Goal: Task Accomplishment & Management: Complete application form

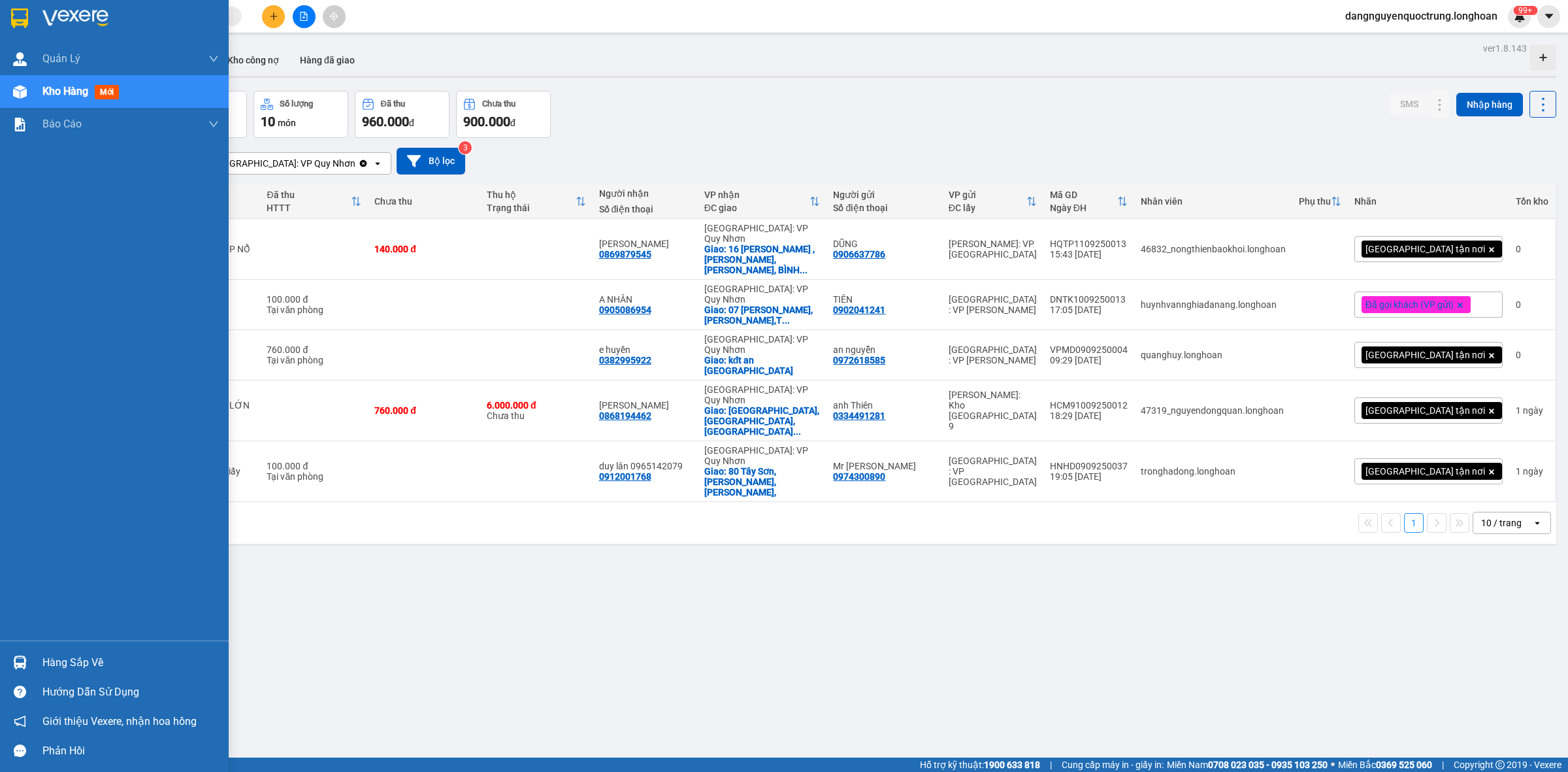
click at [27, 659] on div at bounding box center [19, 662] width 23 height 23
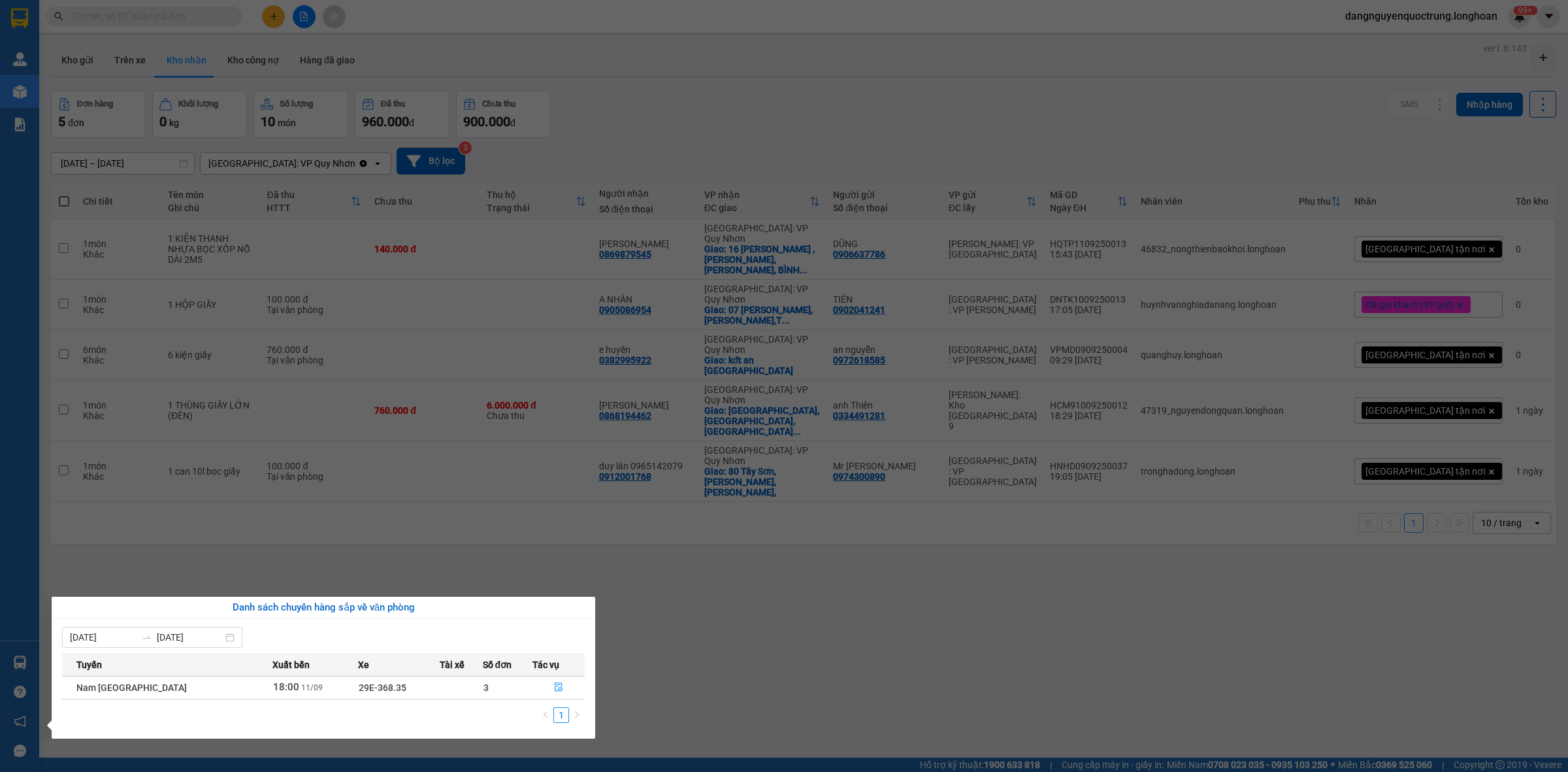
click at [792, 614] on section "Kết quả tìm kiếm ( 0 ) Bộ lọc No Data dangnguyenquoctrung.longhoan 99+ [PERSON_…" at bounding box center [784, 386] width 1568 height 772
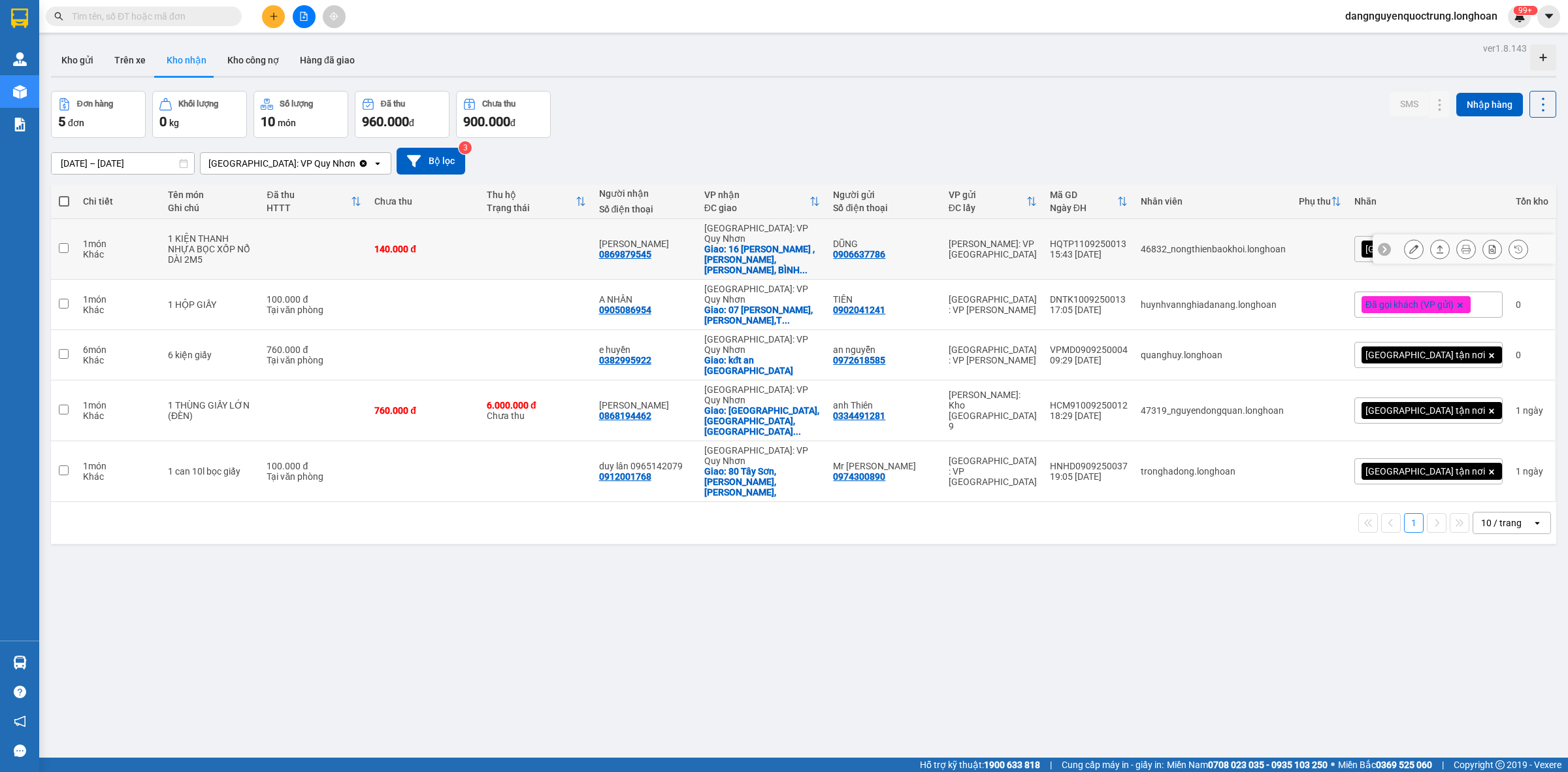
click at [1409, 245] on icon at bounding box center [1413, 249] width 9 height 9
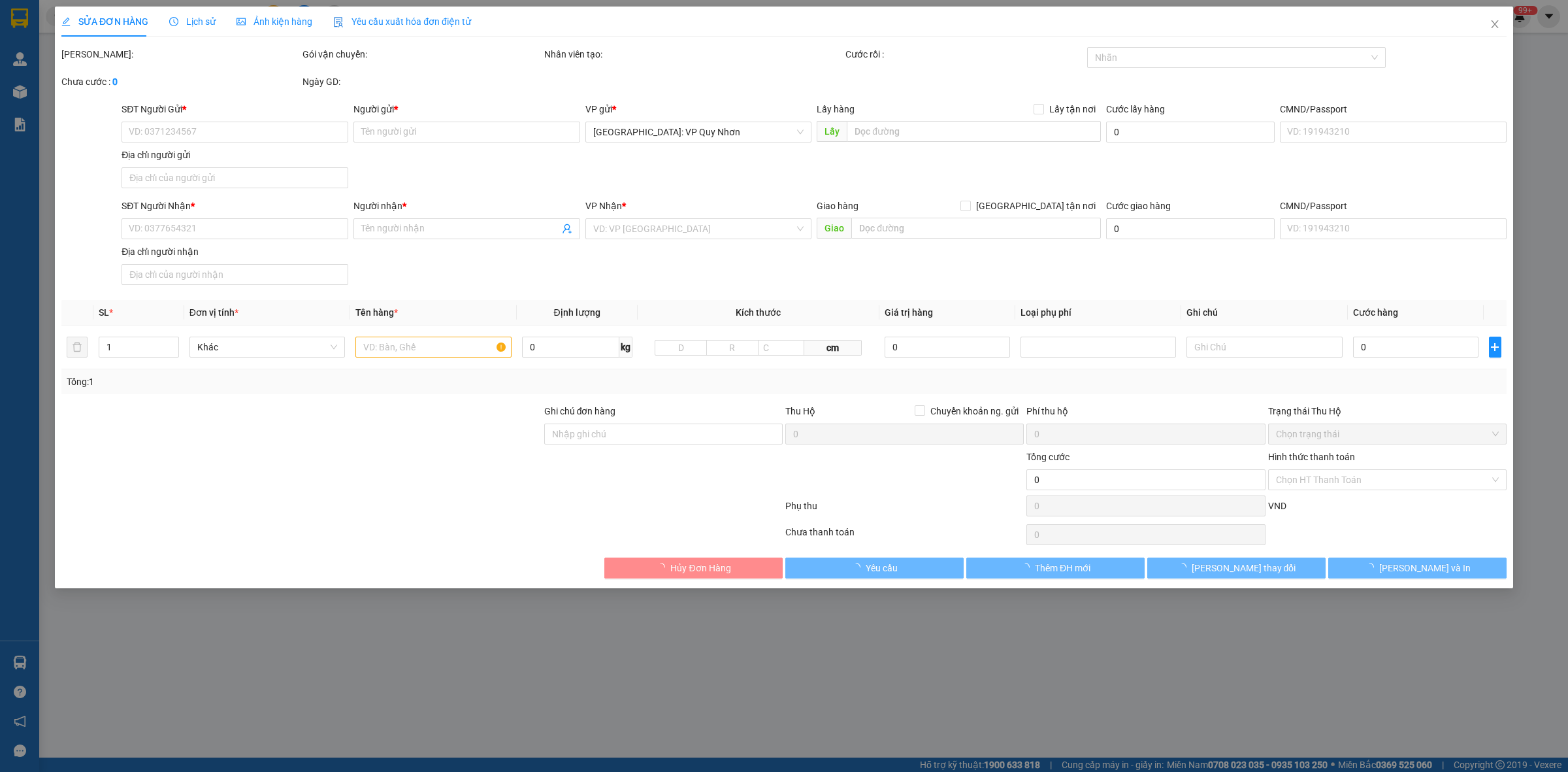
type input "0906637786"
type input "DŨNG"
type input "0869879545"
type input "[PERSON_NAME]"
checkbox input "true"
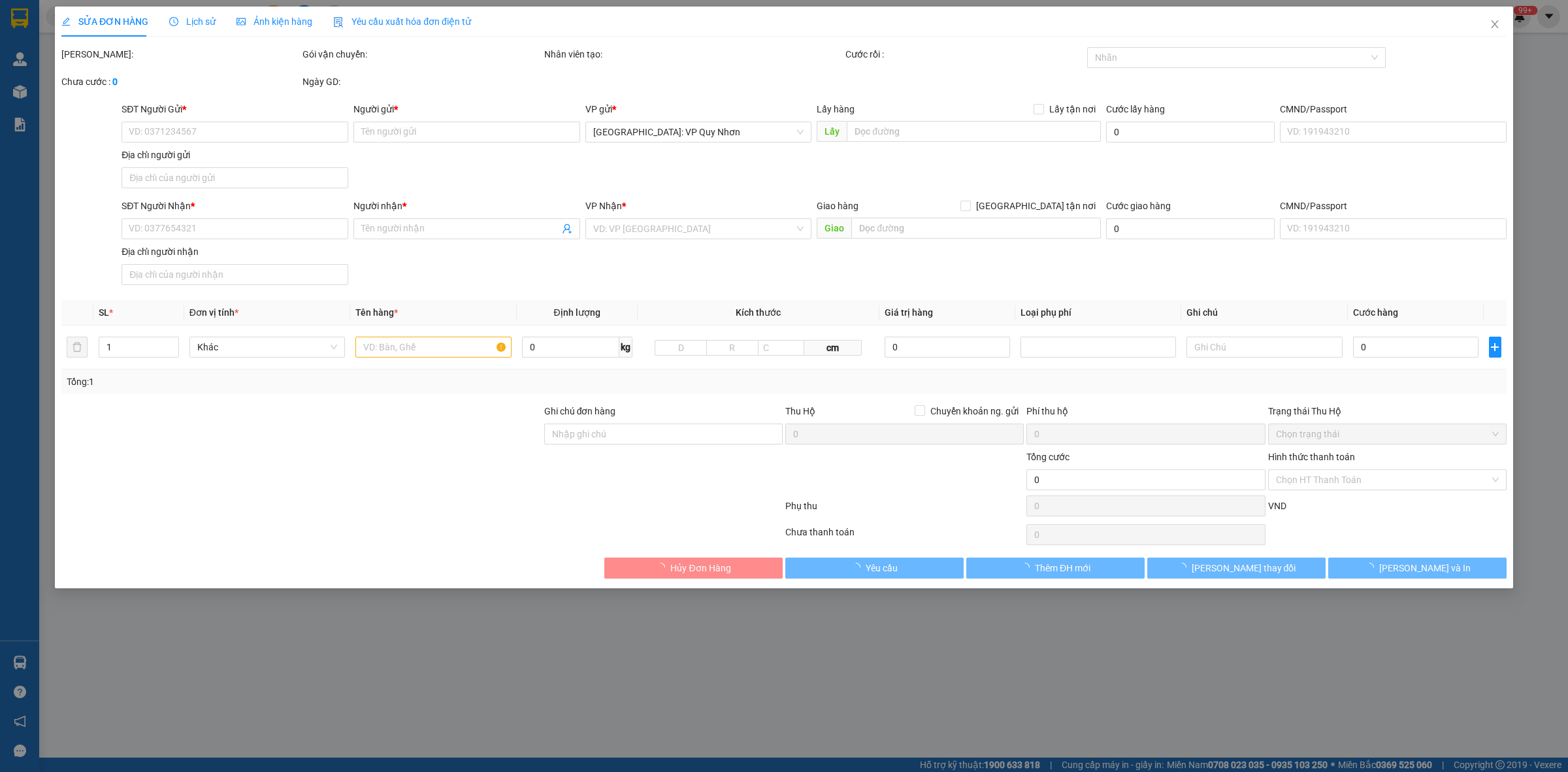
type input "16 [PERSON_NAME] ,[PERSON_NAME], QUY NHƠN, [GEOGRAPHIC_DATA]"
type input "140.000"
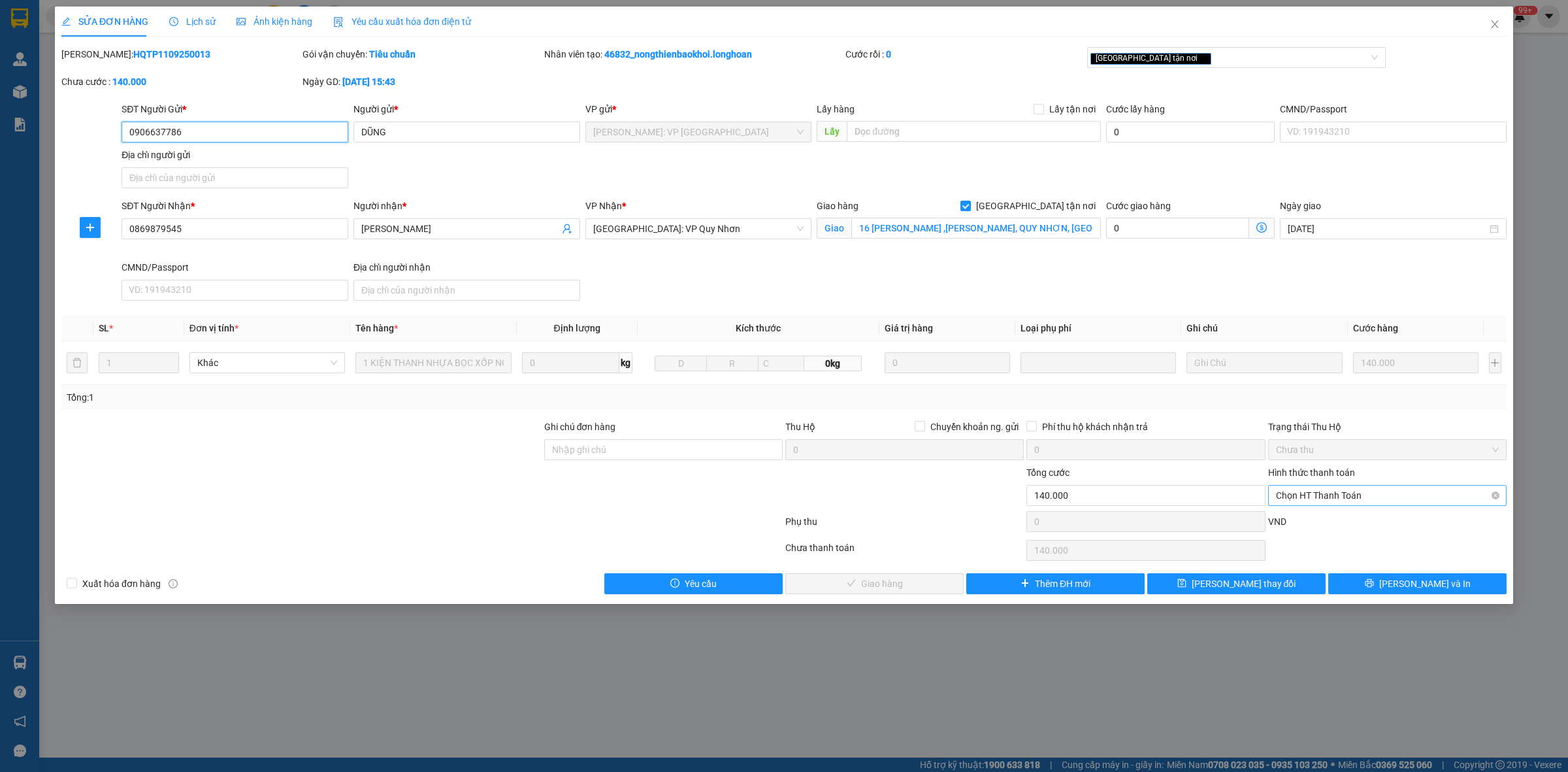
click at [1330, 498] on span "Chọn HT Thanh Toán" at bounding box center [1387, 495] width 223 height 20
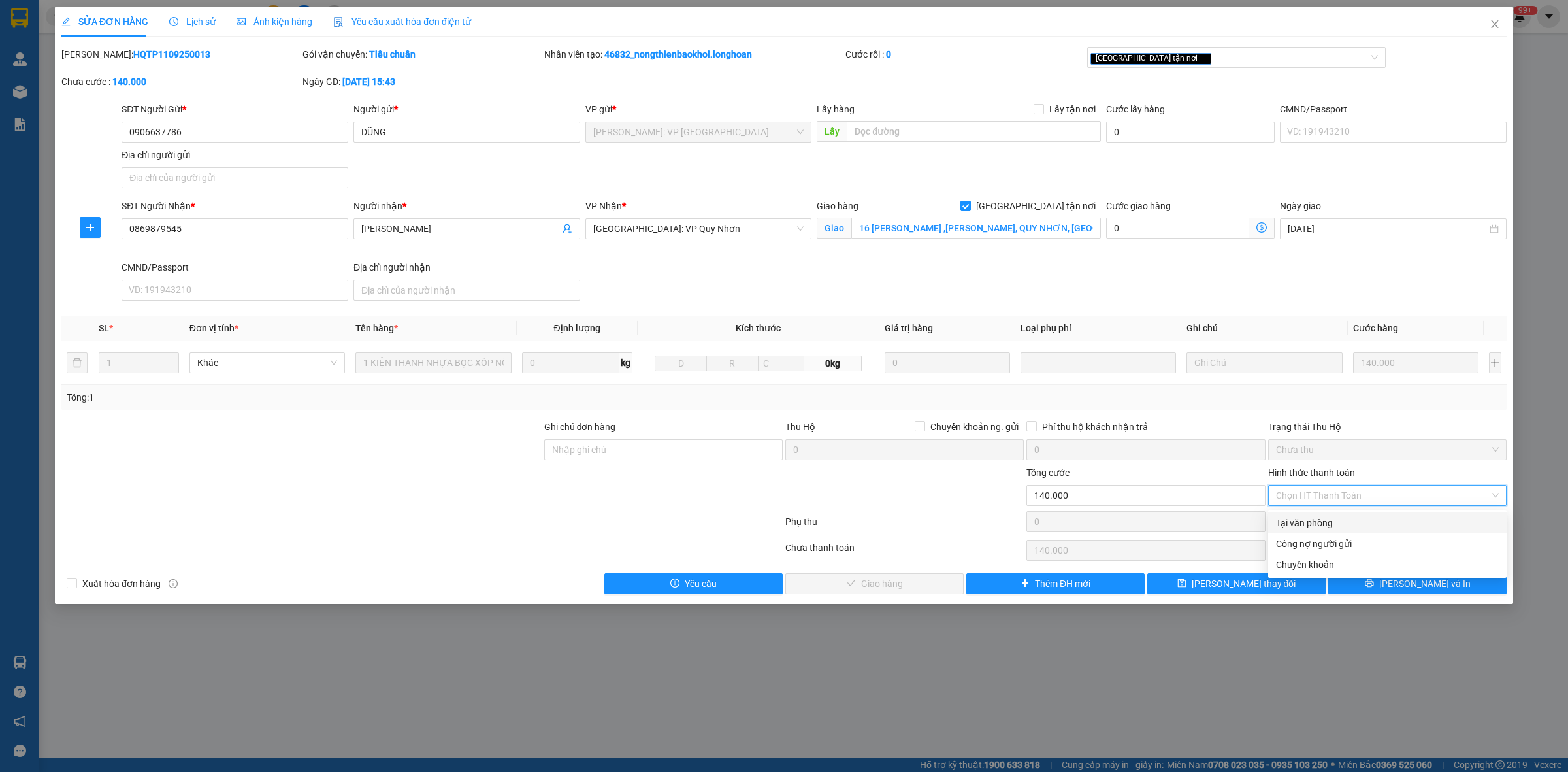
click at [1327, 520] on div "Tại văn phòng" at bounding box center [1387, 522] width 223 height 14
type input "0"
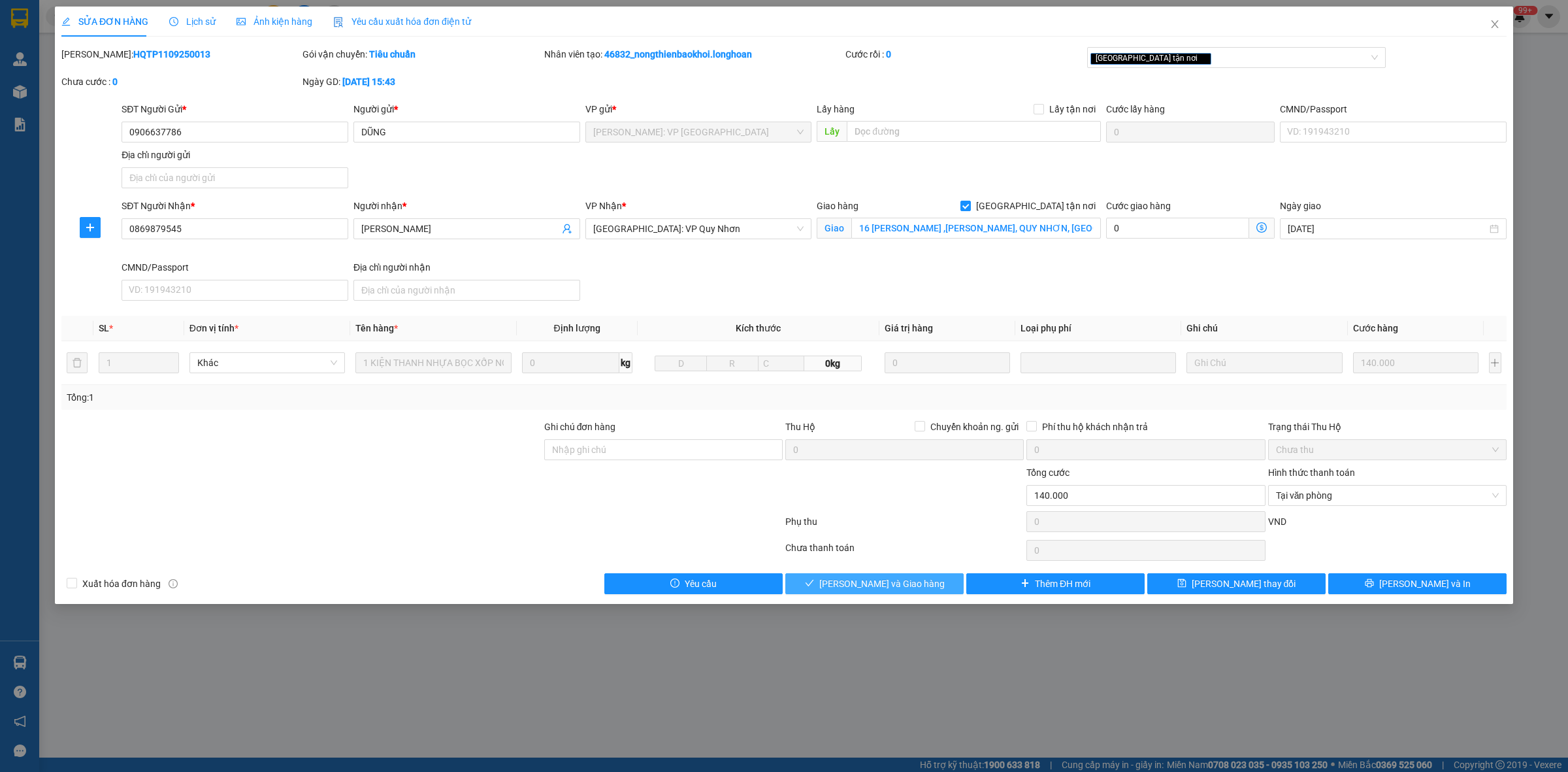
click at [844, 587] on button "[PERSON_NAME] và Giao hàng" at bounding box center [874, 583] width 178 height 21
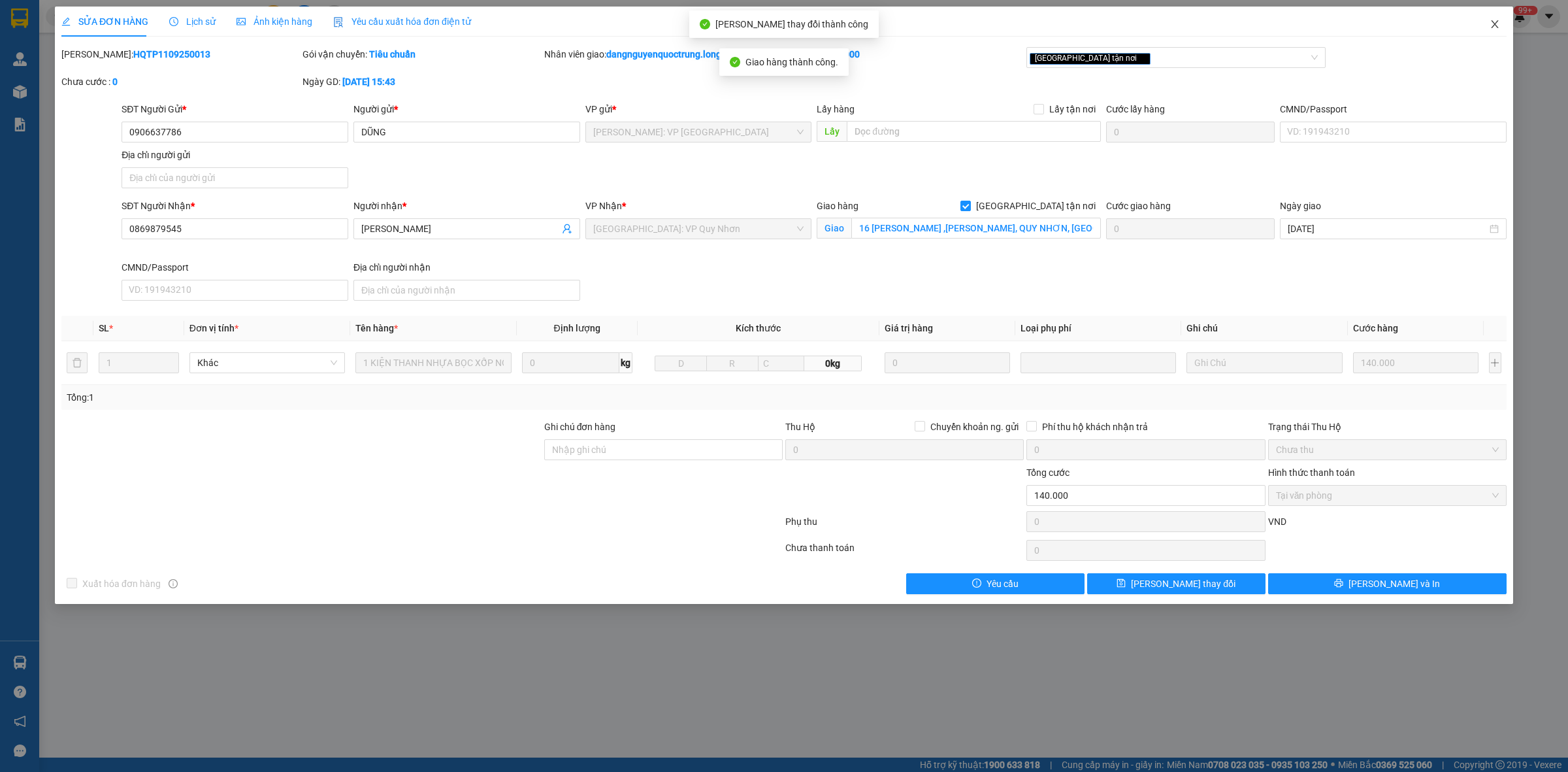
click at [1497, 25] on icon "close" at bounding box center [1495, 24] width 10 height 10
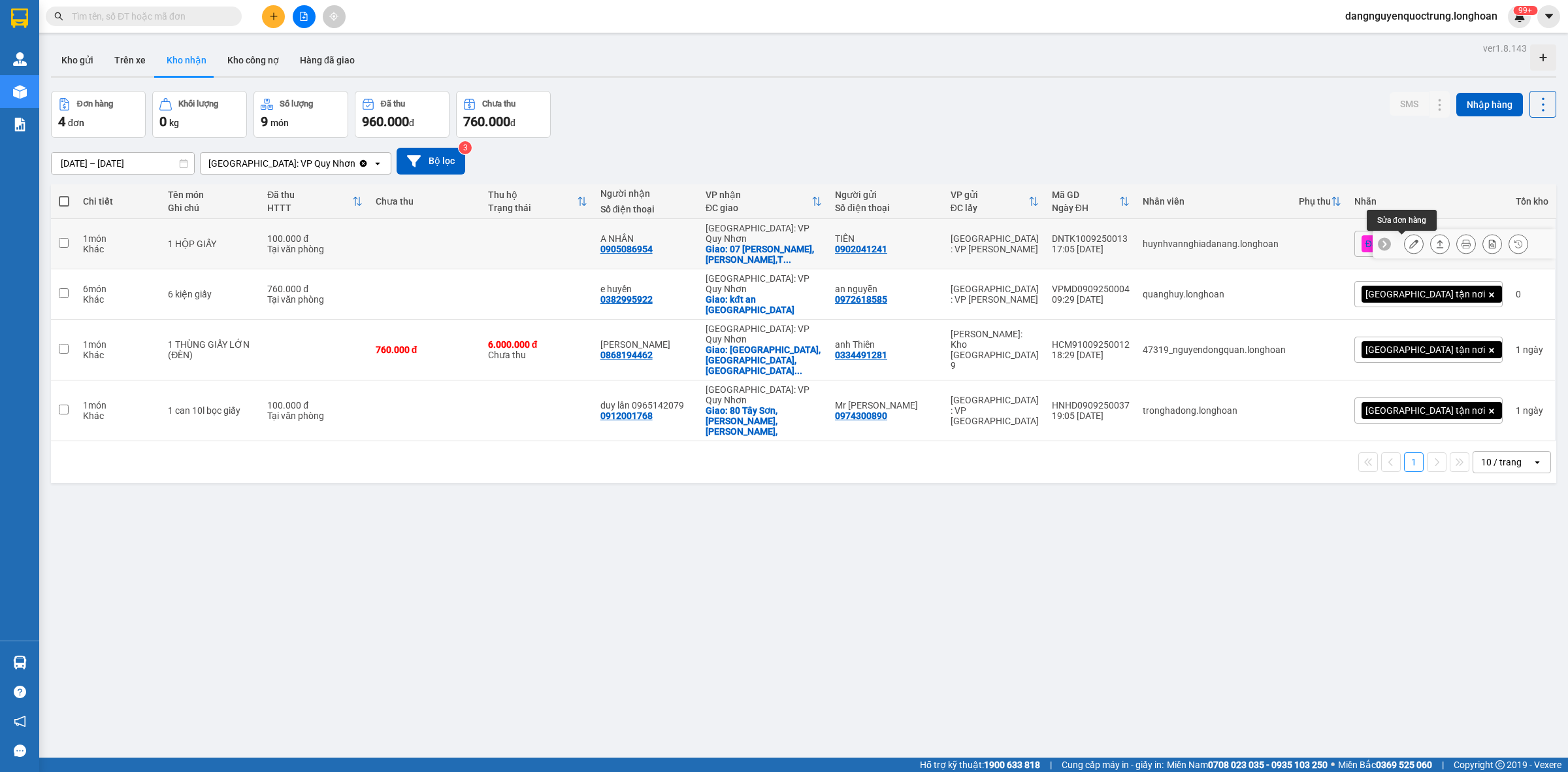
click at [1409, 240] on icon at bounding box center [1413, 243] width 9 height 9
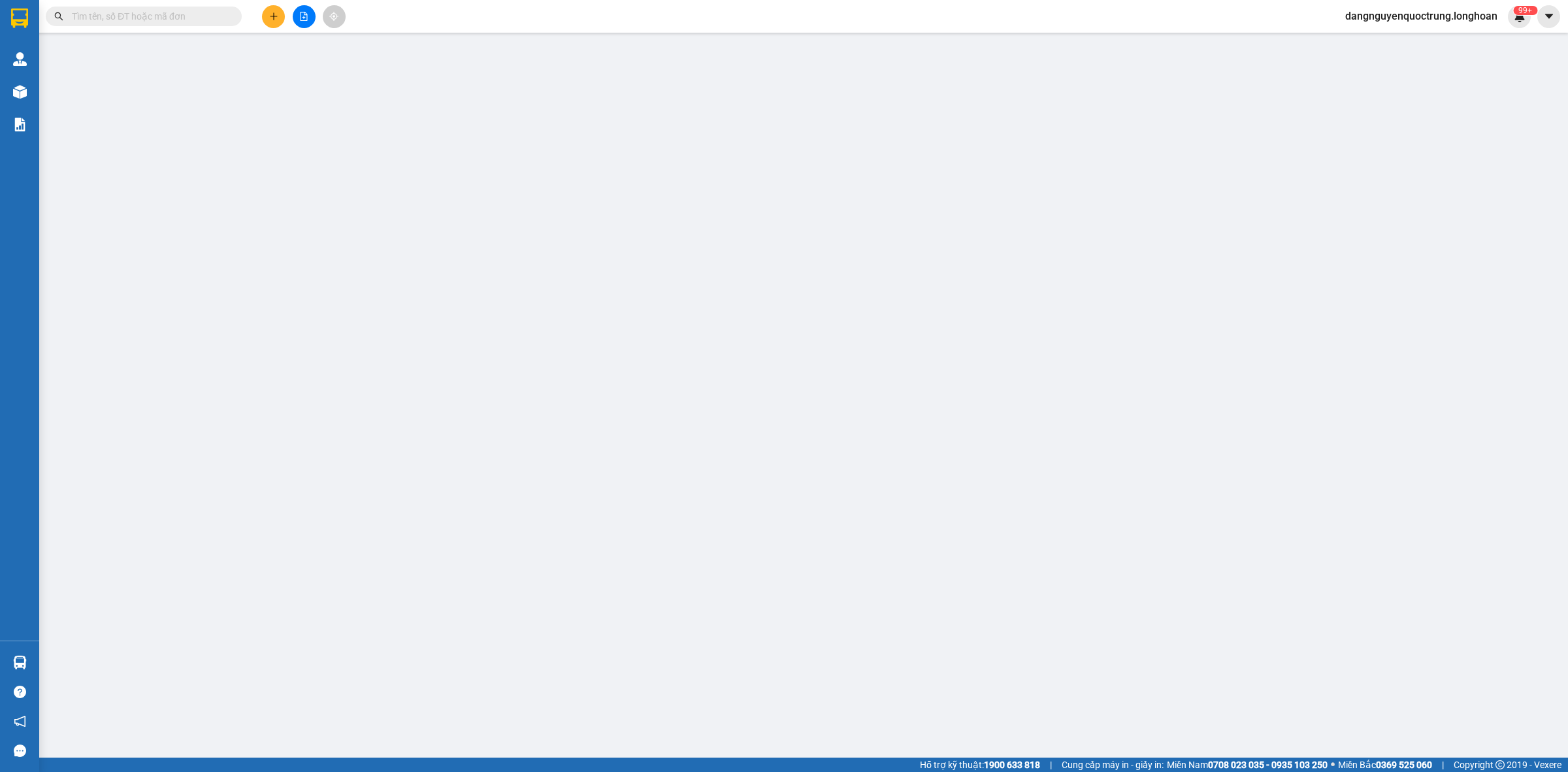
type input "0902041241"
type input "TIÊN"
type input "0905086954"
type input "A NHÂN"
checkbox input "true"
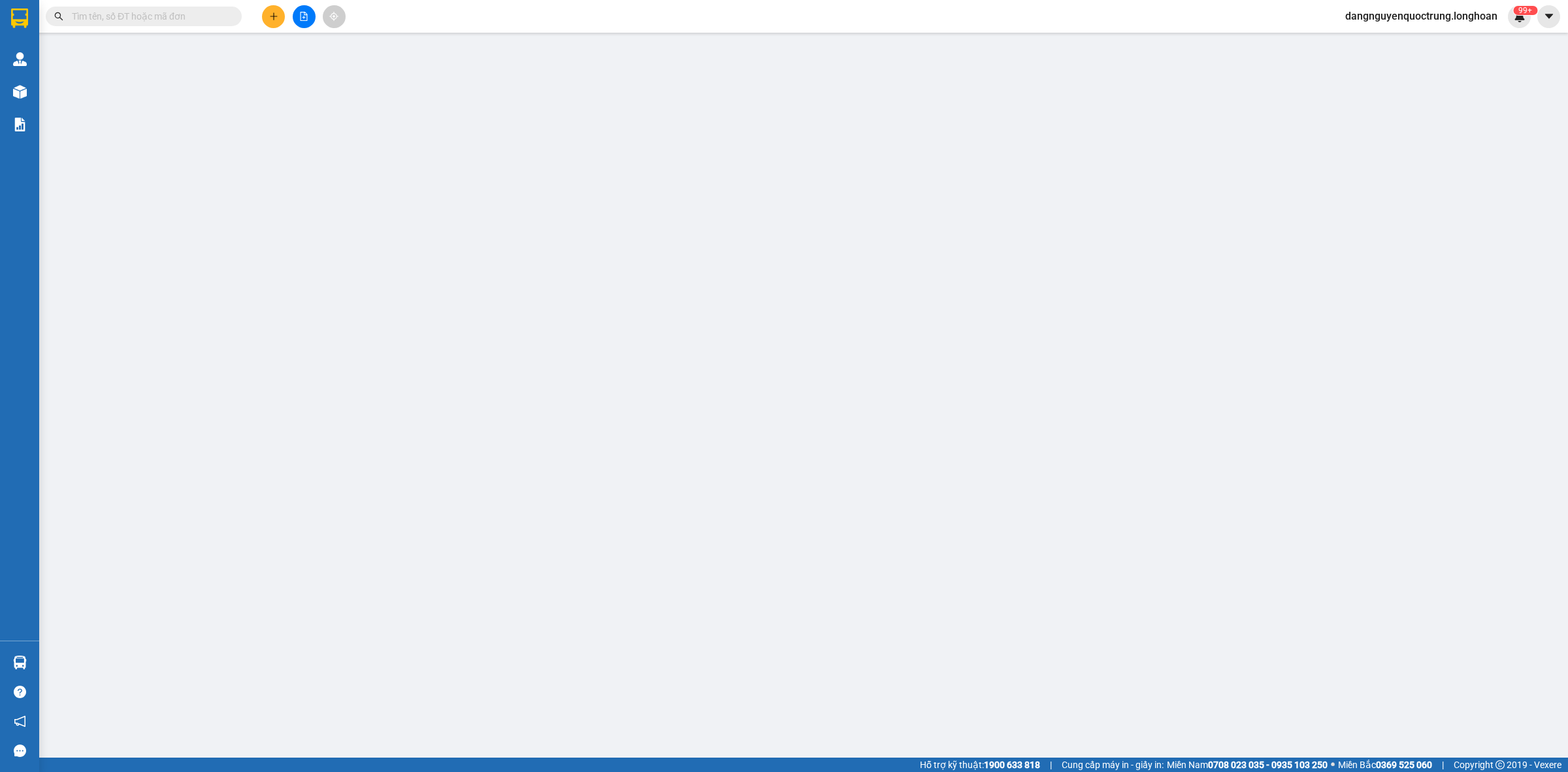
type input "07 [PERSON_NAME],[PERSON_NAME],TP QUY NHƠN"
type input "KHÔNG BAO HƯ VỠ,MÓP MÉO"
type input "100.000"
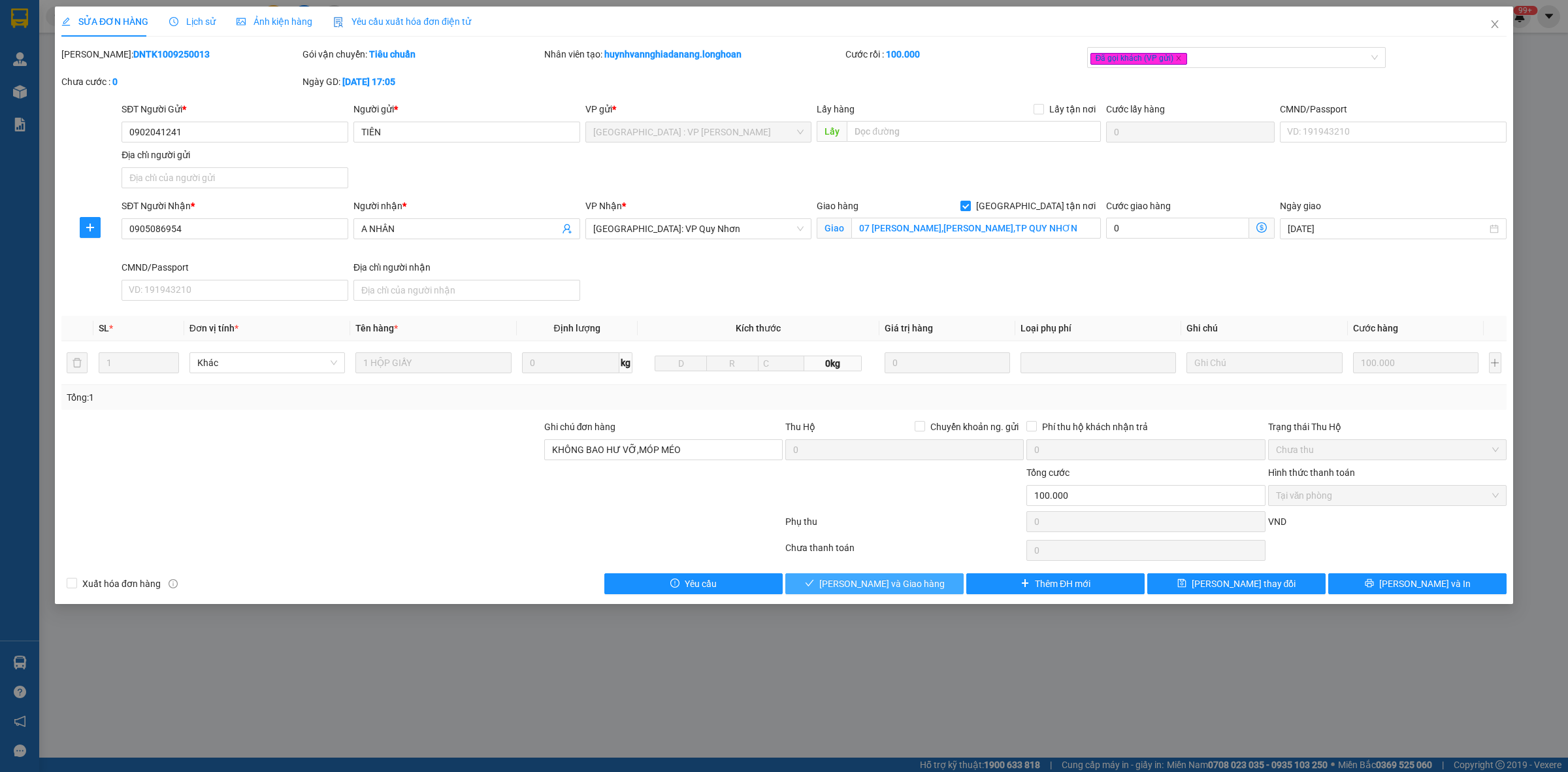
click at [887, 579] on span "[PERSON_NAME] và Giao hàng" at bounding box center [881, 583] width 125 height 14
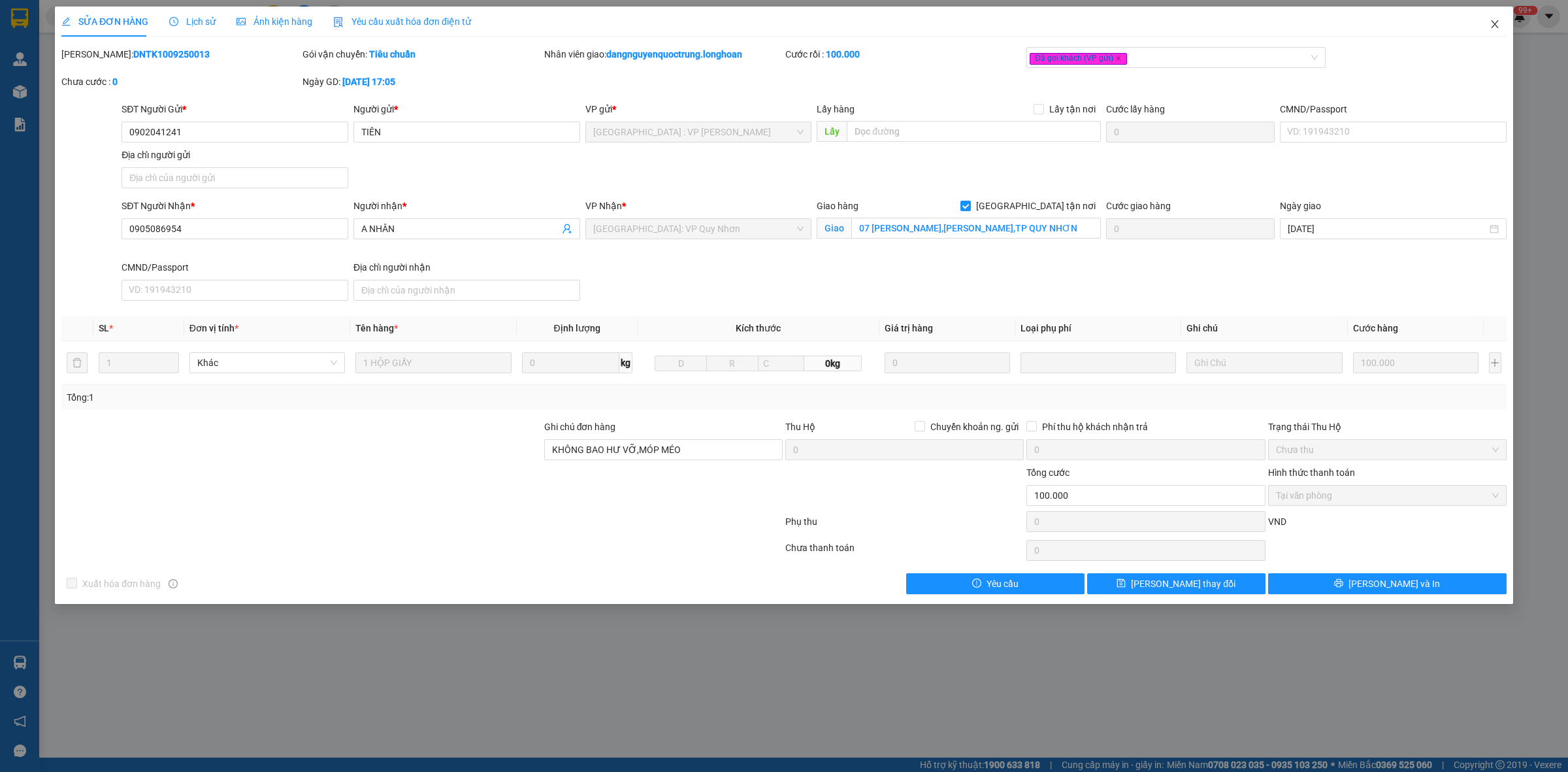
click at [1493, 21] on icon "close" at bounding box center [1494, 24] width 7 height 8
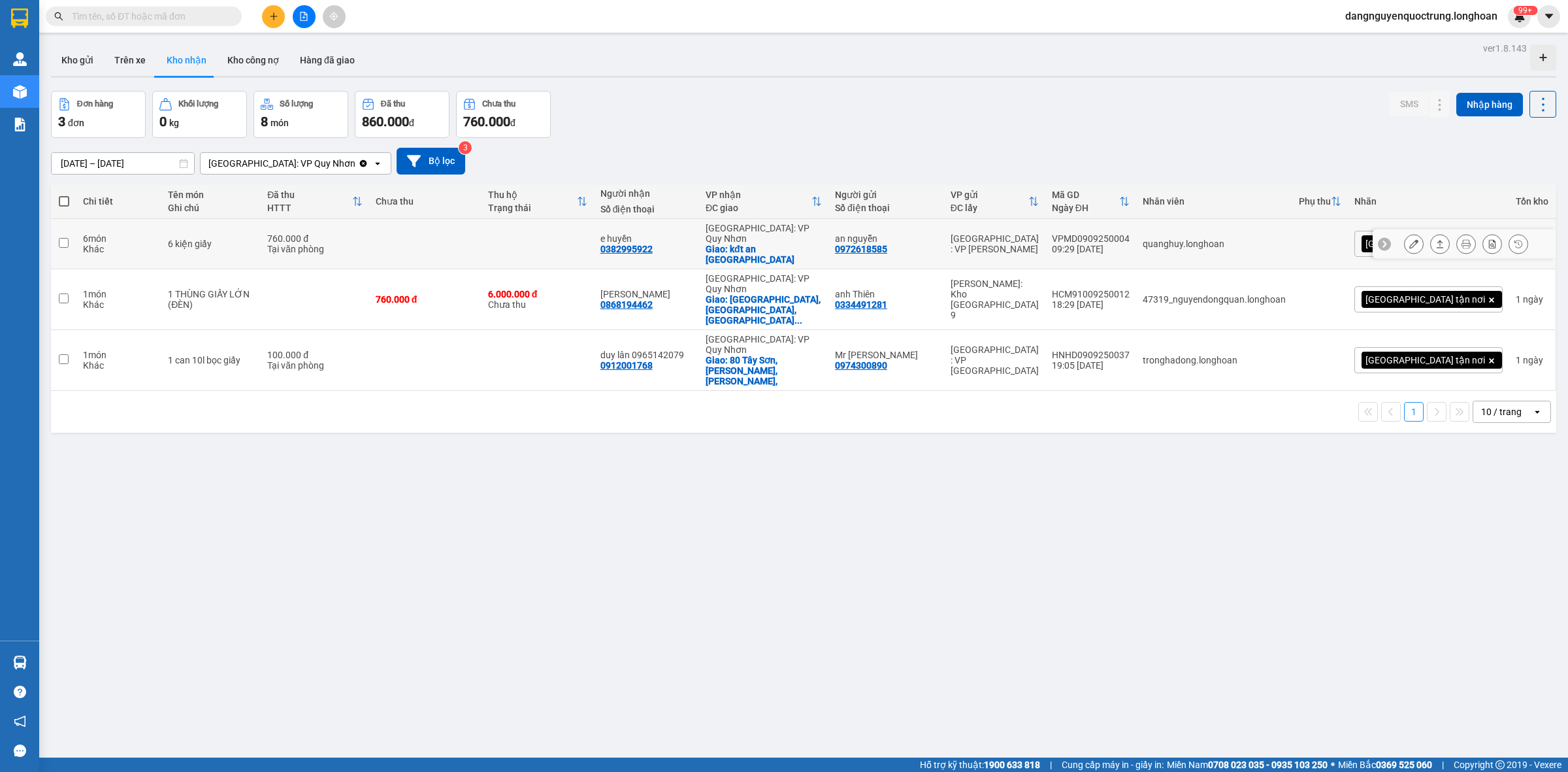
click at [1409, 239] on icon at bounding box center [1413, 243] width 9 height 9
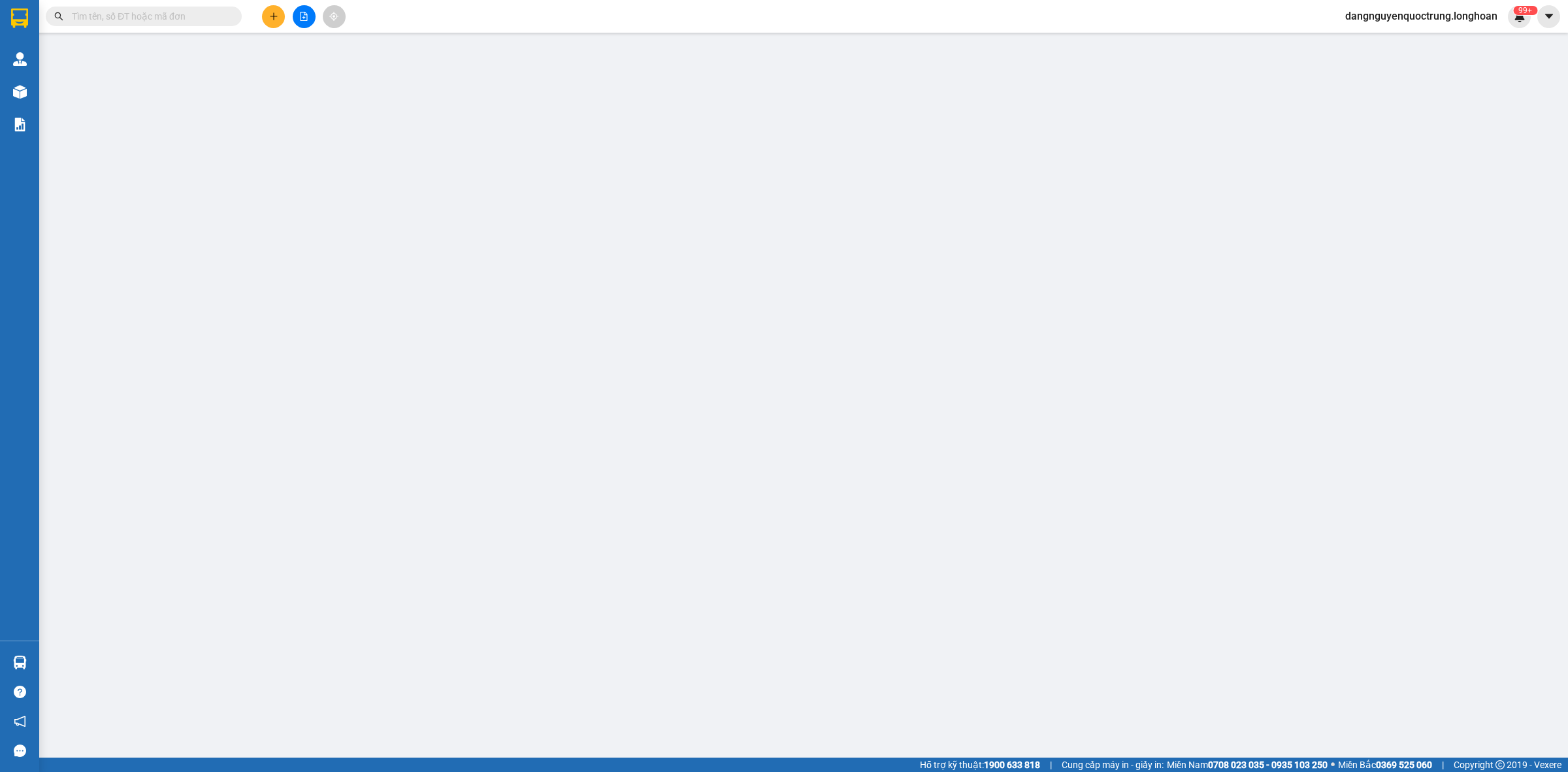
type input "0972618585"
type input "an nguyễn"
type input "0382995922"
type input "e huyền"
checkbox input "true"
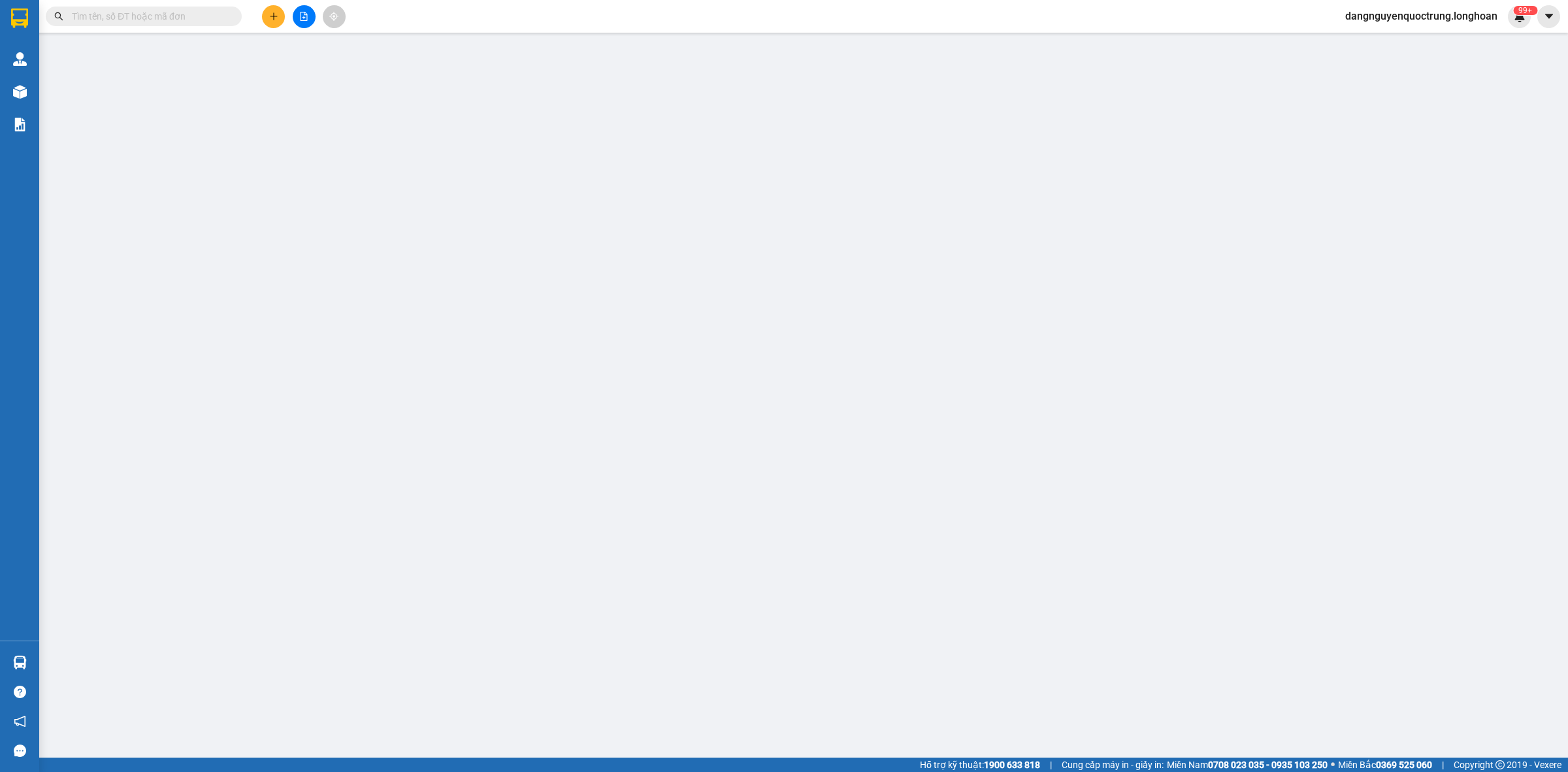
type input "kđt an [GEOGRAPHIC_DATA]"
type input "hàng ko đồng kiểm giao nguyên kiện hư vỡ k đền"
type input "760.000"
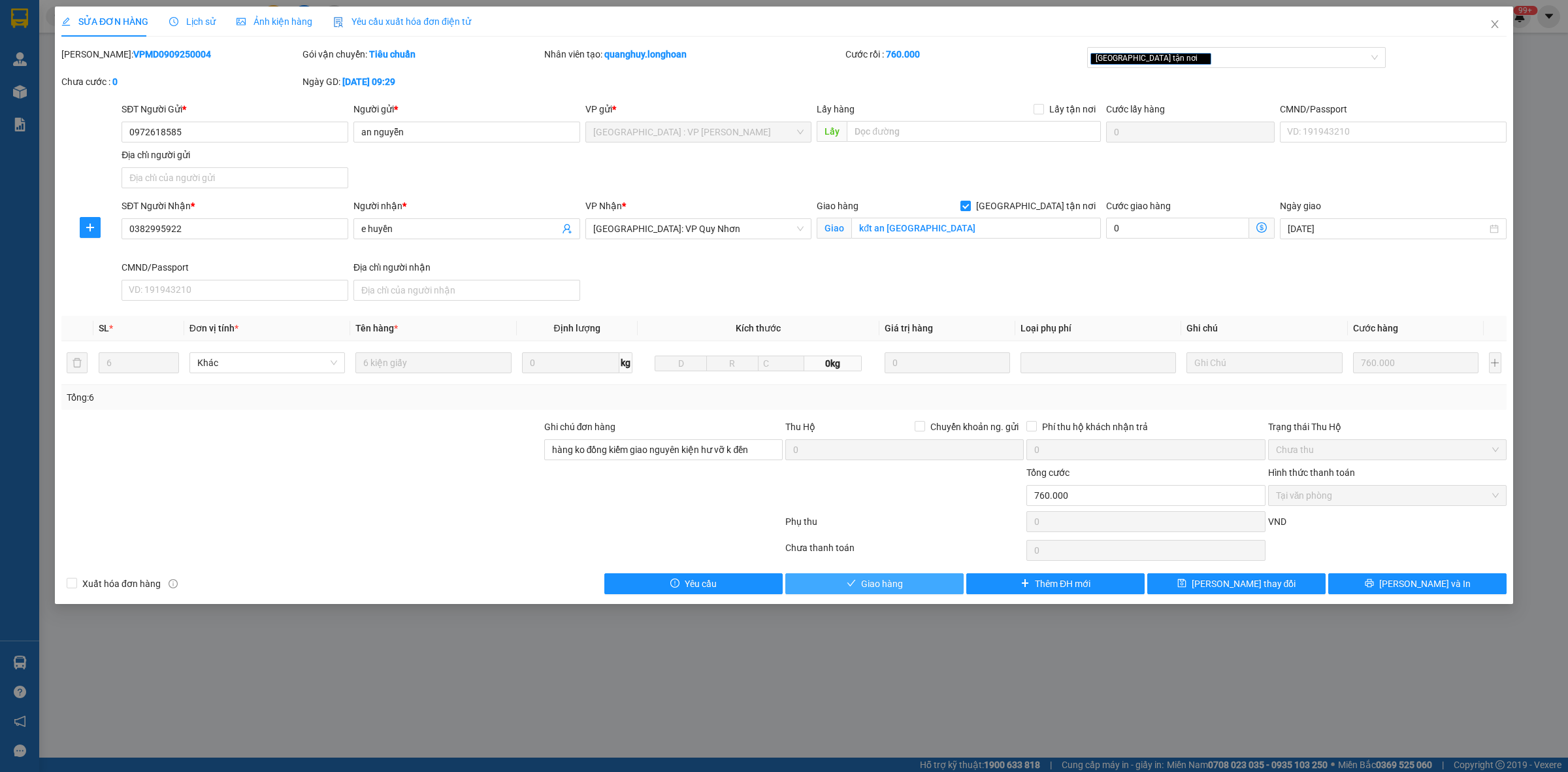
click at [863, 583] on span "Giao hàng" at bounding box center [881, 583] width 42 height 14
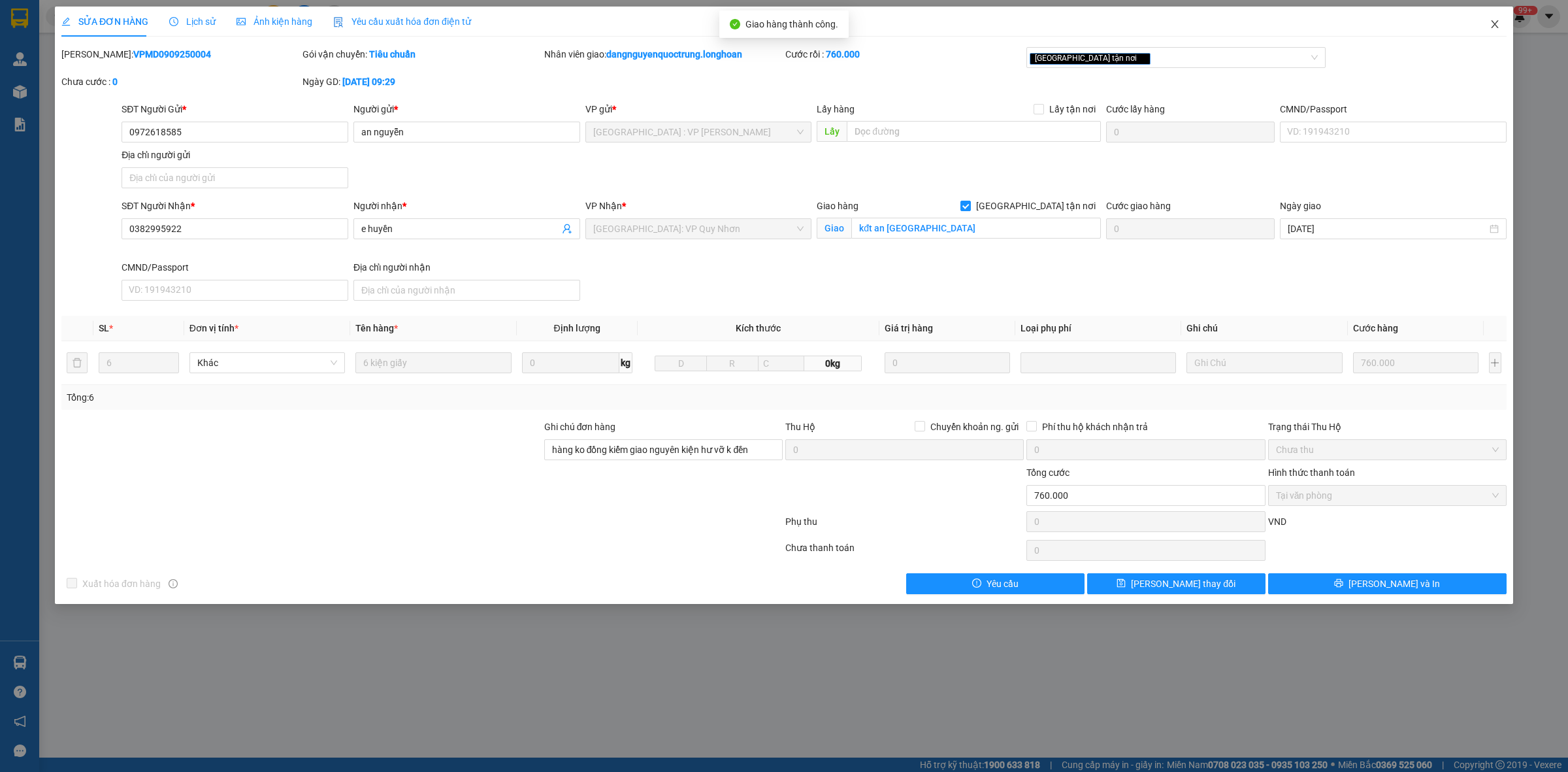
click at [1506, 20] on span "Close" at bounding box center [1494, 25] width 36 height 36
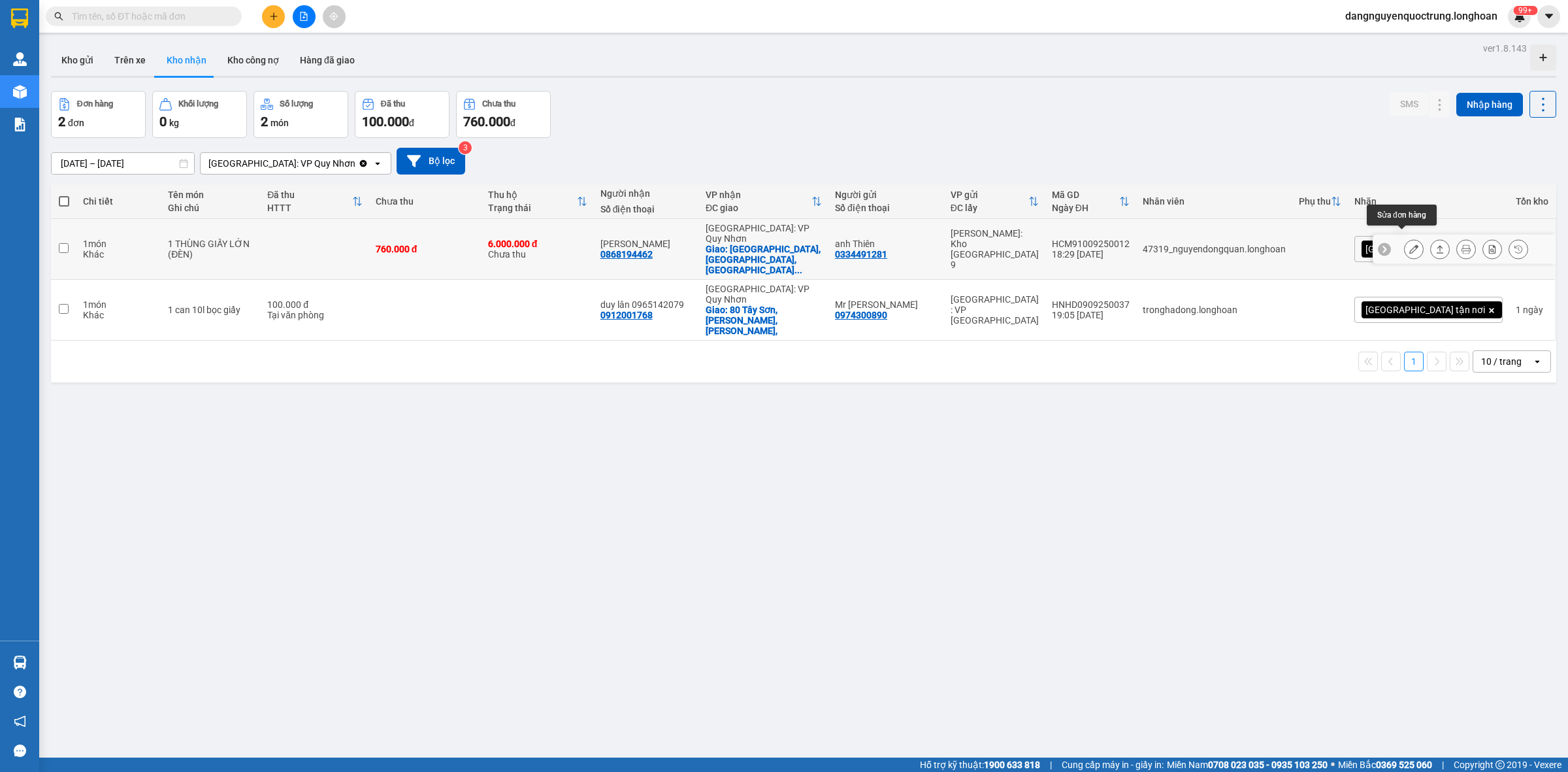
click at [1409, 245] on icon at bounding box center [1413, 249] width 9 height 9
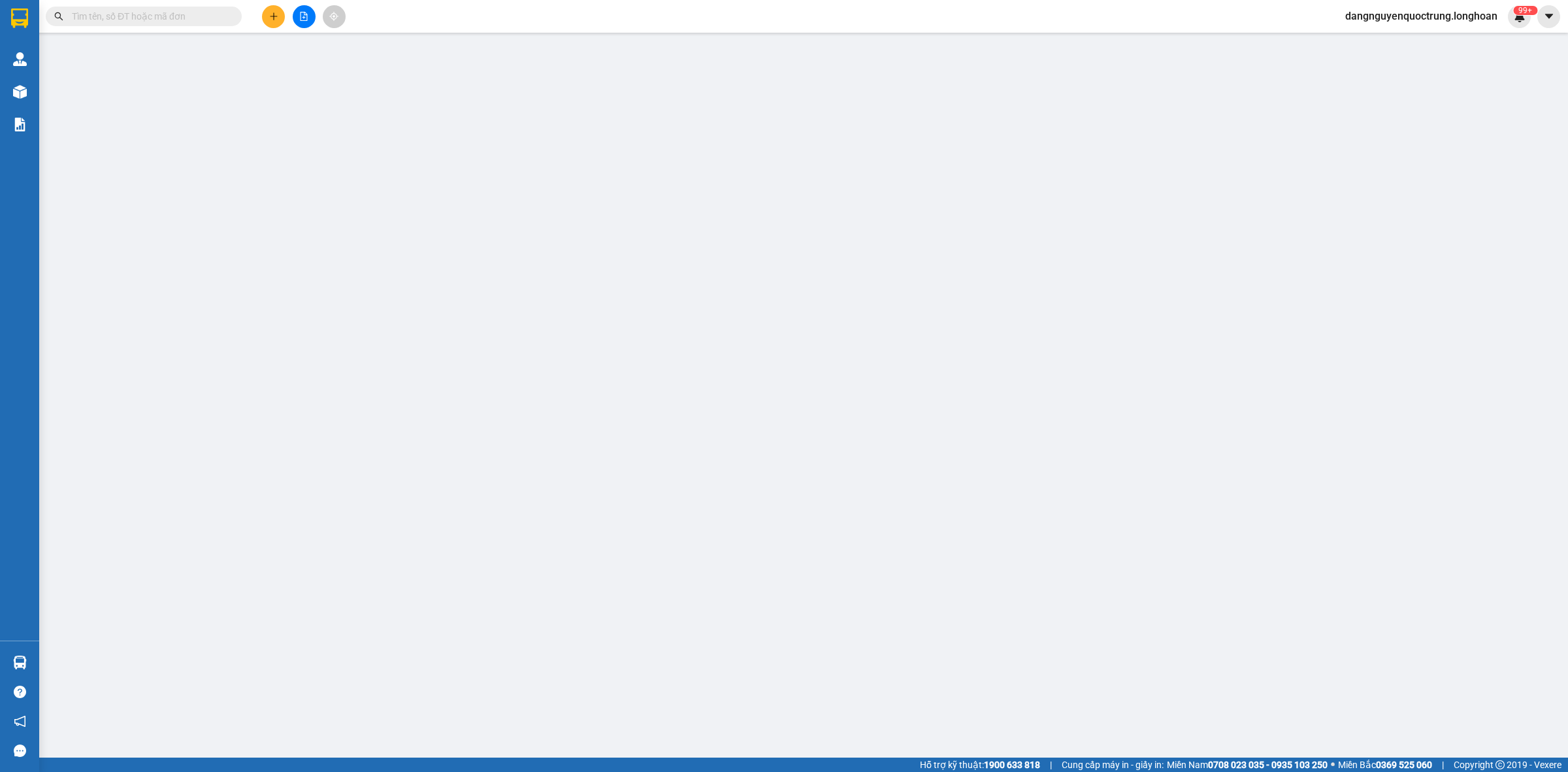
type input "0334491281"
type input "anh Thiên"
type input "0868194462"
type input "[PERSON_NAME]"
checkbox input "true"
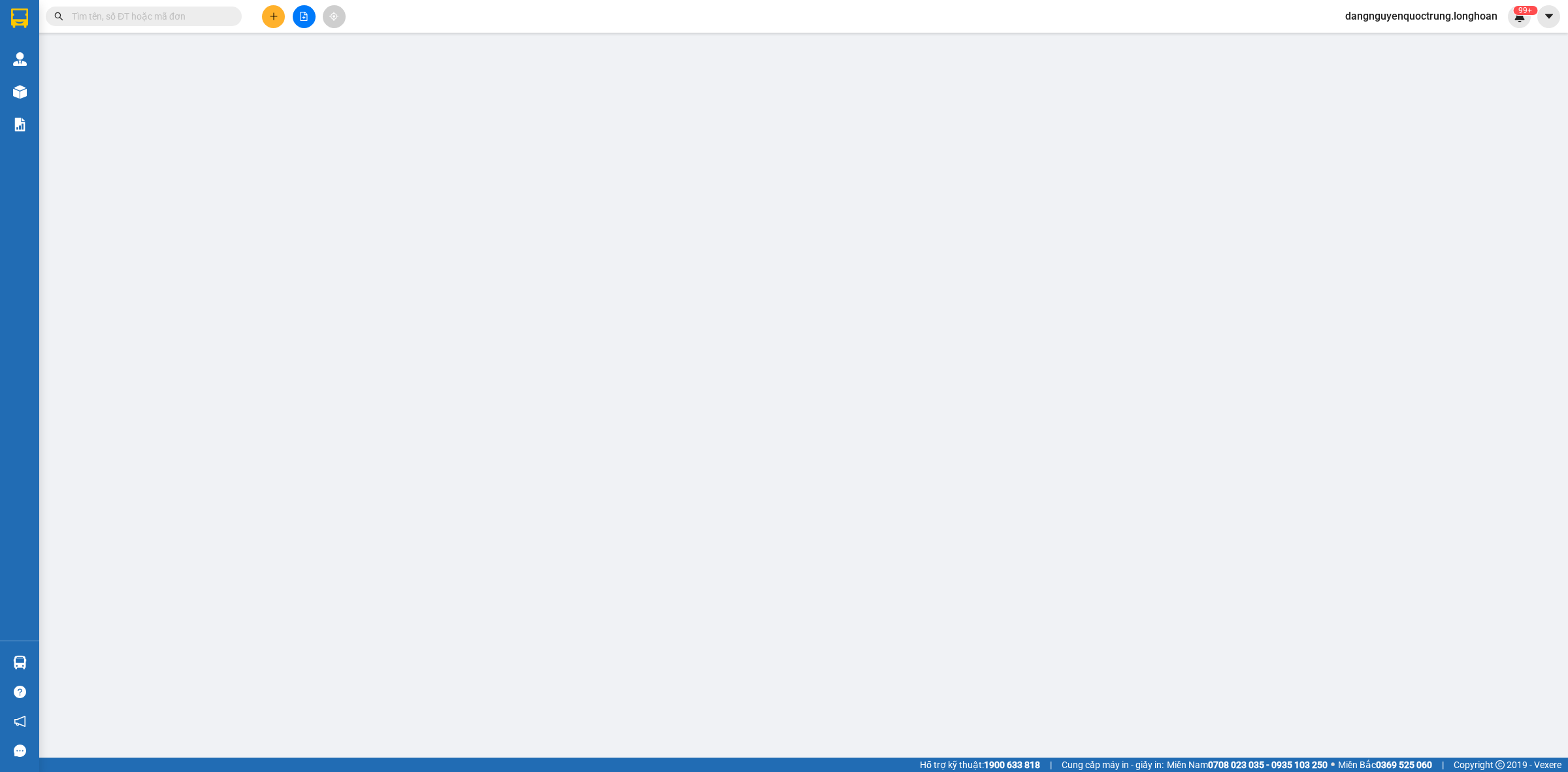
type input "[GEOGRAPHIC_DATA], [GEOGRAPHIC_DATA], [GEOGRAPHIC_DATA], [GEOGRAPHIC_DATA]"
type input "nhận theo kiện-giao nguyên kiên-hư hỏng không chịu trách nhiệm"
type input "760.000"
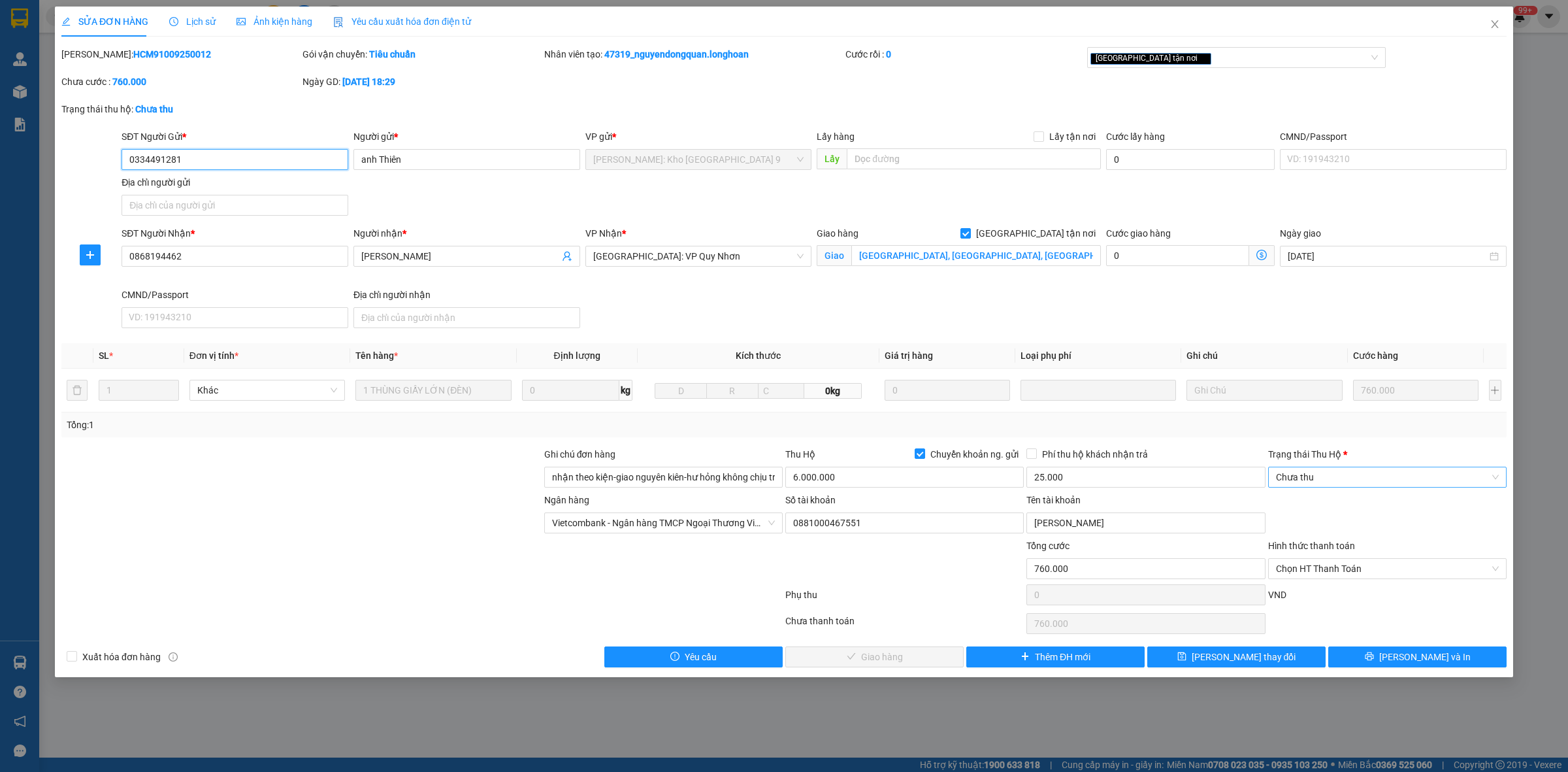
click at [1330, 478] on span "Chưa thu" at bounding box center [1387, 477] width 223 height 20
click at [1307, 551] on div "VP đã thu" at bounding box center [1387, 546] width 223 height 14
click at [1336, 572] on span "Chọn HT Thanh Toán" at bounding box center [1387, 568] width 223 height 20
click at [1323, 595] on div "Tại văn phòng" at bounding box center [1387, 596] width 223 height 14
type input "0"
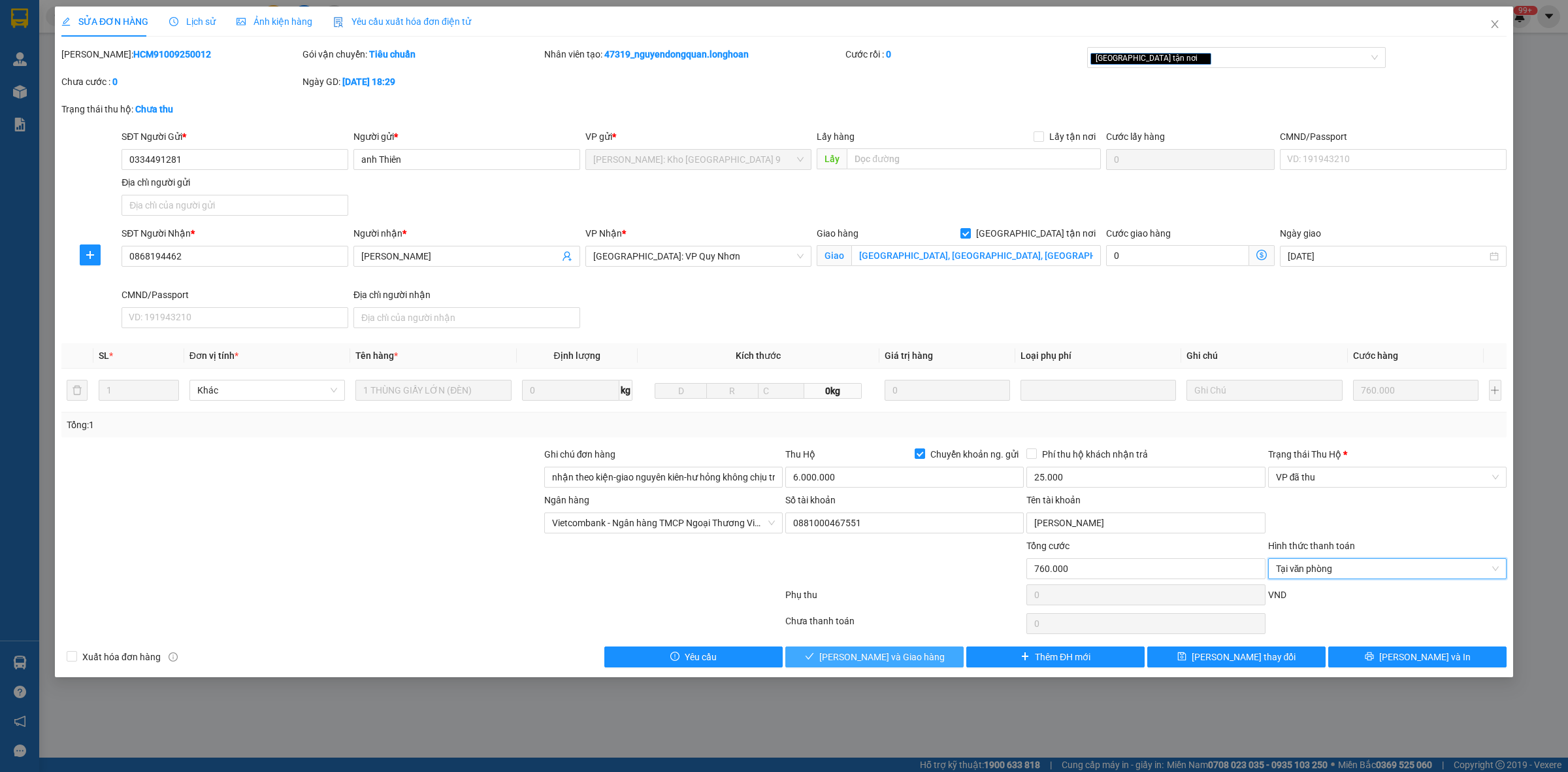
click at [876, 659] on span "[PERSON_NAME] và Giao hàng" at bounding box center [881, 657] width 125 height 14
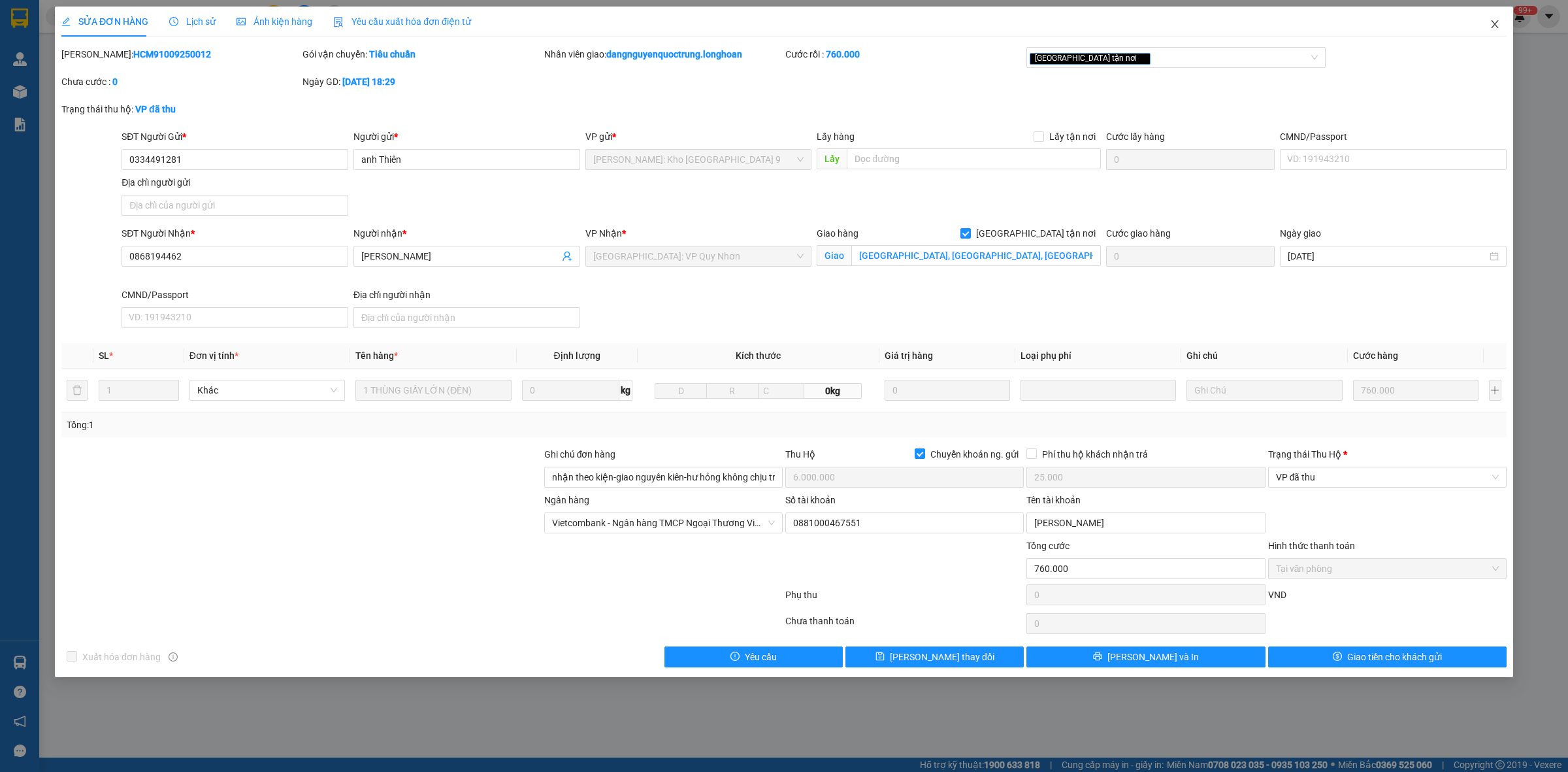
click at [1495, 26] on icon "close" at bounding box center [1495, 24] width 10 height 10
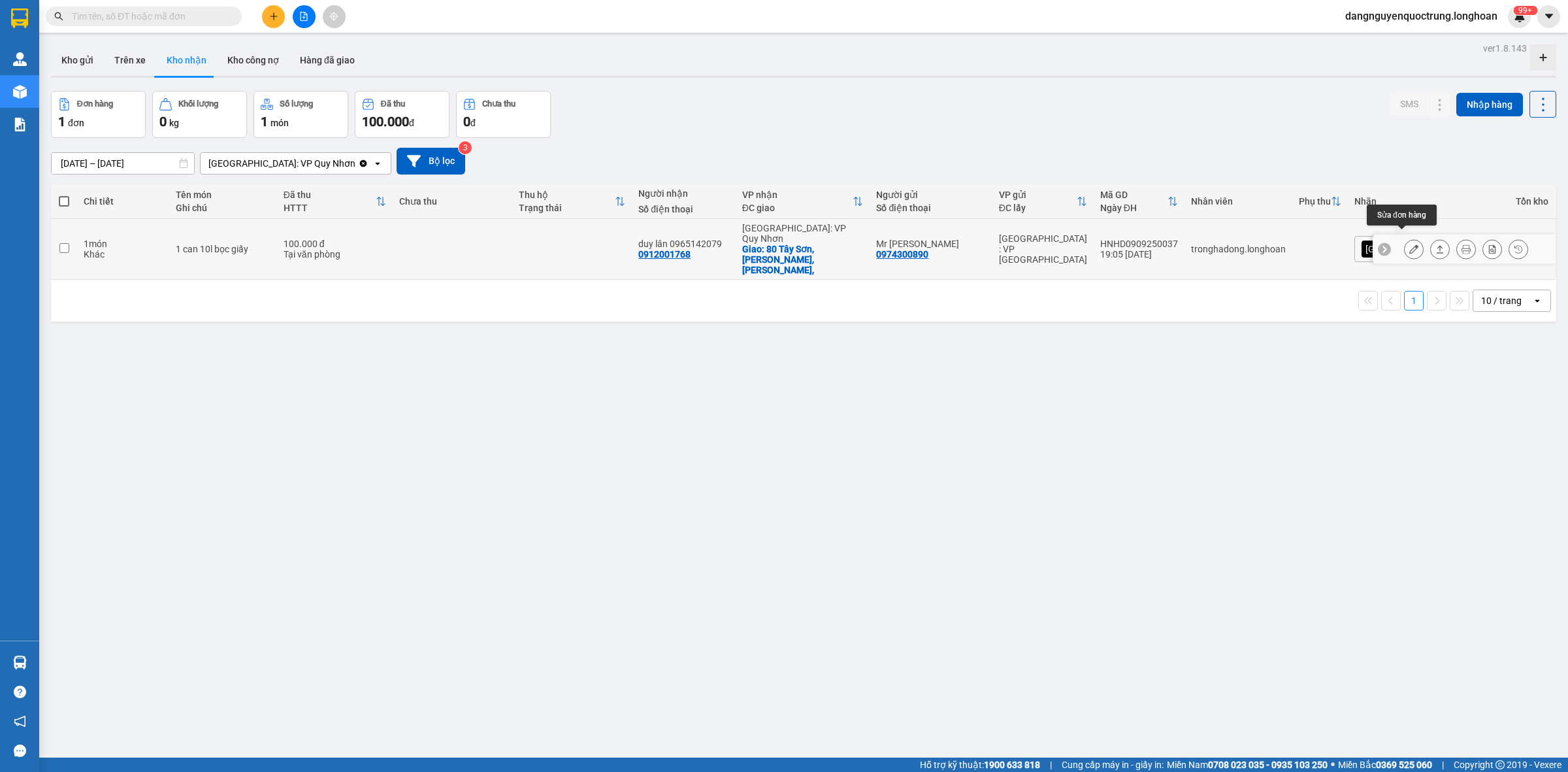
click at [1409, 245] on icon at bounding box center [1413, 249] width 9 height 9
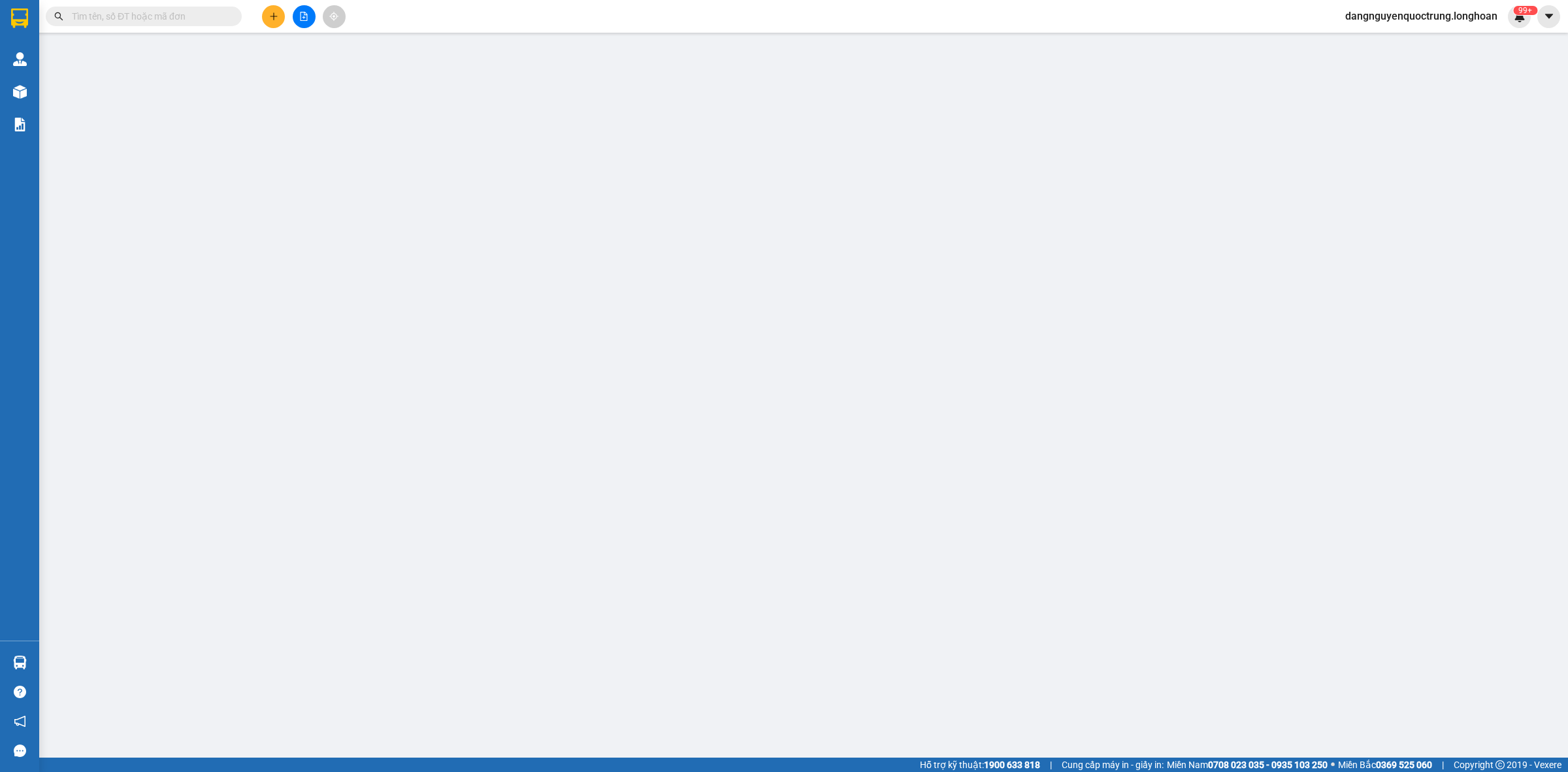
type input "0974300890"
type input "Mr [PERSON_NAME]"
type input "0912001768"
type input "duy lân 0965142079"
checkbox input "true"
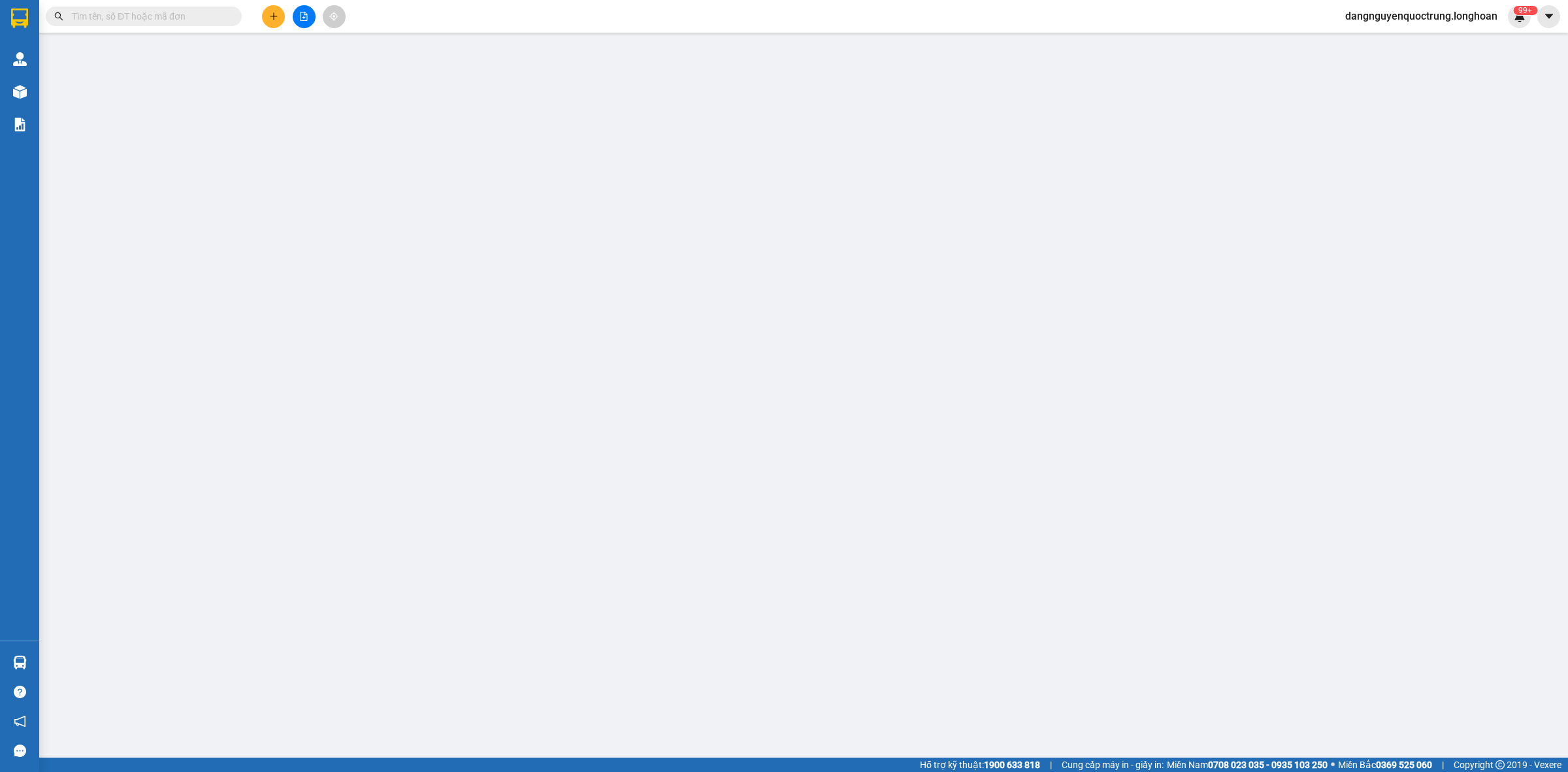
type input "80 Tây Sơn,[PERSON_NAME], Quy Nhơn,"
type input "100.000"
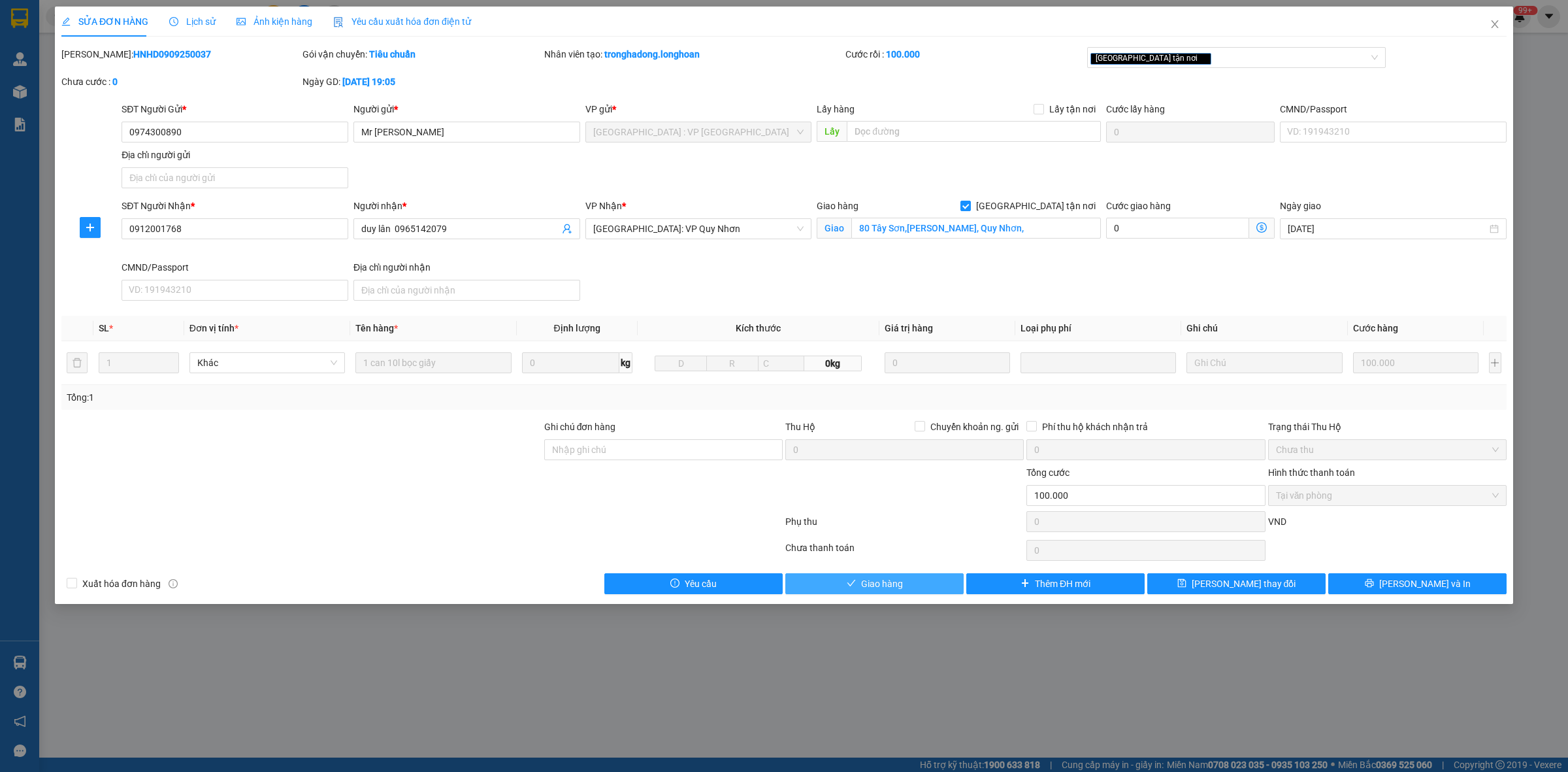
click at [912, 579] on button "Giao hàng" at bounding box center [874, 583] width 178 height 21
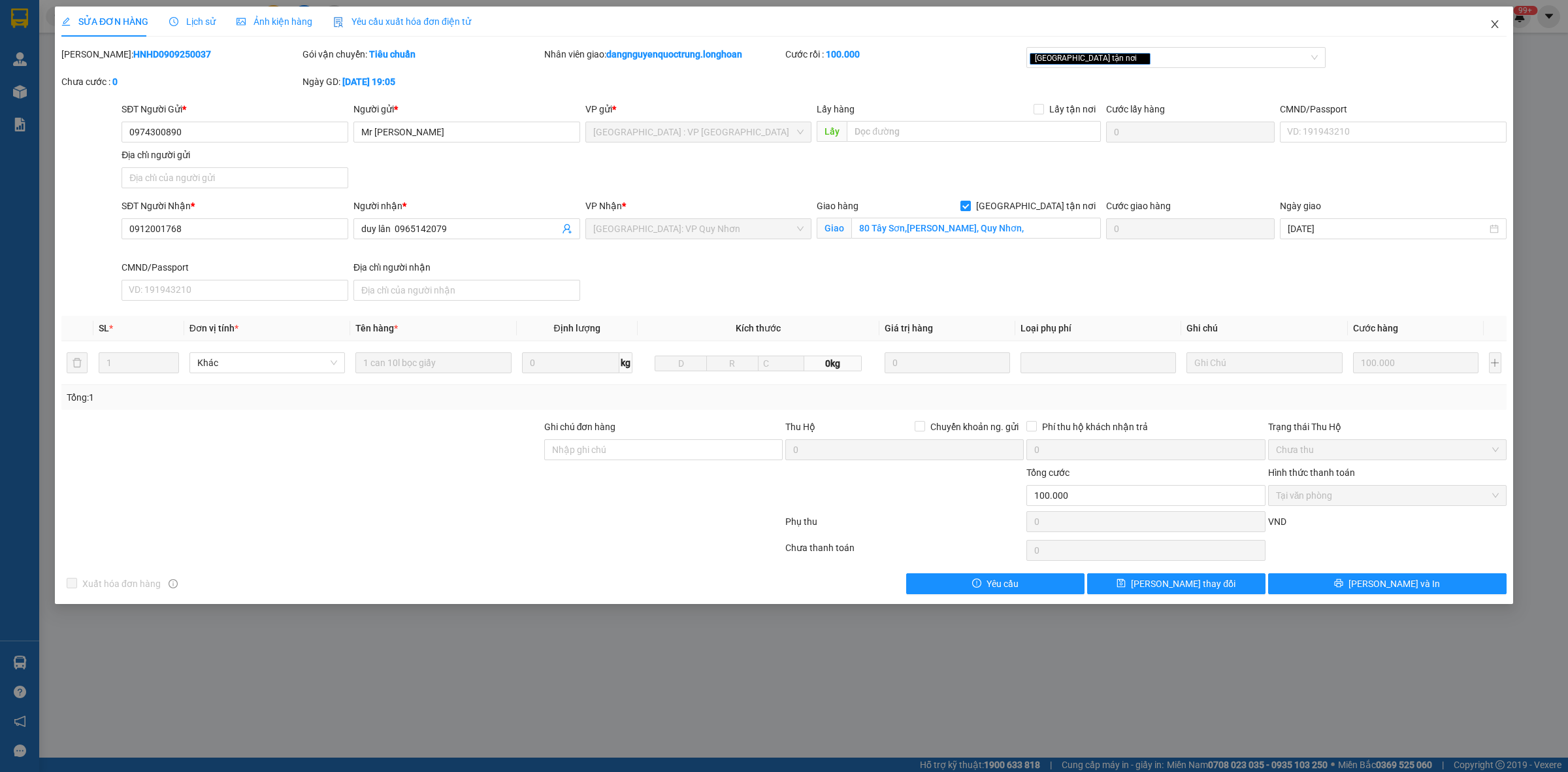
click at [1496, 24] on icon "close" at bounding box center [1495, 24] width 10 height 10
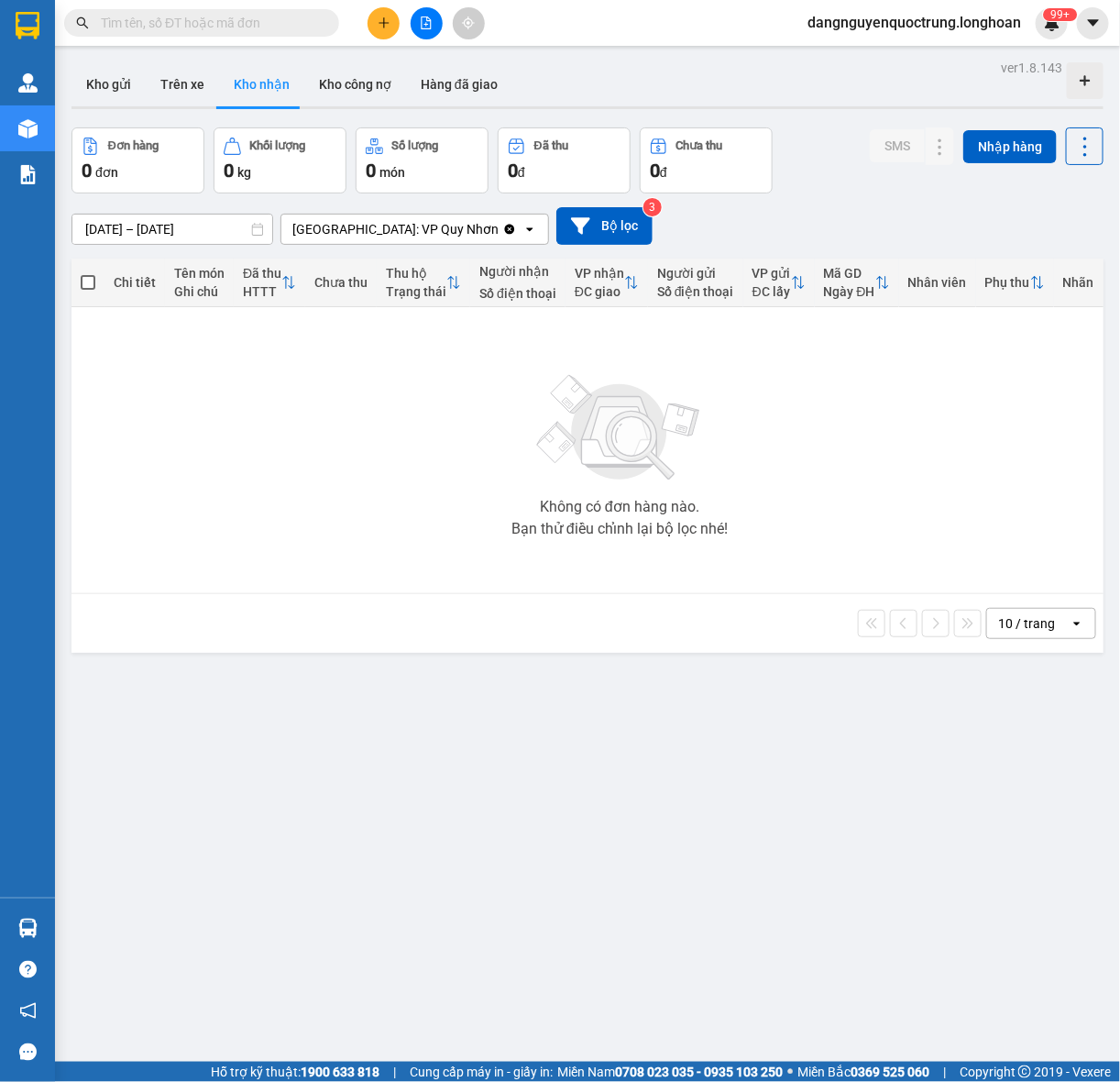
click at [203, 25] on input "text" at bounding box center [209, 22] width 216 height 20
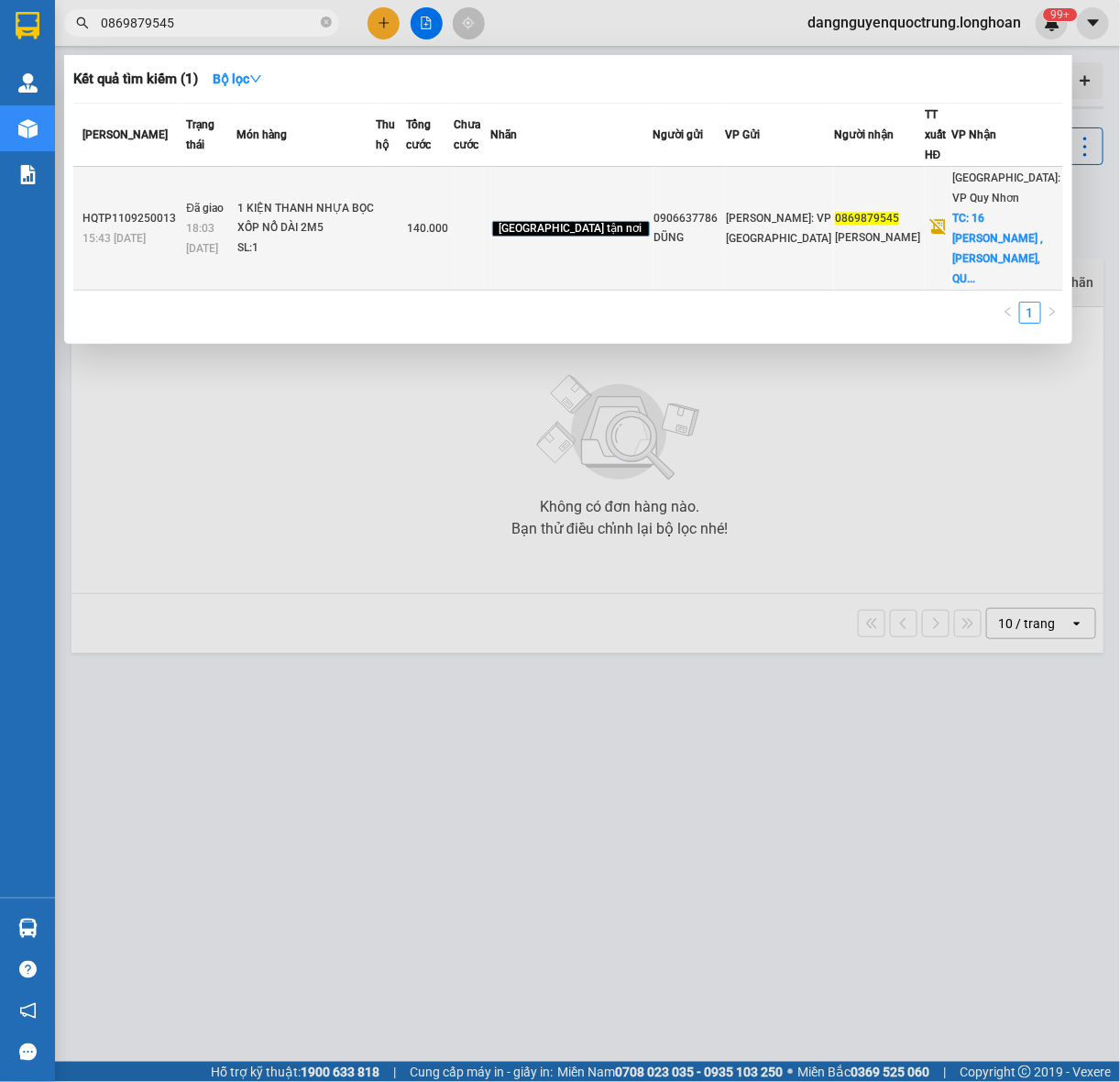
type input "0869879545"
click at [375, 202] on div "1 KIỆN THANH NHỰA BỌC XỐP NỔ DÀI 2M5" at bounding box center [306, 218] width 137 height 39
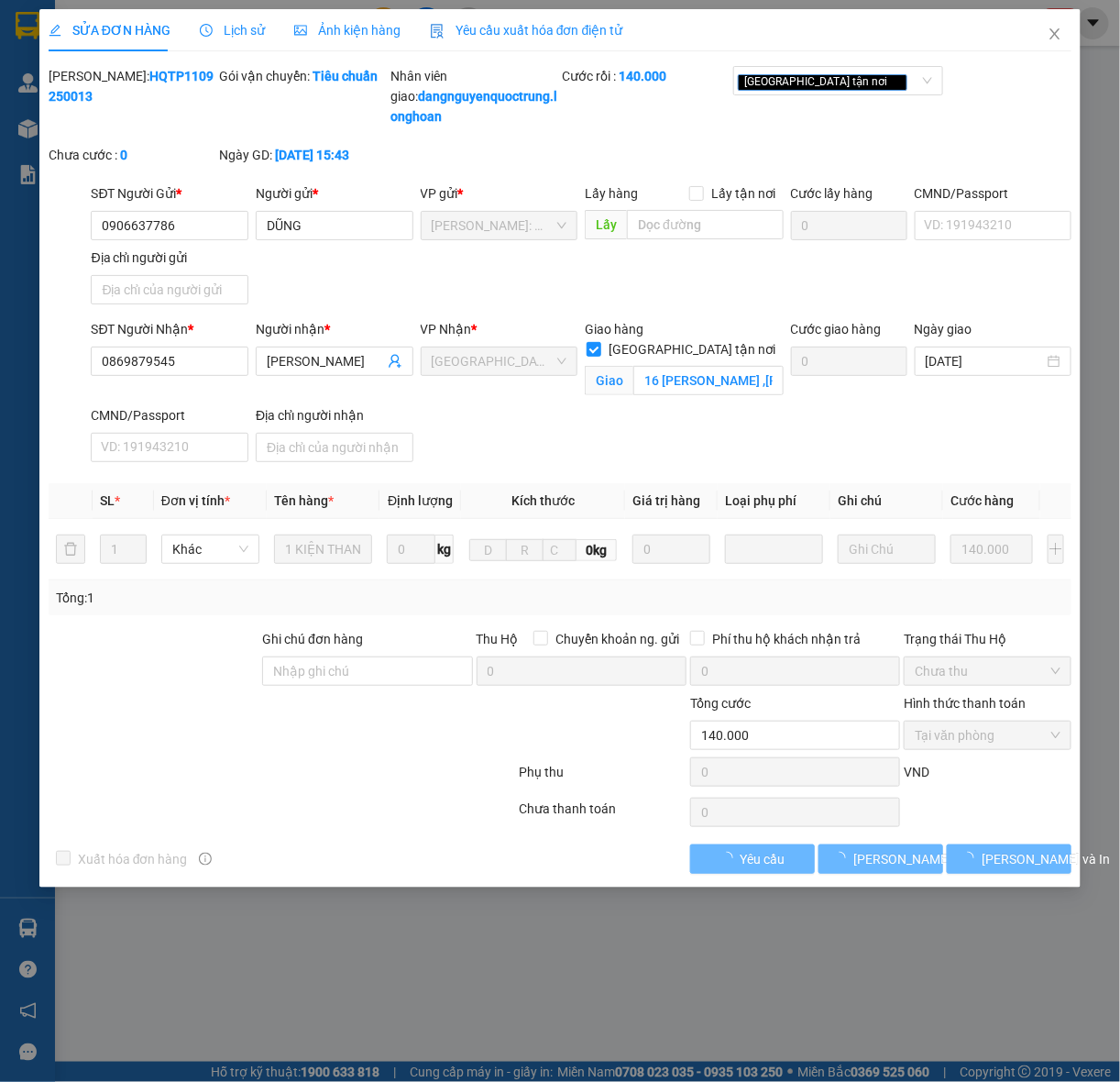
type input "0906637786"
type input "DŨNG"
type input "0869879545"
type input "[PERSON_NAME]"
checkbox input "true"
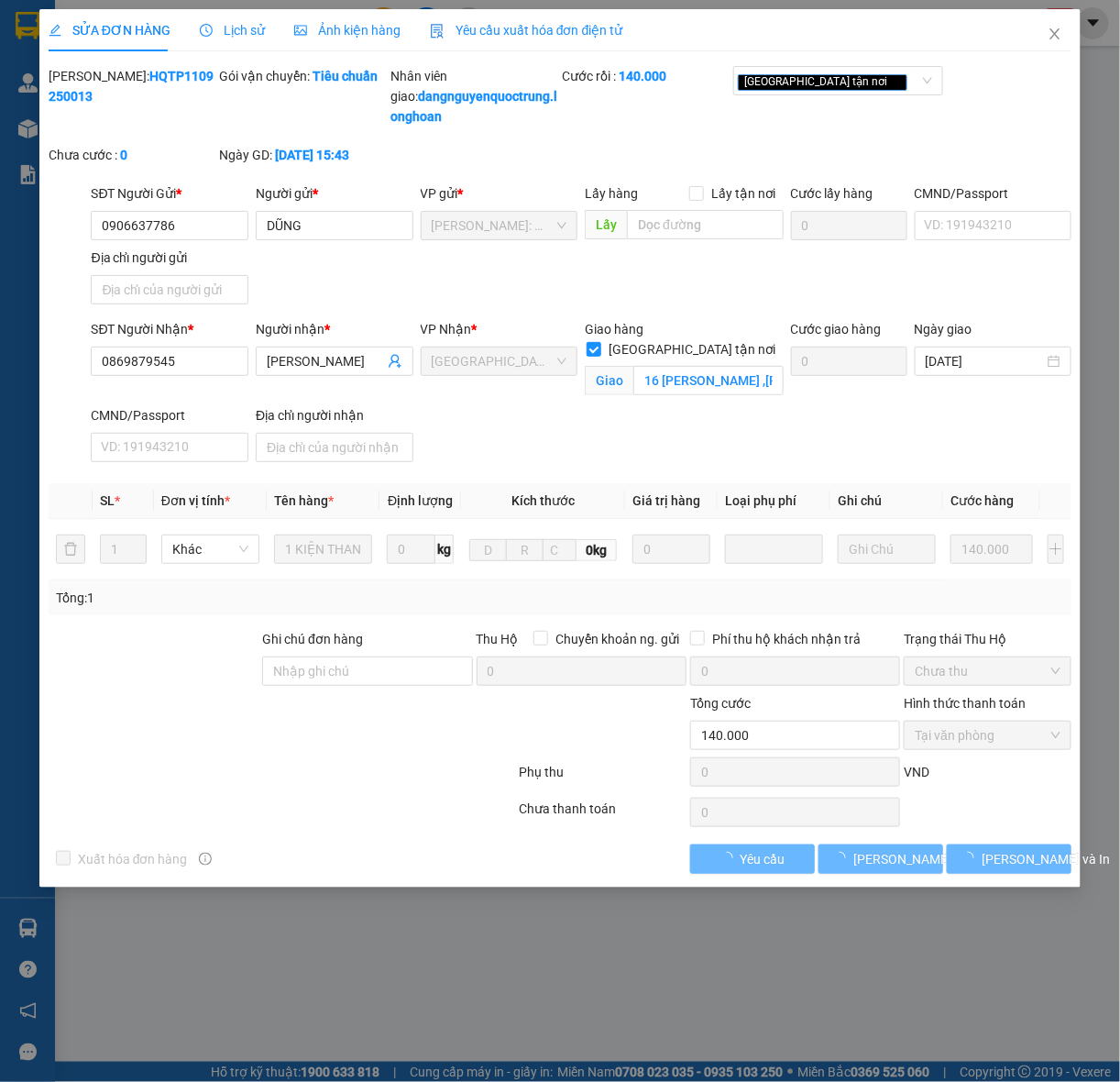
type input "16 [PERSON_NAME] ,[PERSON_NAME], QUY NHƠN, [GEOGRAPHIC_DATA]"
type input "140.000"
click at [1054, 32] on icon "close" at bounding box center [1055, 34] width 10 height 11
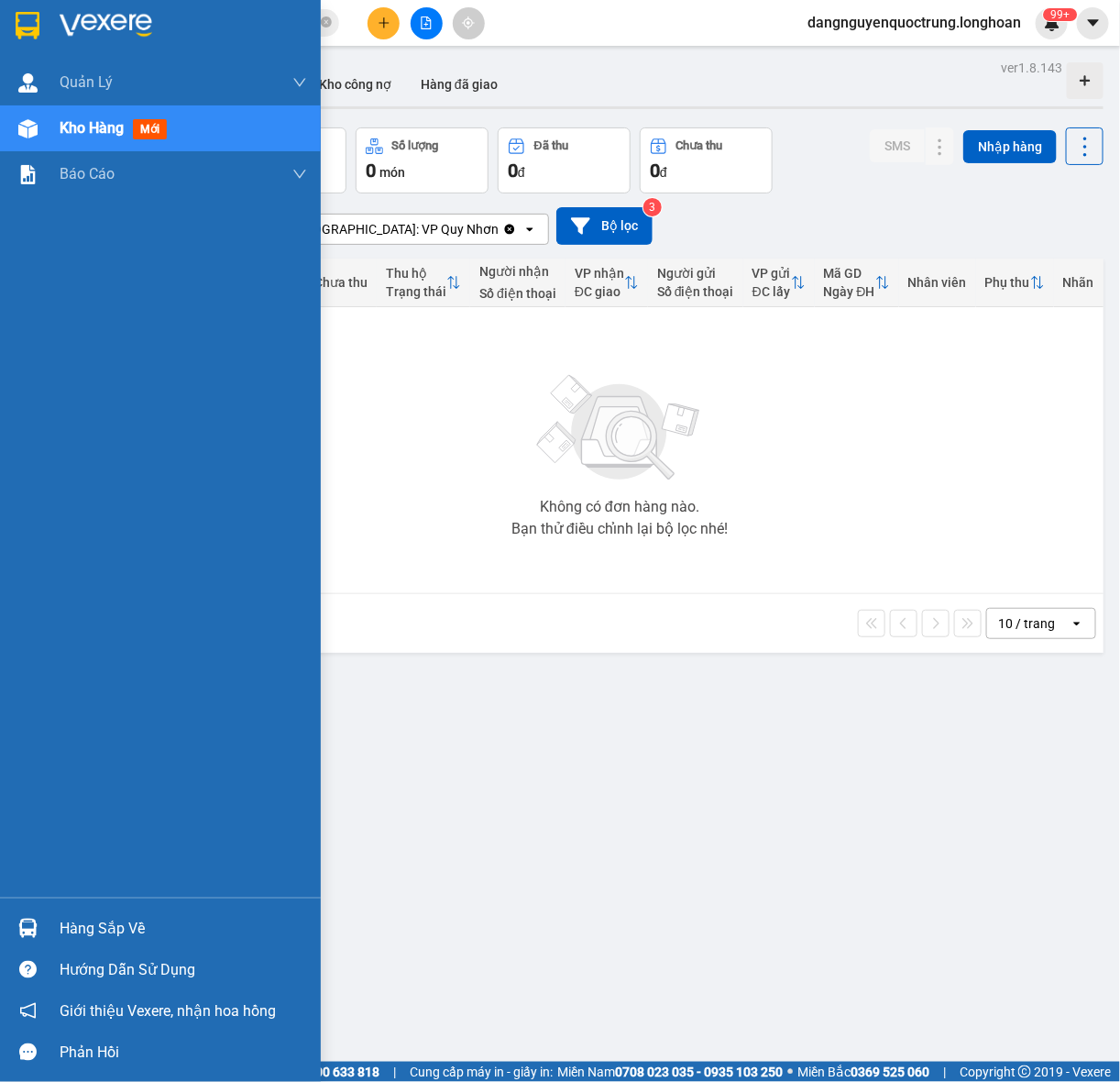
click at [15, 24] on img at bounding box center [27, 25] width 24 height 28
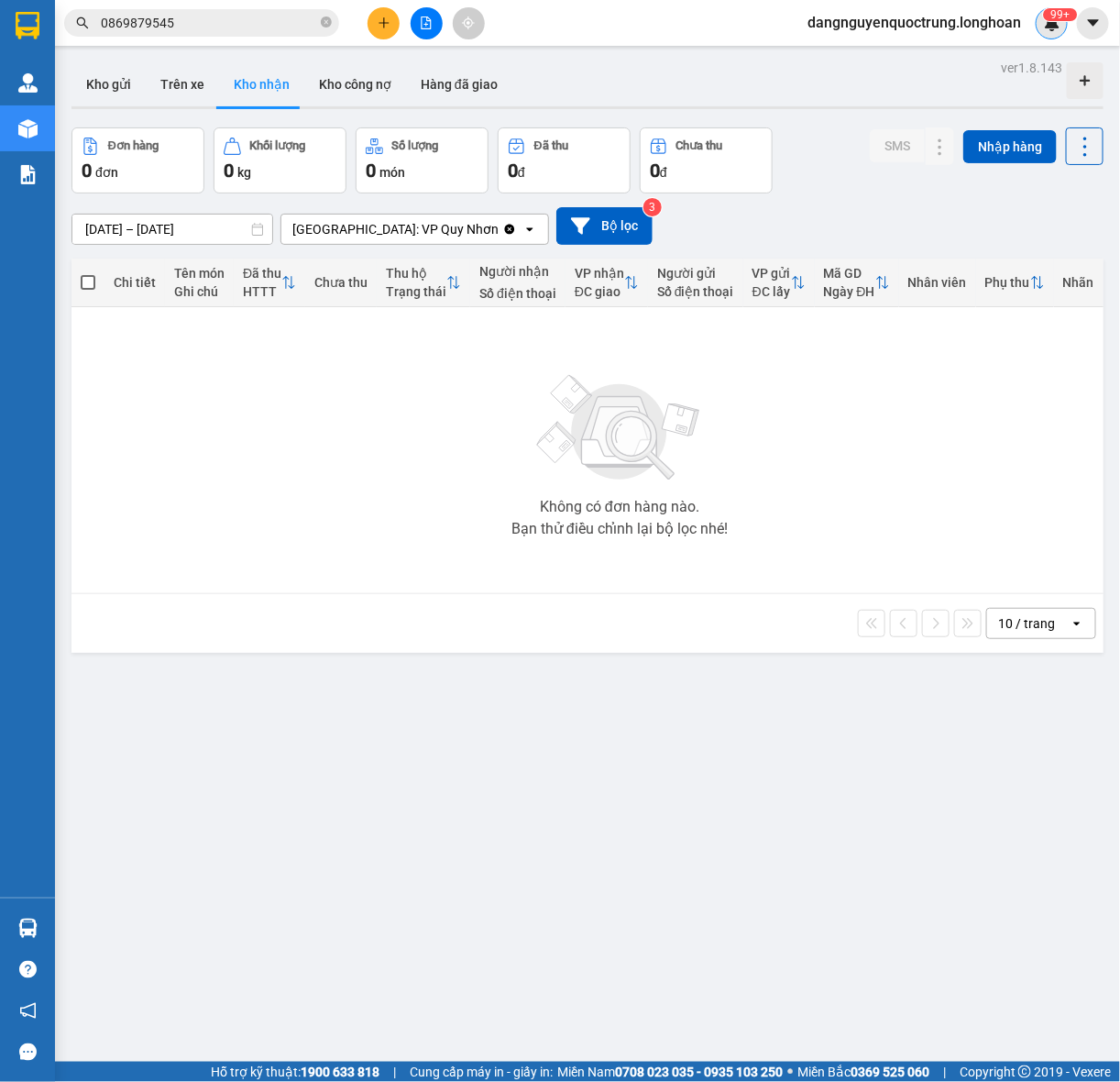
click at [1064, 32] on div "99+" at bounding box center [1051, 23] width 32 height 32
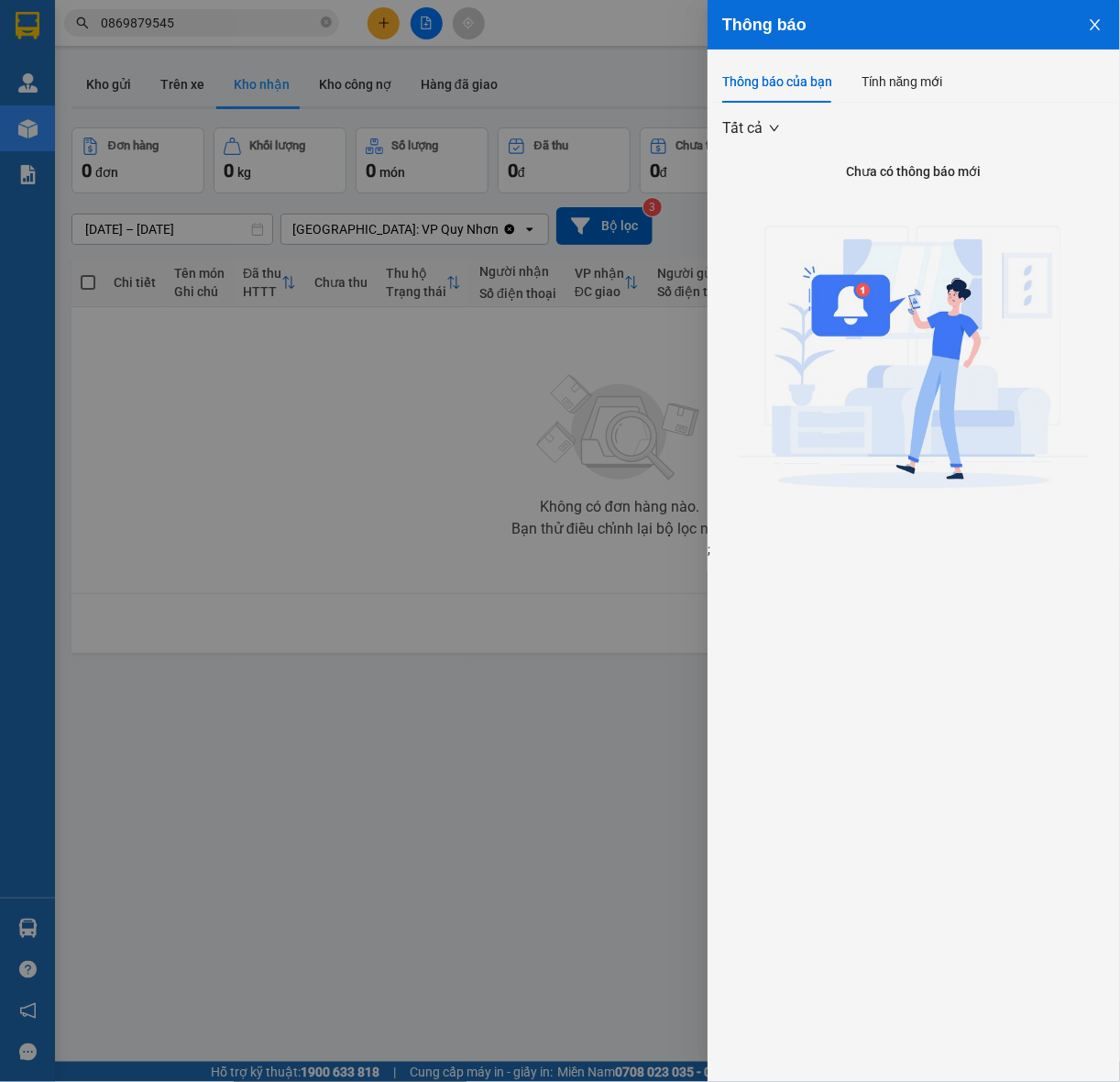
click at [1093, 28] on icon "close" at bounding box center [1094, 24] width 10 height 11
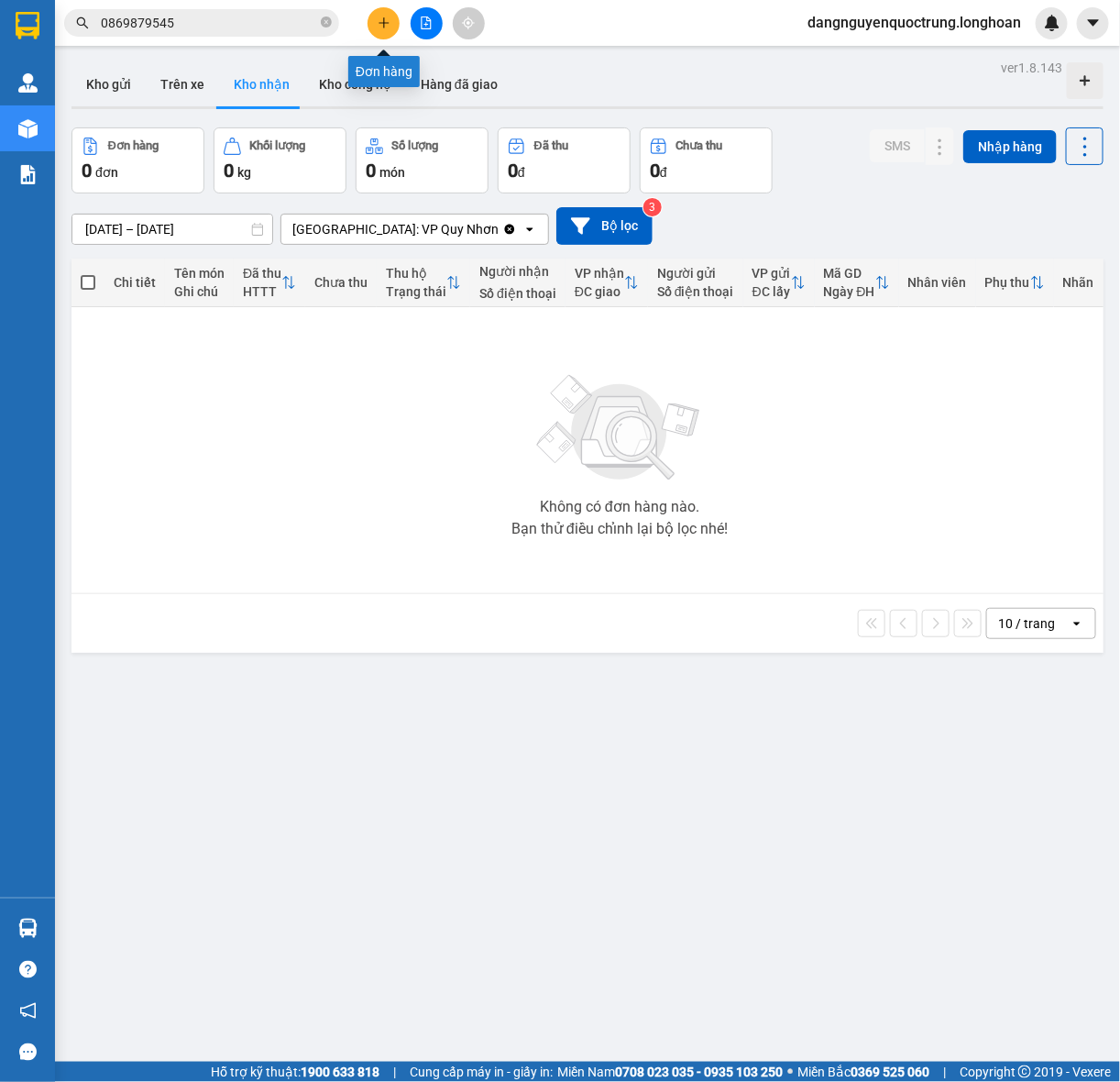
click at [394, 25] on button at bounding box center [383, 23] width 32 height 32
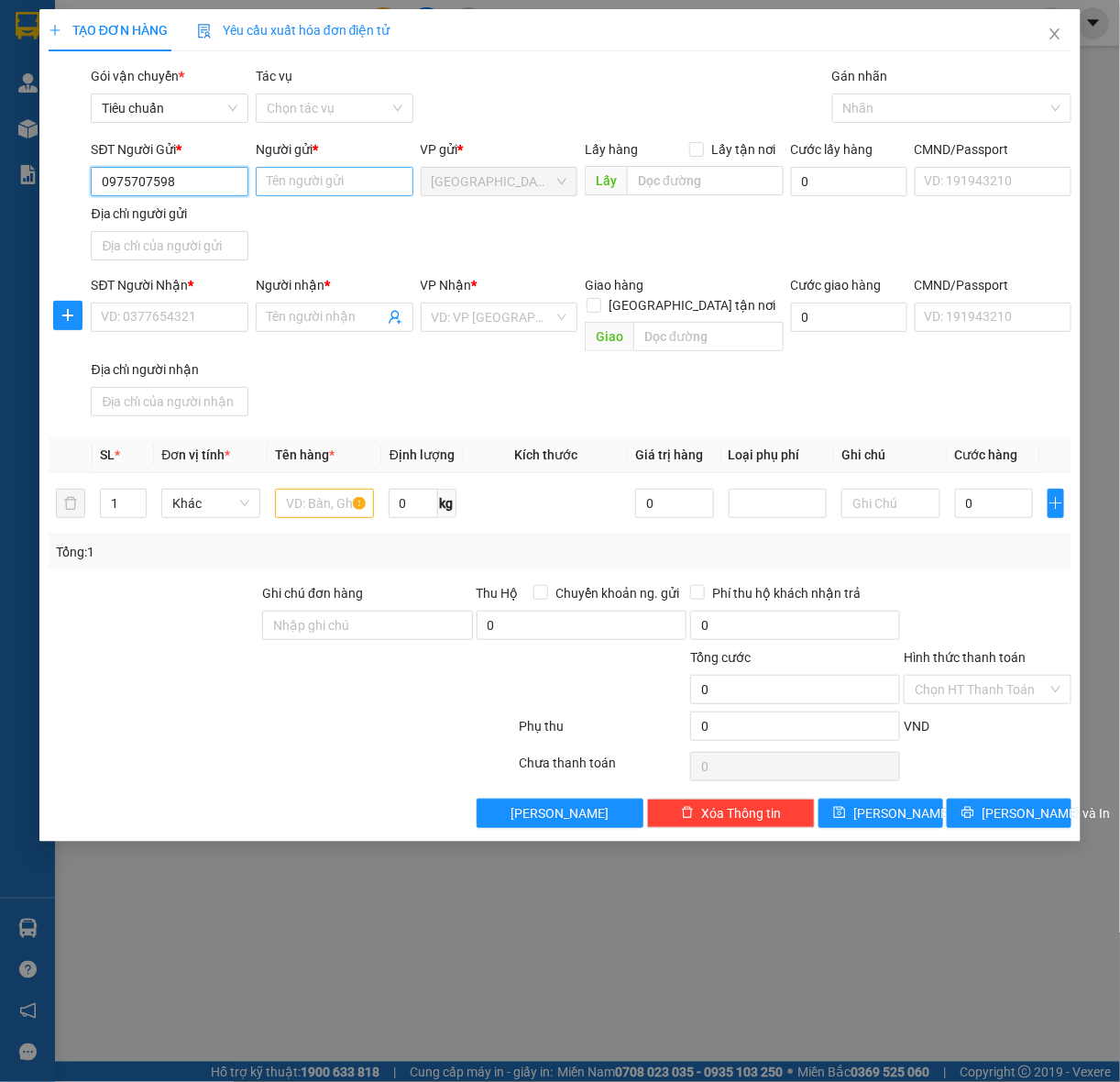
type input "0975707598"
click at [337, 177] on input "Người gửi *" at bounding box center [335, 181] width 158 height 30
type input "D"
click at [898, 113] on div at bounding box center [942, 108] width 212 height 22
type input "anh DUYẾN"
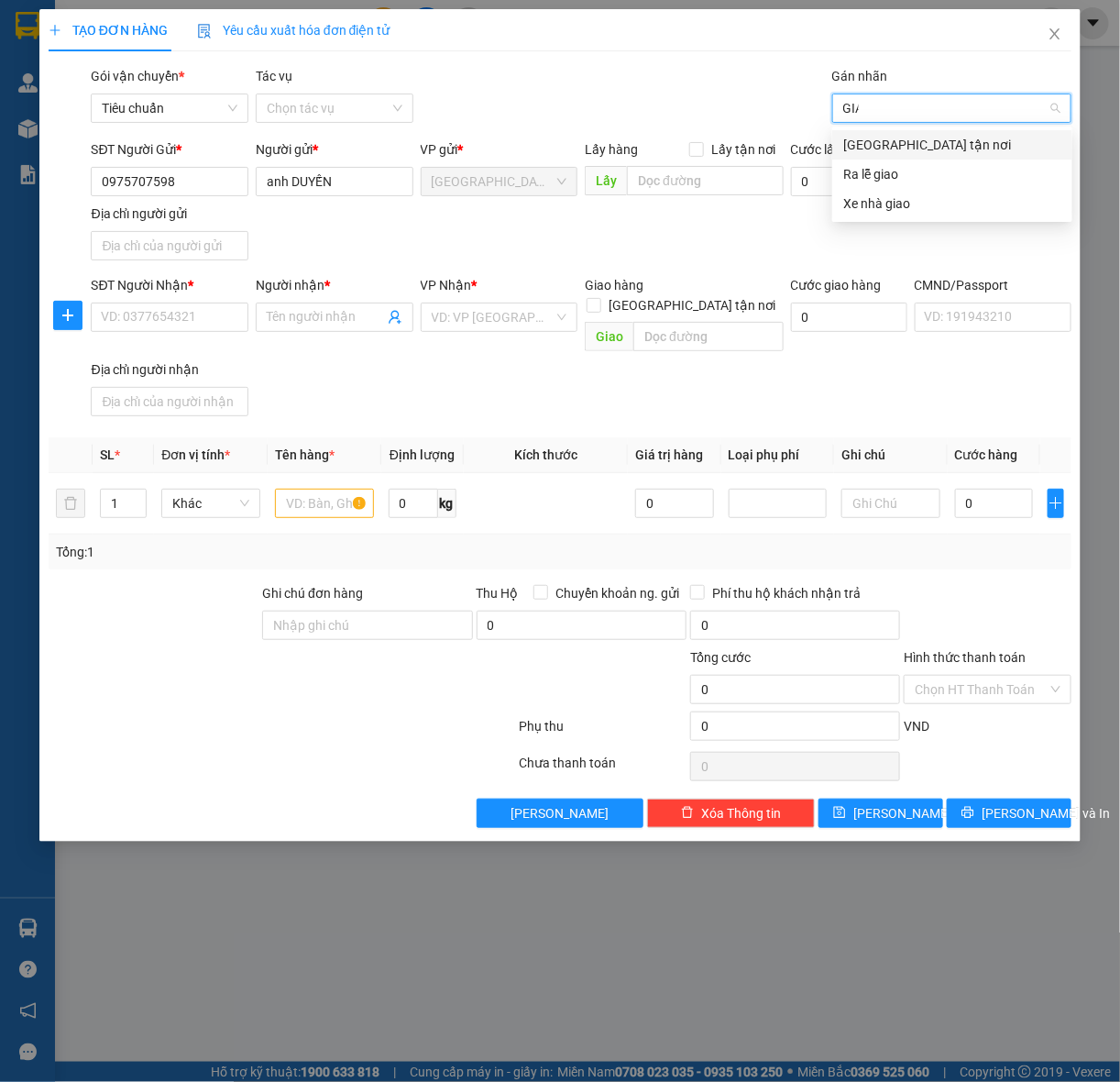
type input "GIAO"
click at [908, 140] on div "[GEOGRAPHIC_DATA] tận nơi" at bounding box center [952, 144] width 218 height 20
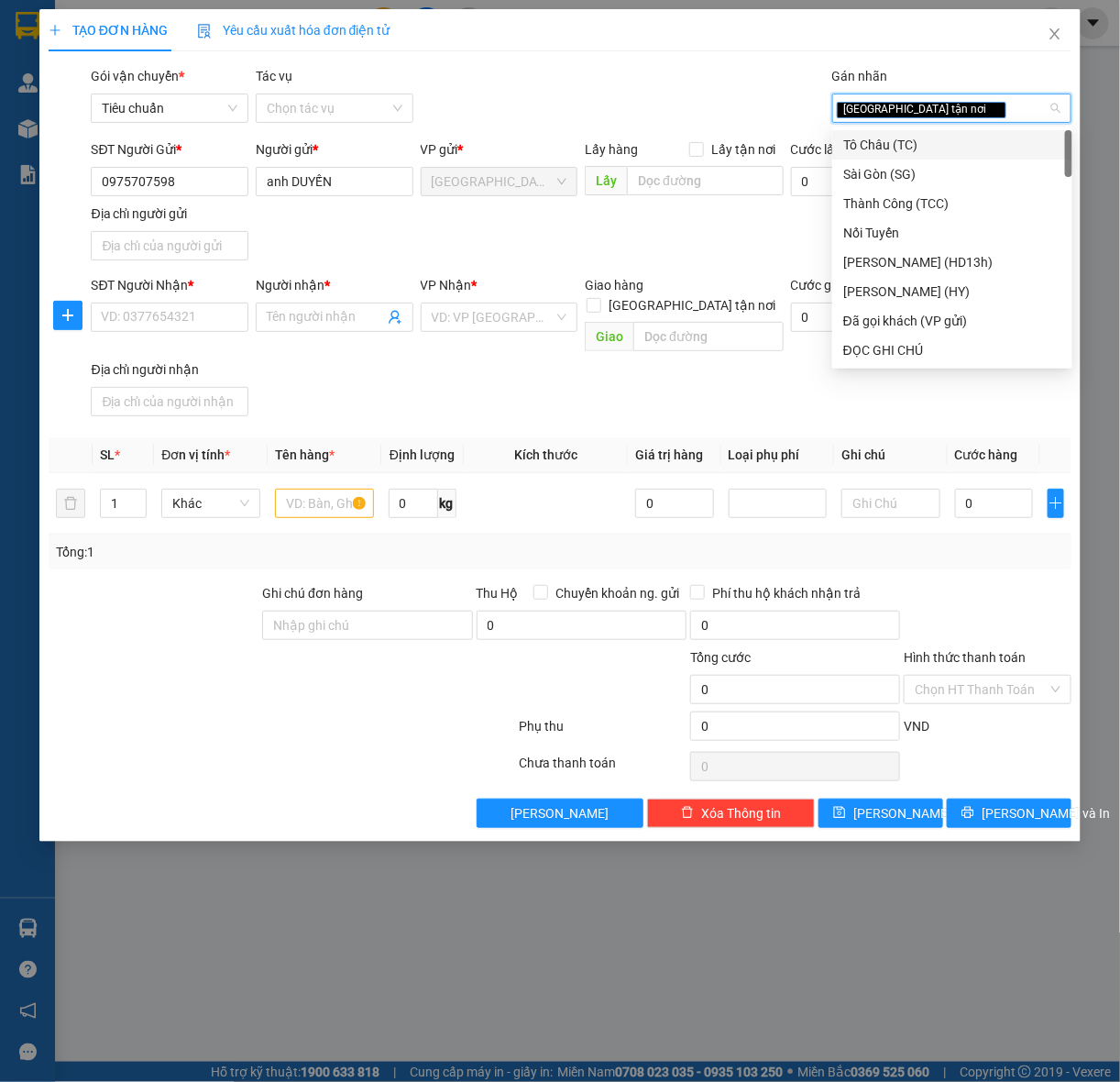
type input "D"
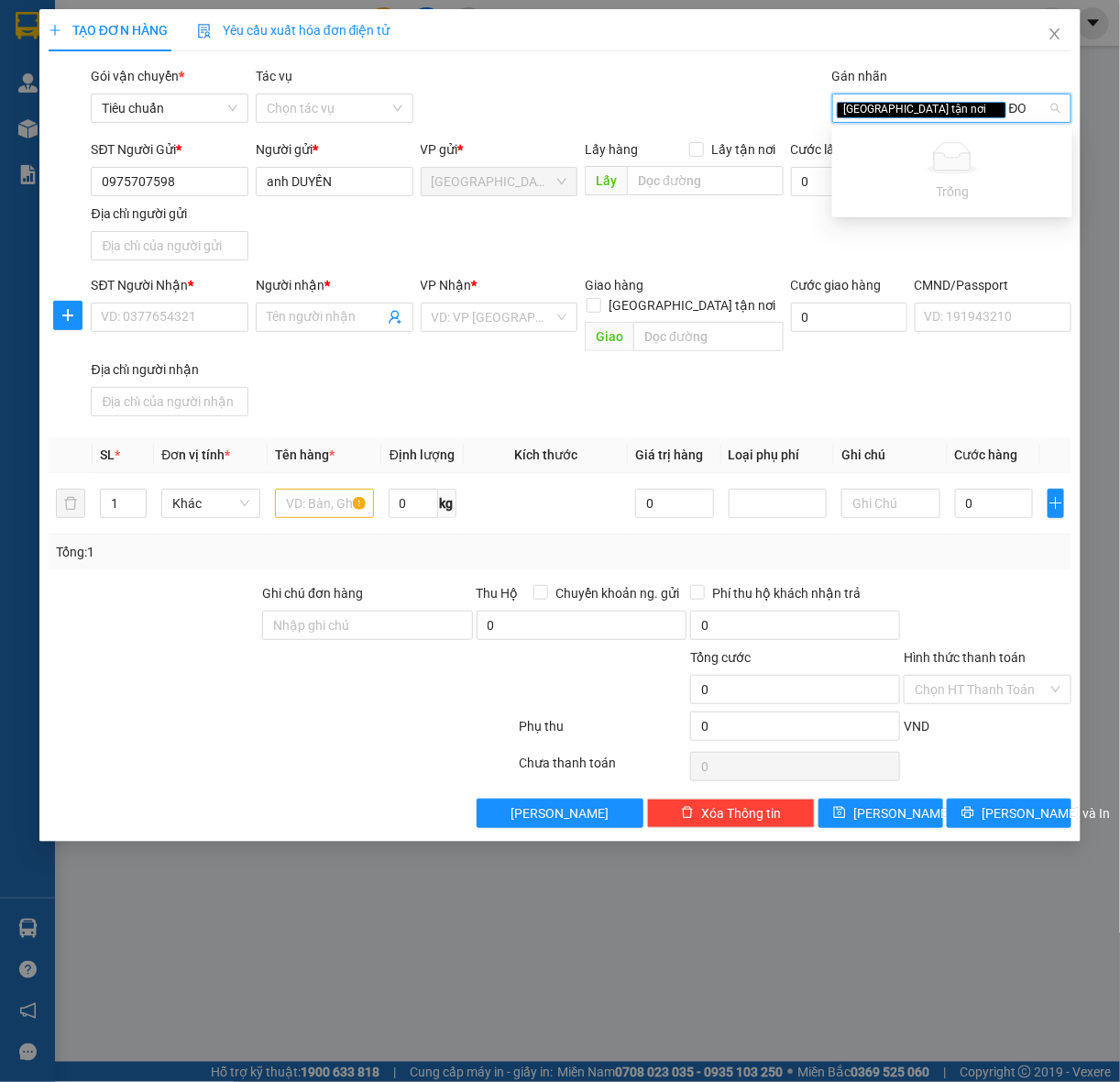
type input "Đ"
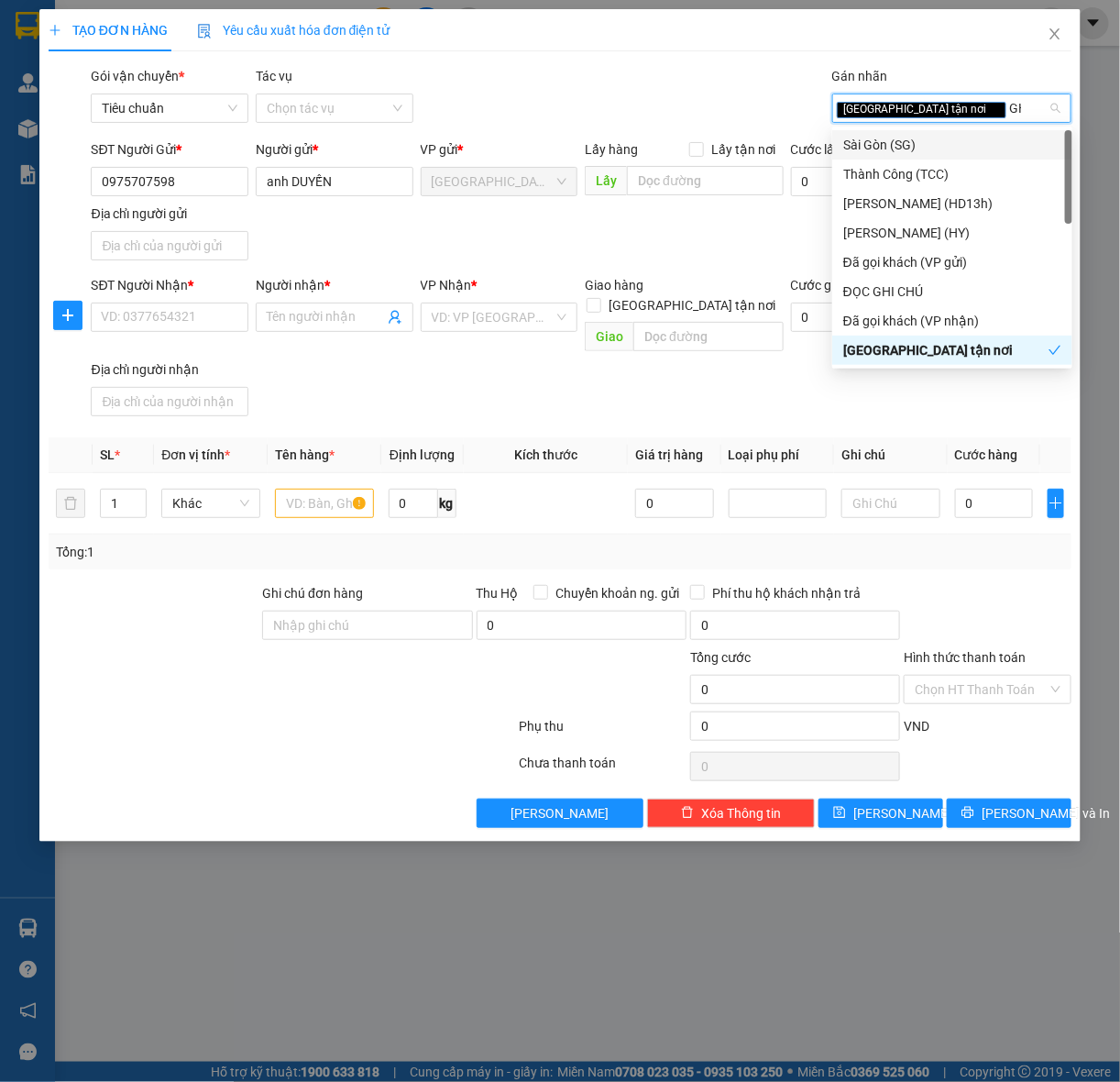
type input "GHI"
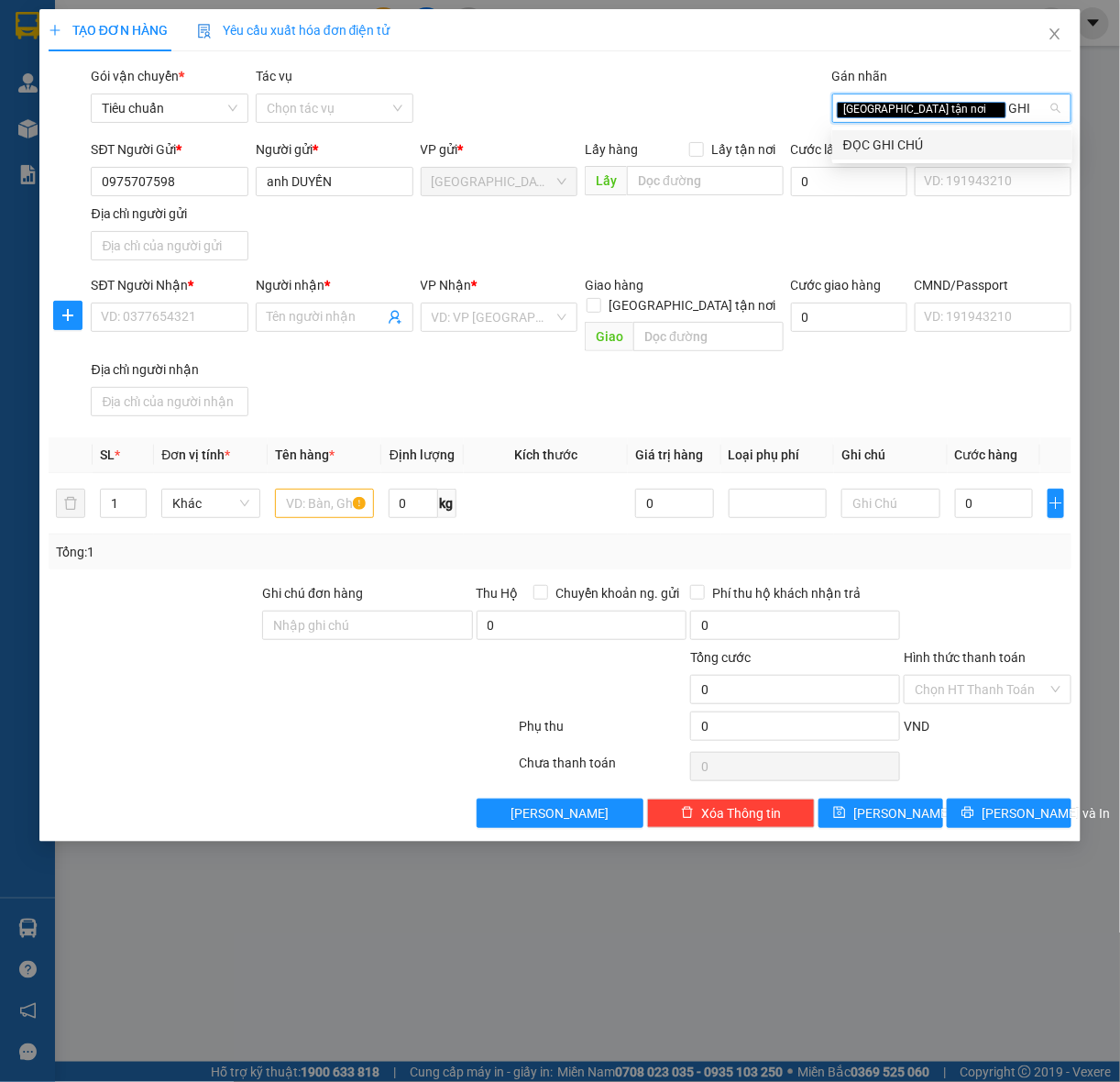
click at [947, 151] on div "ĐỌC GHI CHÚ" at bounding box center [952, 144] width 218 height 20
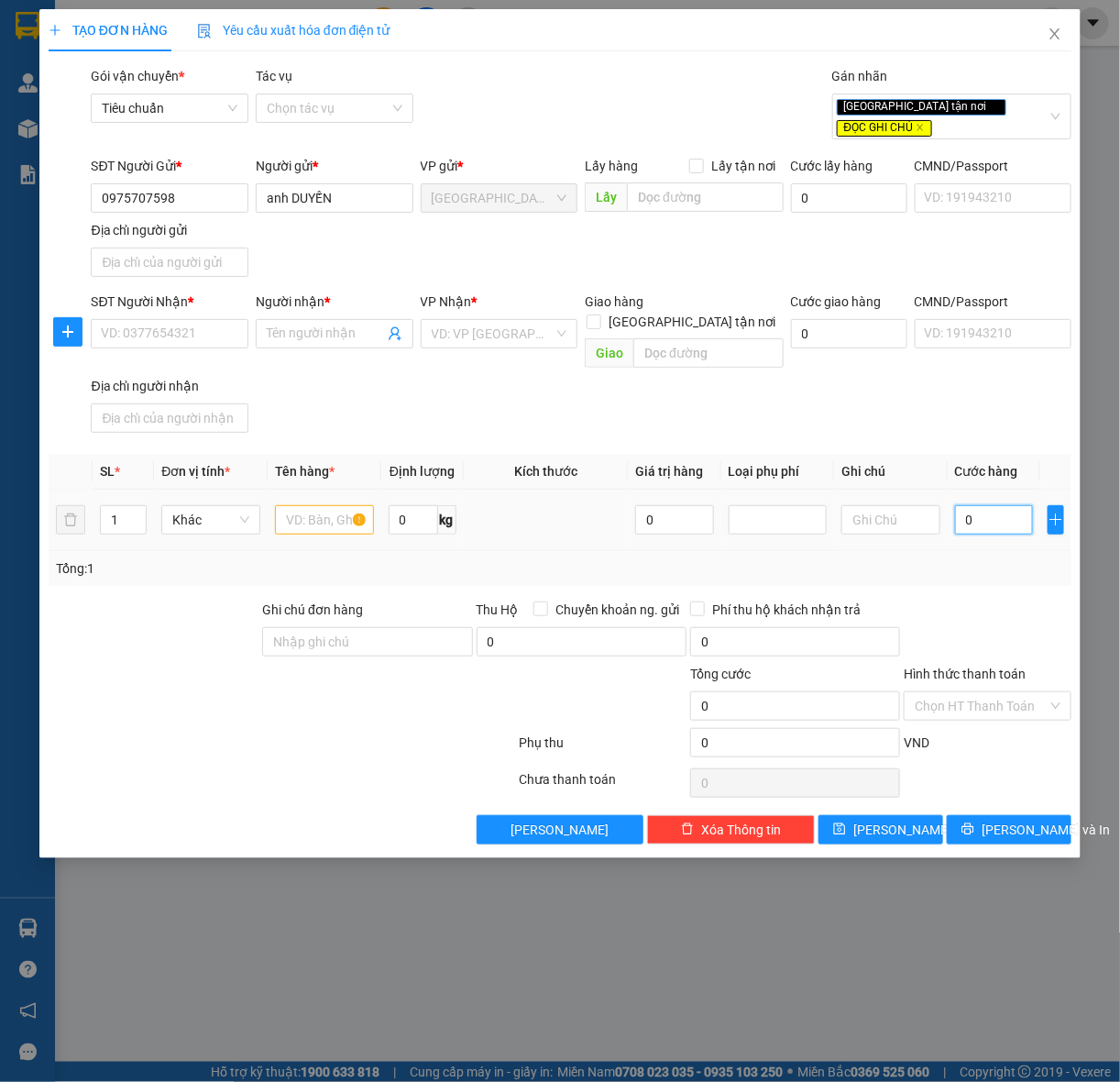
click at [995, 505] on input "0" at bounding box center [993, 519] width 78 height 30
type input "7"
type input "73"
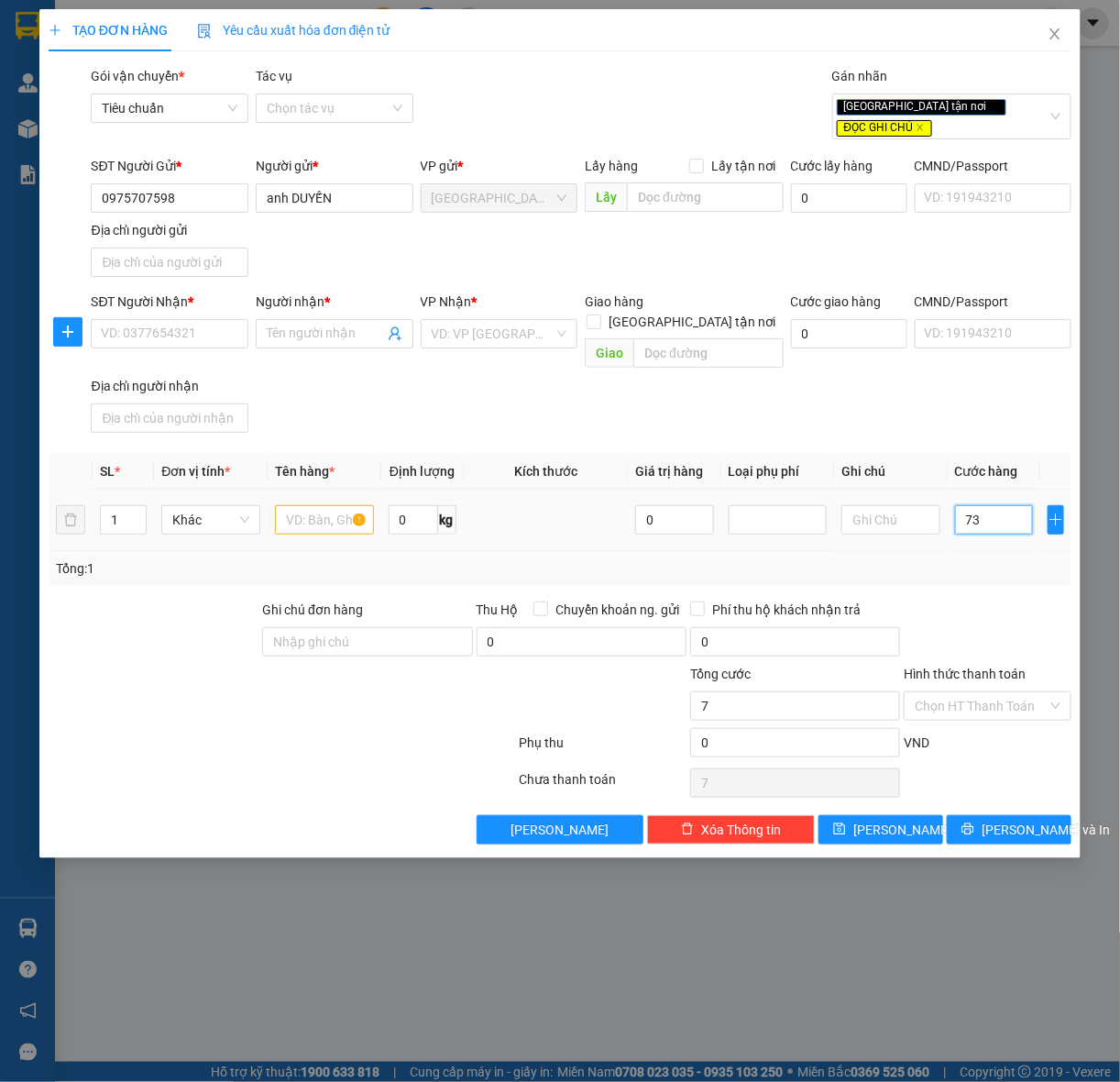
type input "73"
type input "730"
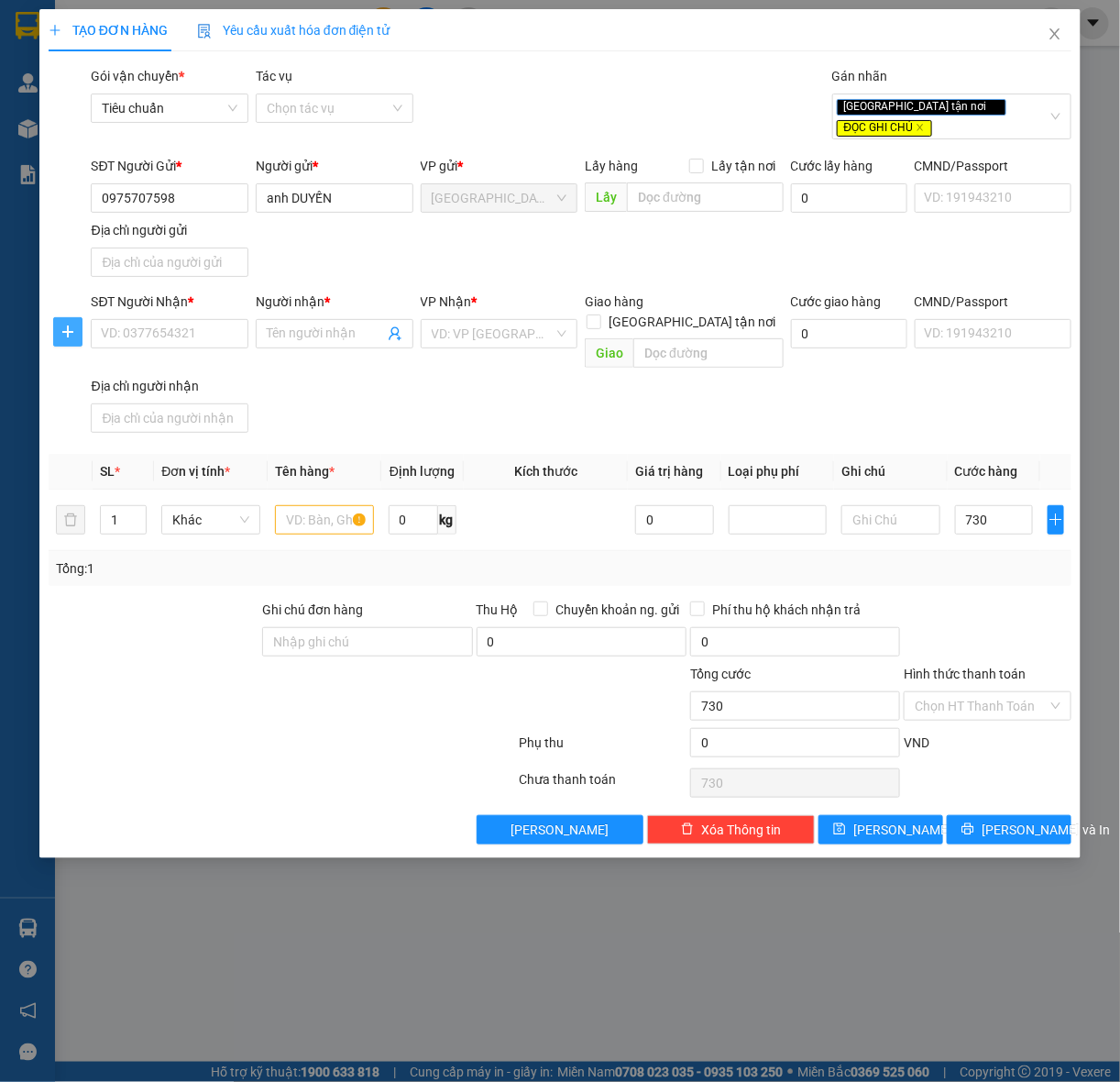
type input "730.000"
click at [337, 324] on input "Người nhận *" at bounding box center [325, 334] width 117 height 20
paste input "[PERSON_NAME]"
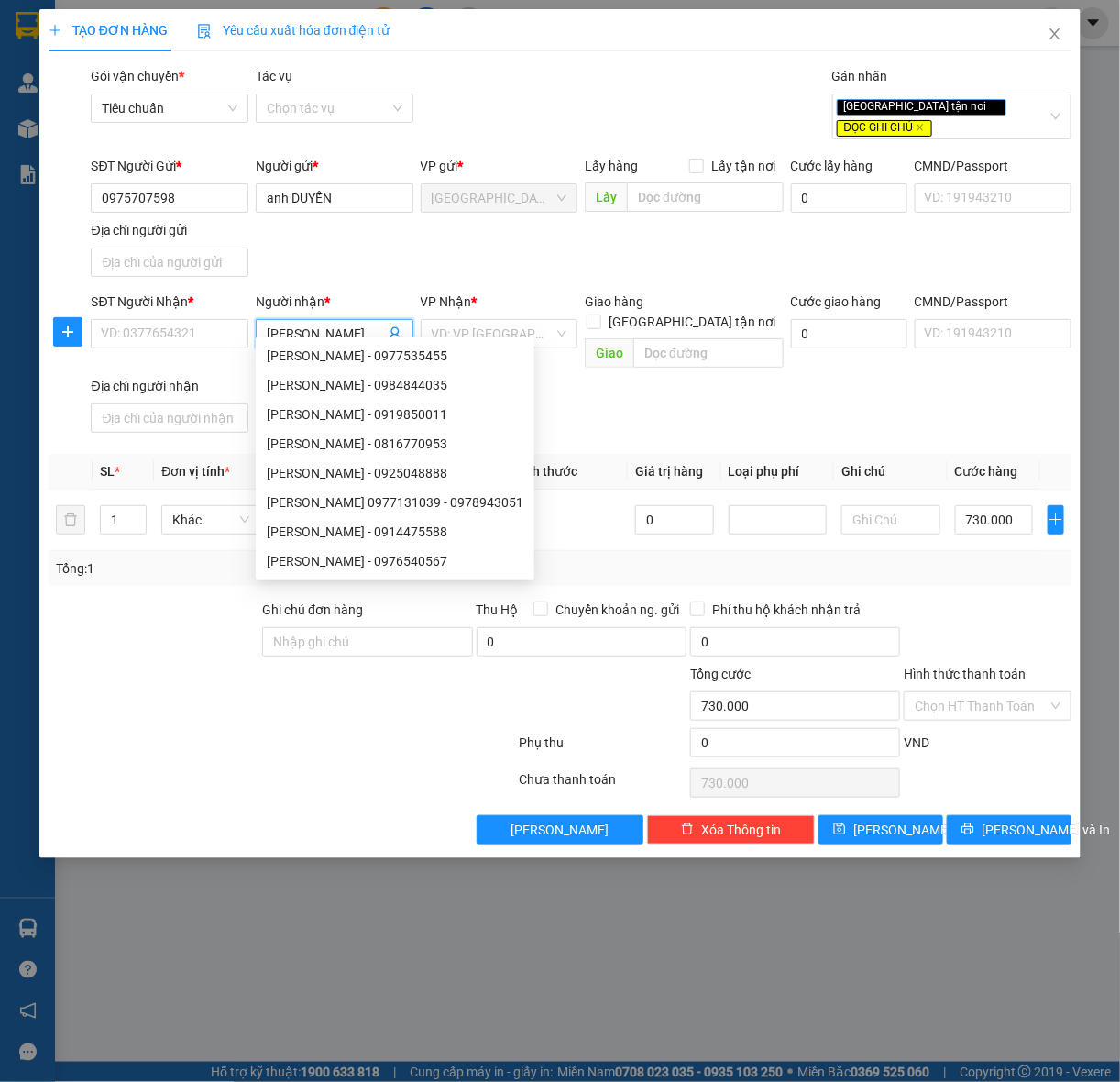
type input "[PERSON_NAME]"
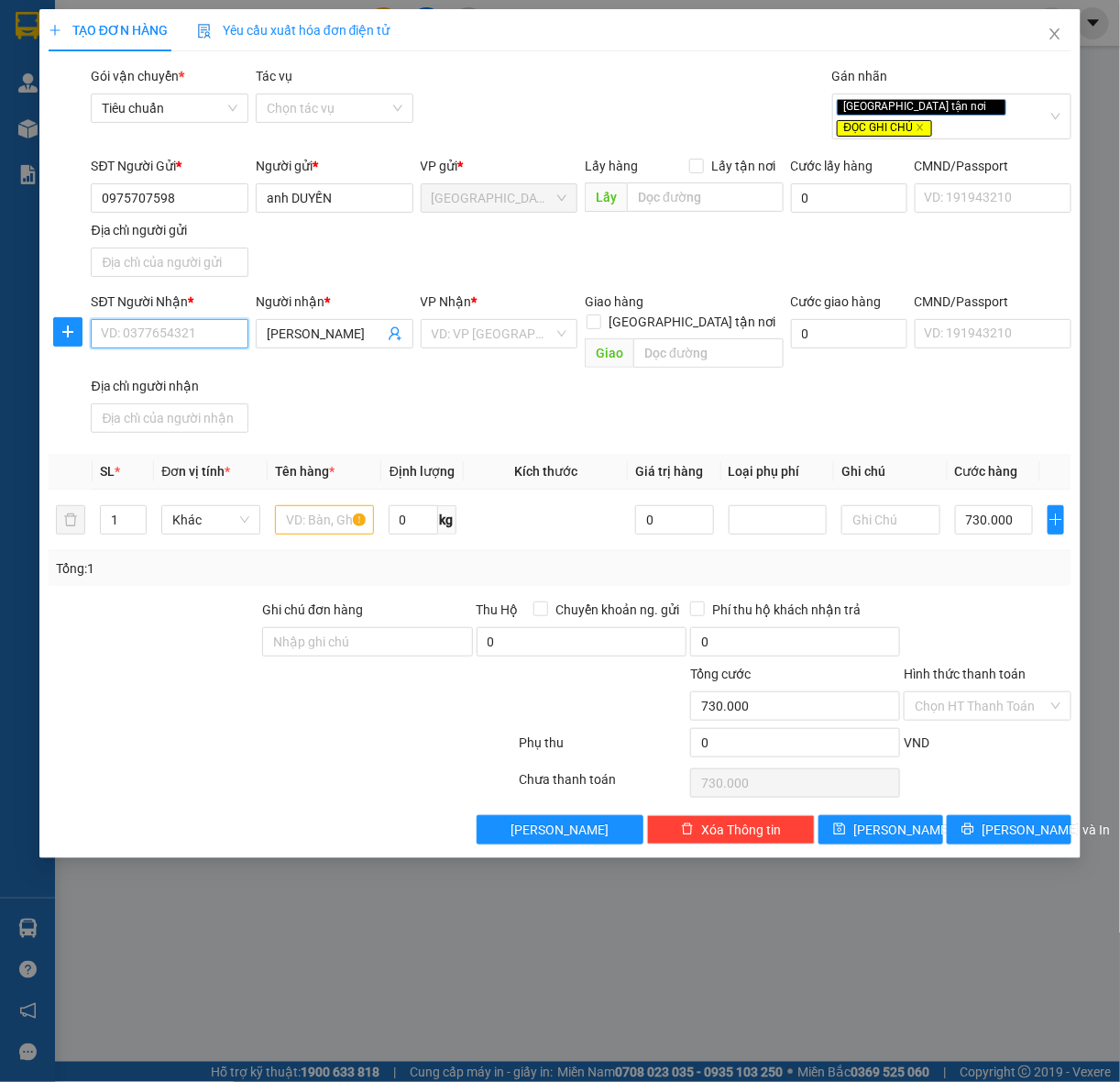
click at [161, 331] on input "SĐT Người Nhận *" at bounding box center [169, 334] width 158 height 30
paste input "0978043953"
type input "0978043953"
click at [461, 367] on div "SĐT Người Nhận * 0978043953 0978043953 Người nhận * [PERSON_NAME] VP Nhận * VD:…" at bounding box center [582, 365] width 988 height 148
click at [527, 320] on input "search" at bounding box center [493, 334] width 123 height 28
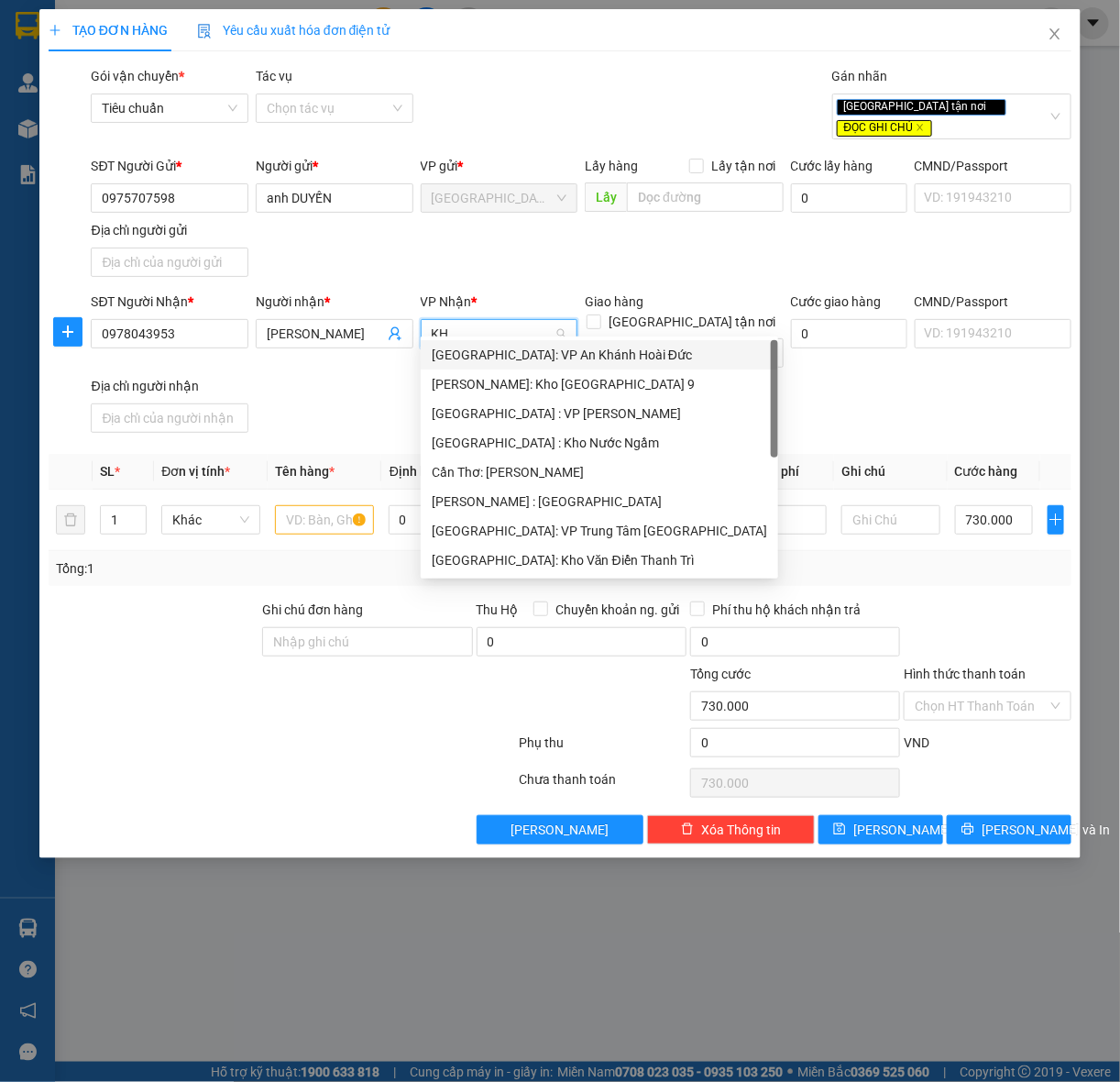
type input "KHO"
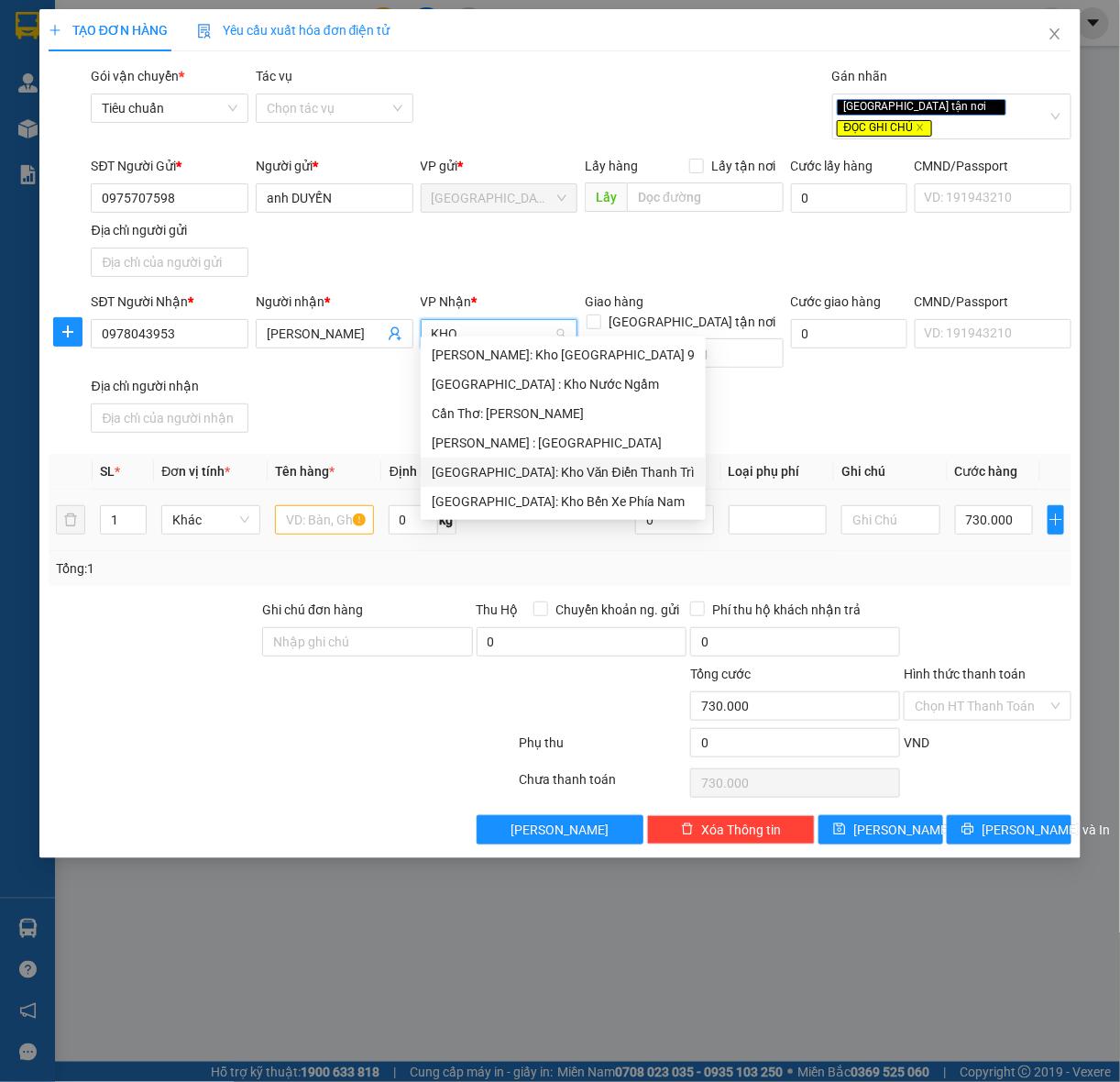
click at [548, 475] on div "[GEOGRAPHIC_DATA]: Kho Văn Điển Thanh Trì" at bounding box center [563, 471] width 263 height 20
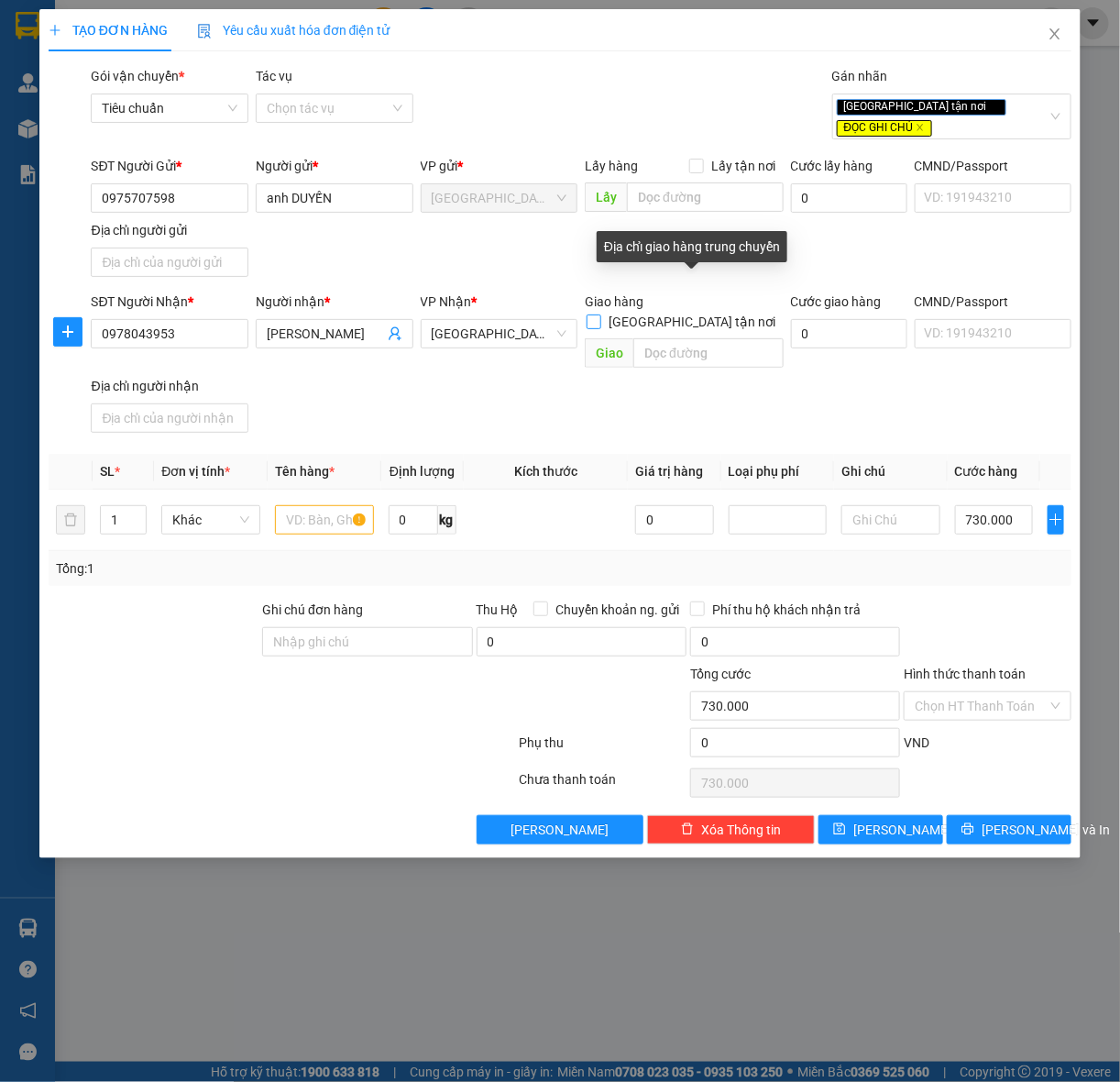
click at [601, 315] on span at bounding box center [593, 321] width 14 height 14
click at [599, 315] on input "[GEOGRAPHIC_DATA] tận nơi" at bounding box center [592, 320] width 12 height 13
checkbox input "true"
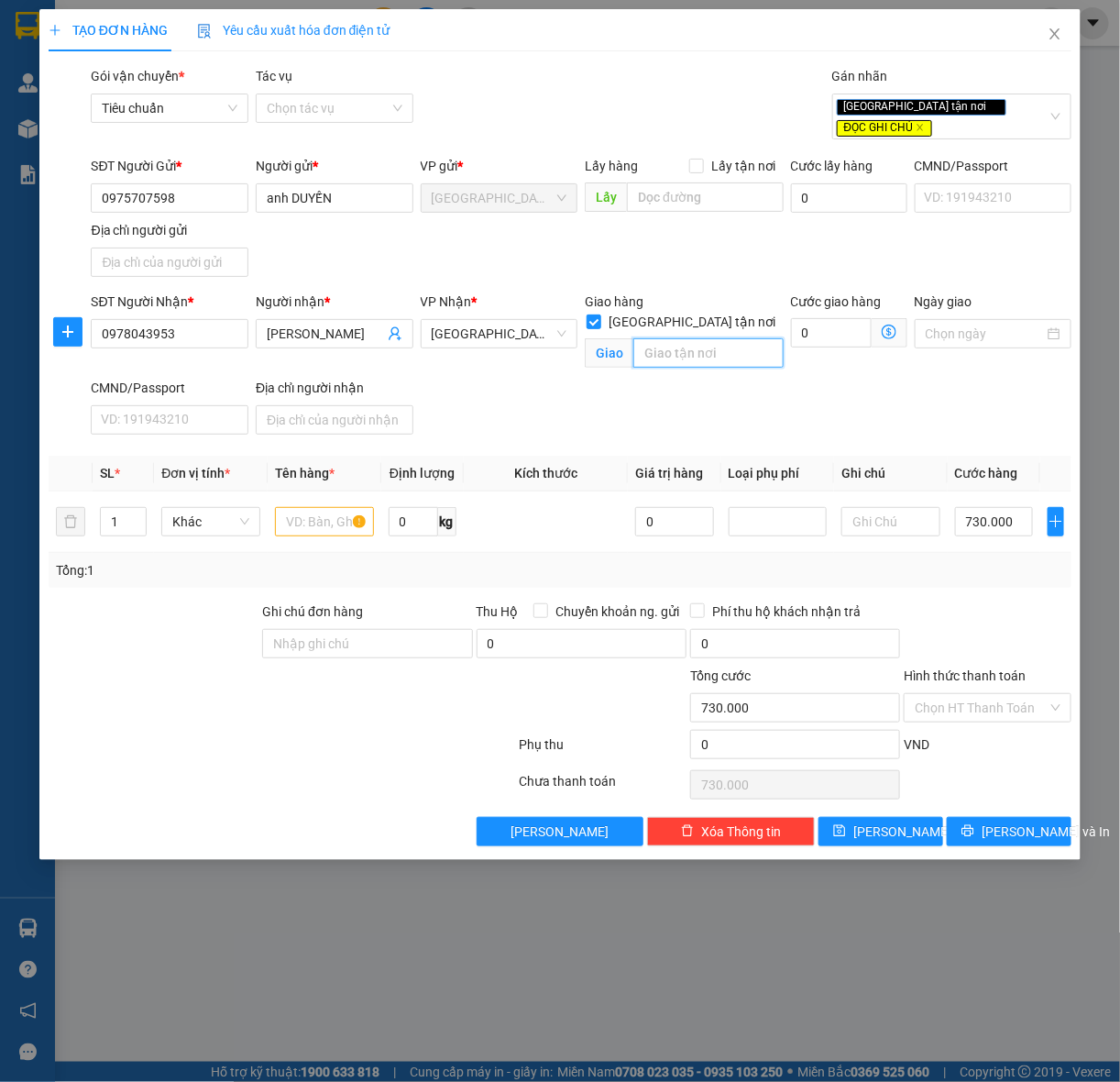
click at [722, 339] on input "text" at bounding box center [709, 353] width 150 height 30
paste input "2 [PERSON_NAME], [PERSON_NAME], Hoàn Kiếm, [GEOGRAPHIC_DATA], [GEOGRAPHIC_DATA]"
click at [772, 339] on input "2 [PERSON_NAME], [PERSON_NAME], Hoàn Kiếm, [GEOGRAPHIC_DATA], [GEOGRAPHIC_DATA]" at bounding box center [709, 353] width 150 height 30
click at [771, 339] on input "2 [PERSON_NAME], [PERSON_NAME], Hoàn Kiếm, [GEOGRAPHIC_DATA], [GEOGRAPHIC_DATA]" at bounding box center [709, 353] width 150 height 30
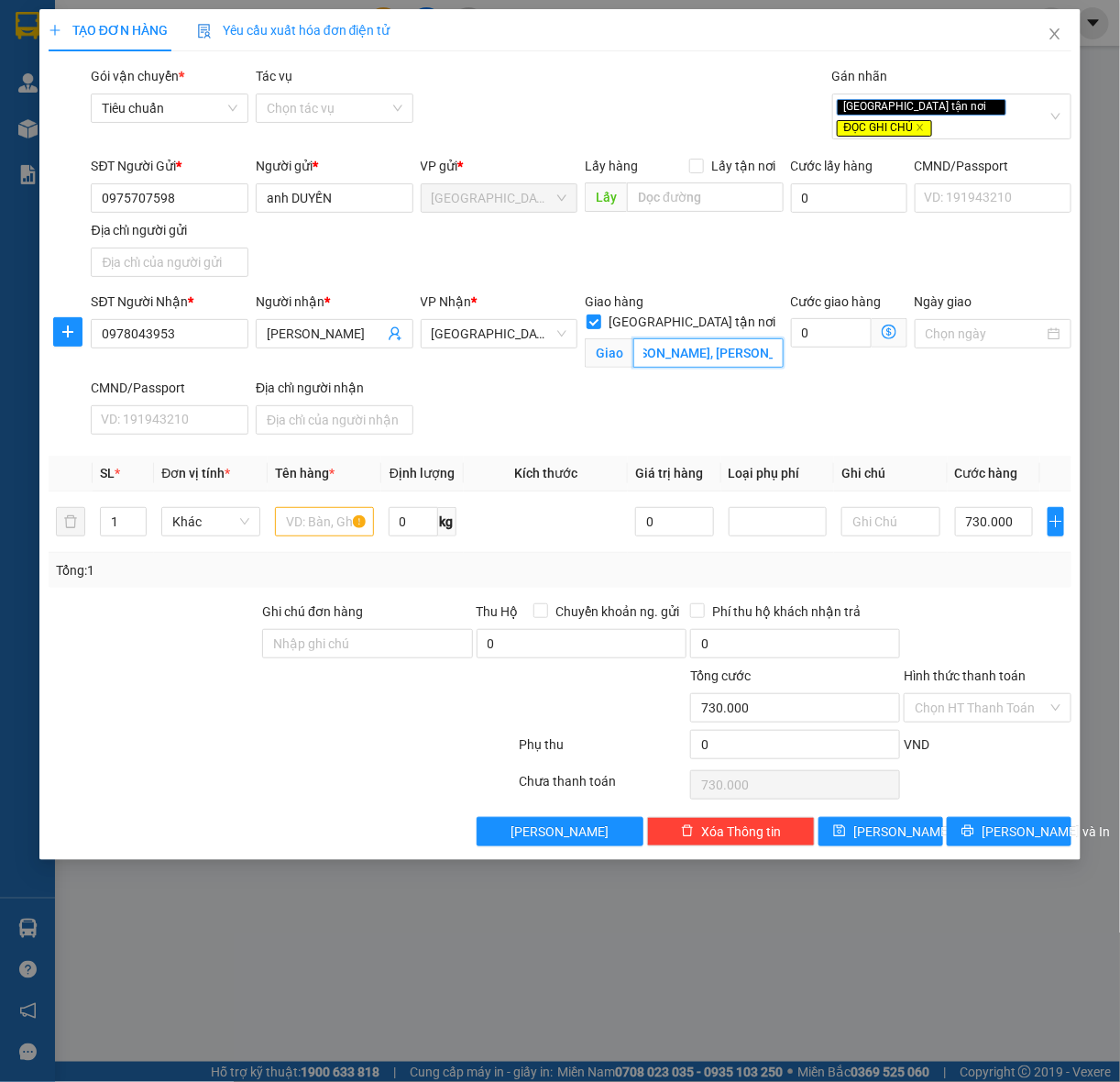
scroll to position [0, 0]
click at [666, 339] on input "02 [PERSON_NAME], [PERSON_NAME], Hoàn Kiếm, [GEOGRAPHIC_DATA]" at bounding box center [709, 353] width 150 height 30
click at [644, 339] on input "02 [PERSON_NAME], [PERSON_NAME], Hoàn Kiếm, [GEOGRAPHIC_DATA]" at bounding box center [709, 353] width 150 height 30
paste input "Viện Hóa học Công nghiệp [GEOGRAPHIC_DATA]"
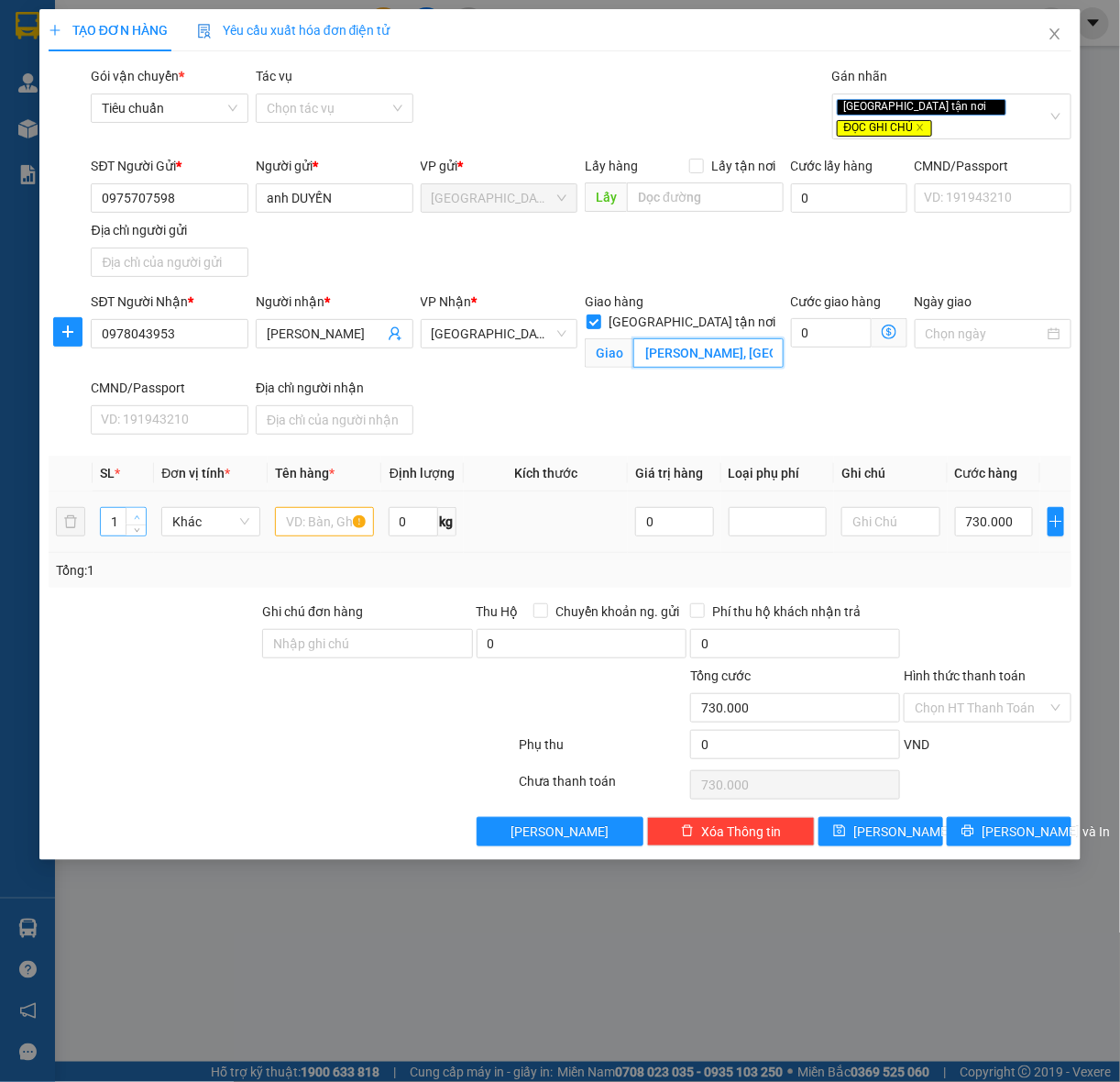
type input "(Viện Hóa học Công nghiệp [GEOGRAPHIC_DATA]) 02 [PERSON_NAME], [PERSON_NAME], […"
click at [129, 508] on span "Increase Value" at bounding box center [136, 516] width 20 height 16
click at [131, 512] on span "up" at bounding box center [136, 516] width 11 height 11
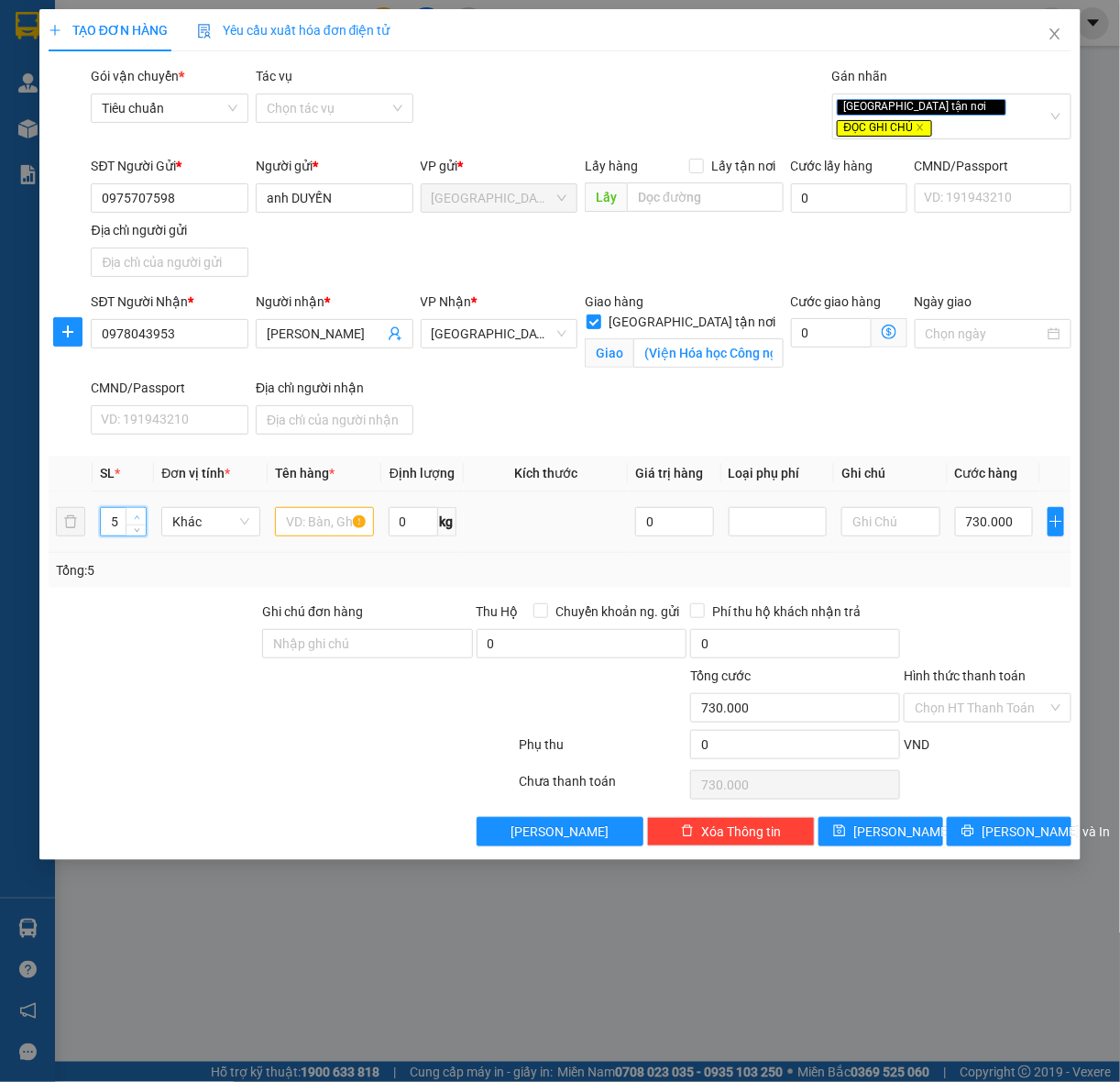
click at [131, 512] on span "up" at bounding box center [136, 516] width 11 height 11
type input "6"
click at [131, 512] on span "up" at bounding box center [136, 516] width 11 height 11
click at [309, 516] on input "text" at bounding box center [324, 521] width 99 height 30
type input "0"
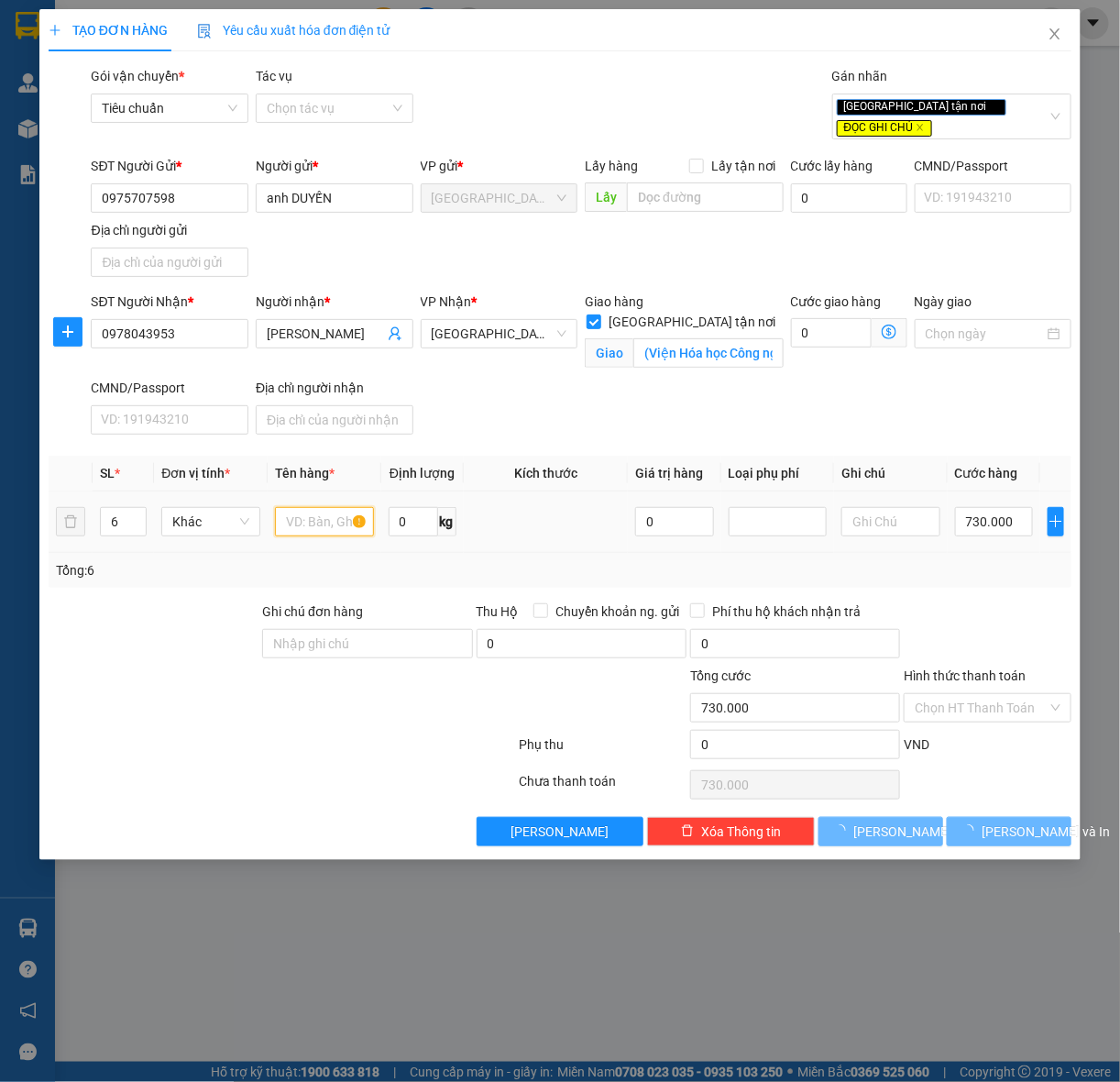
type input "0"
type input "6 THÙNG XỐP"
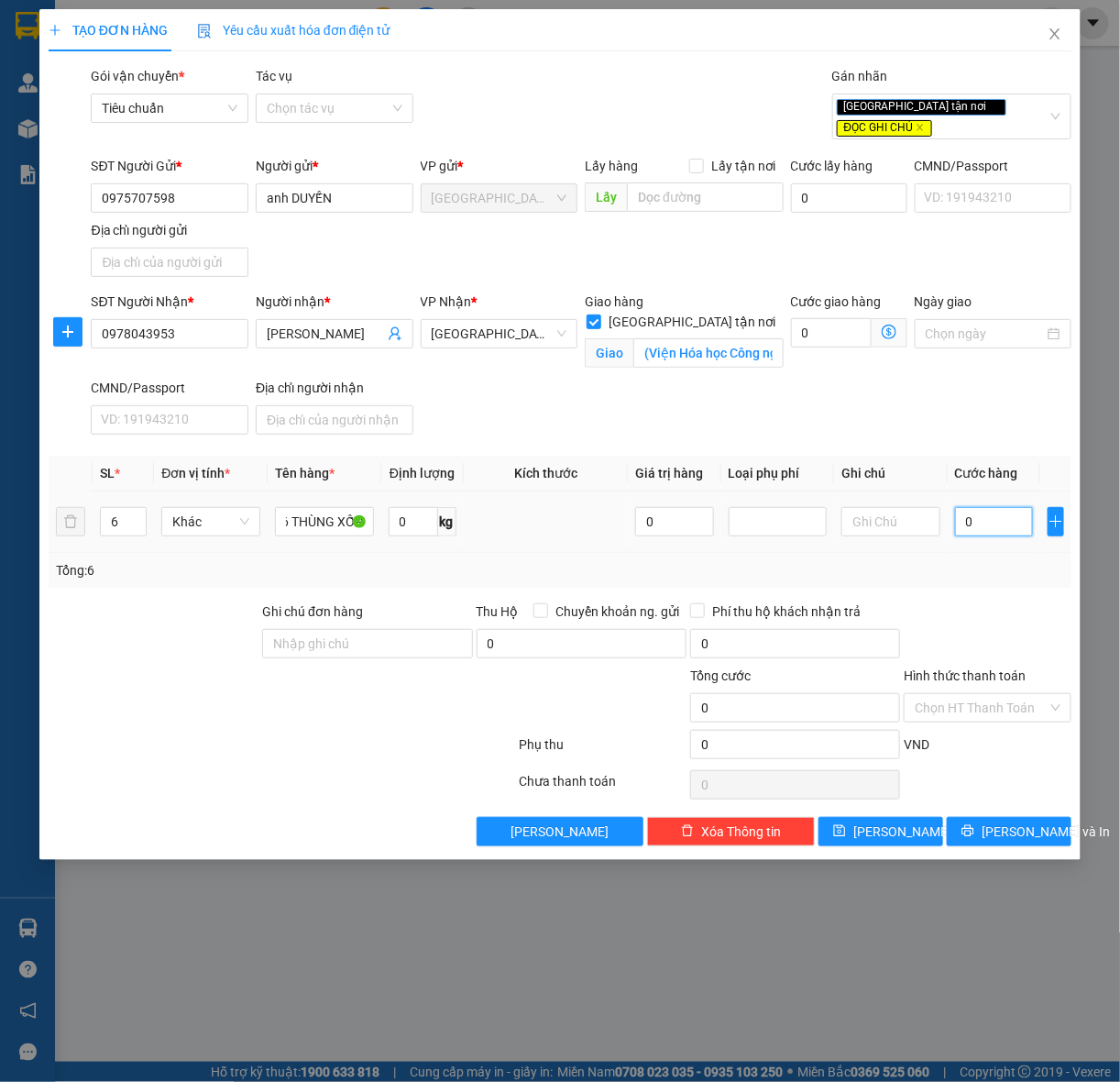
click at [995, 507] on input "0" at bounding box center [993, 521] width 78 height 30
type input "7"
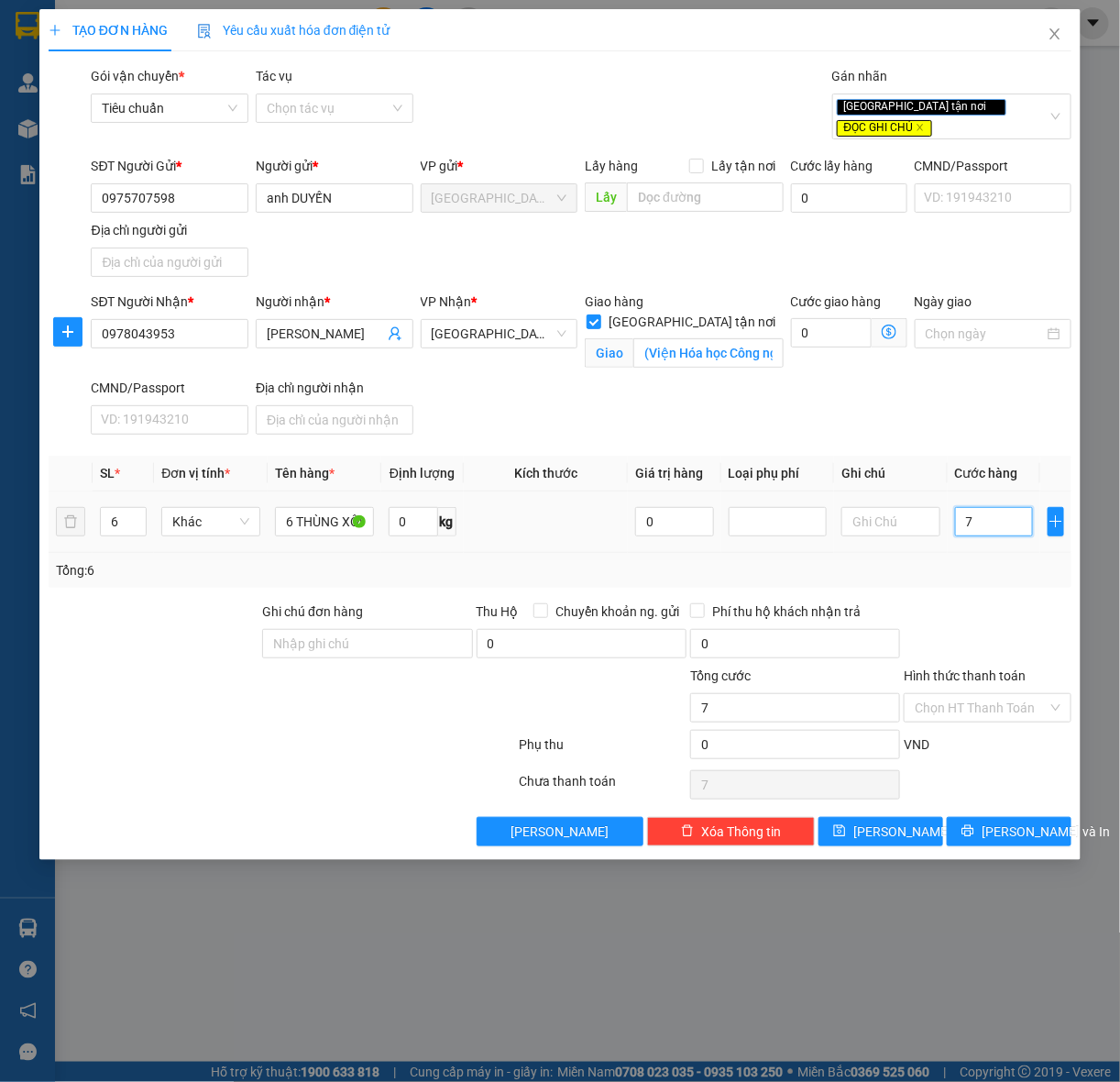
type input "73"
type input "730"
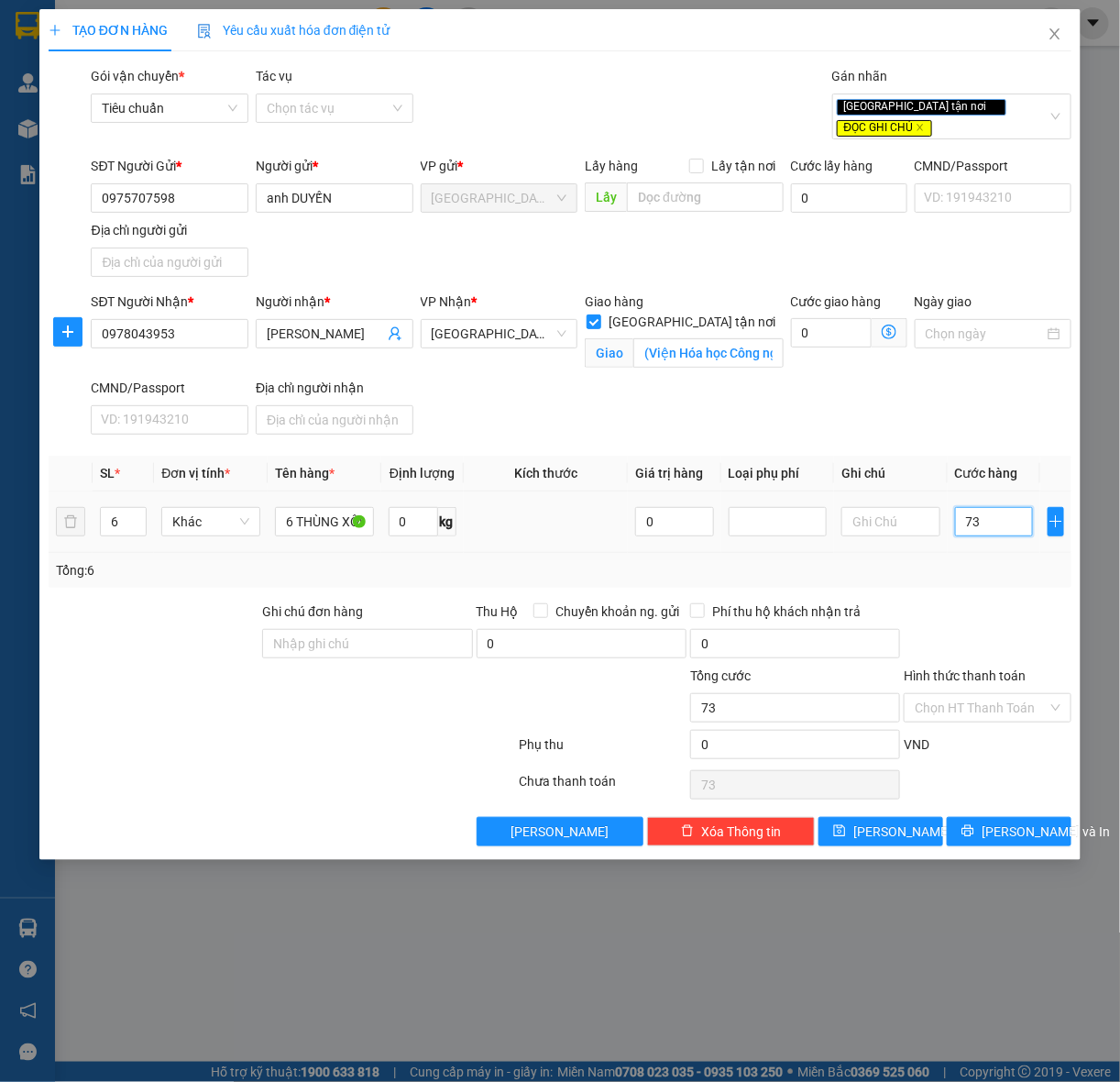
type input "730"
type input "730.000"
click at [995, 583] on div "Transit Pickup Surcharge Ids Transit Deliver Surcharge Ids Transit Deliver Surc…" at bounding box center [560, 456] width 1023 height 780
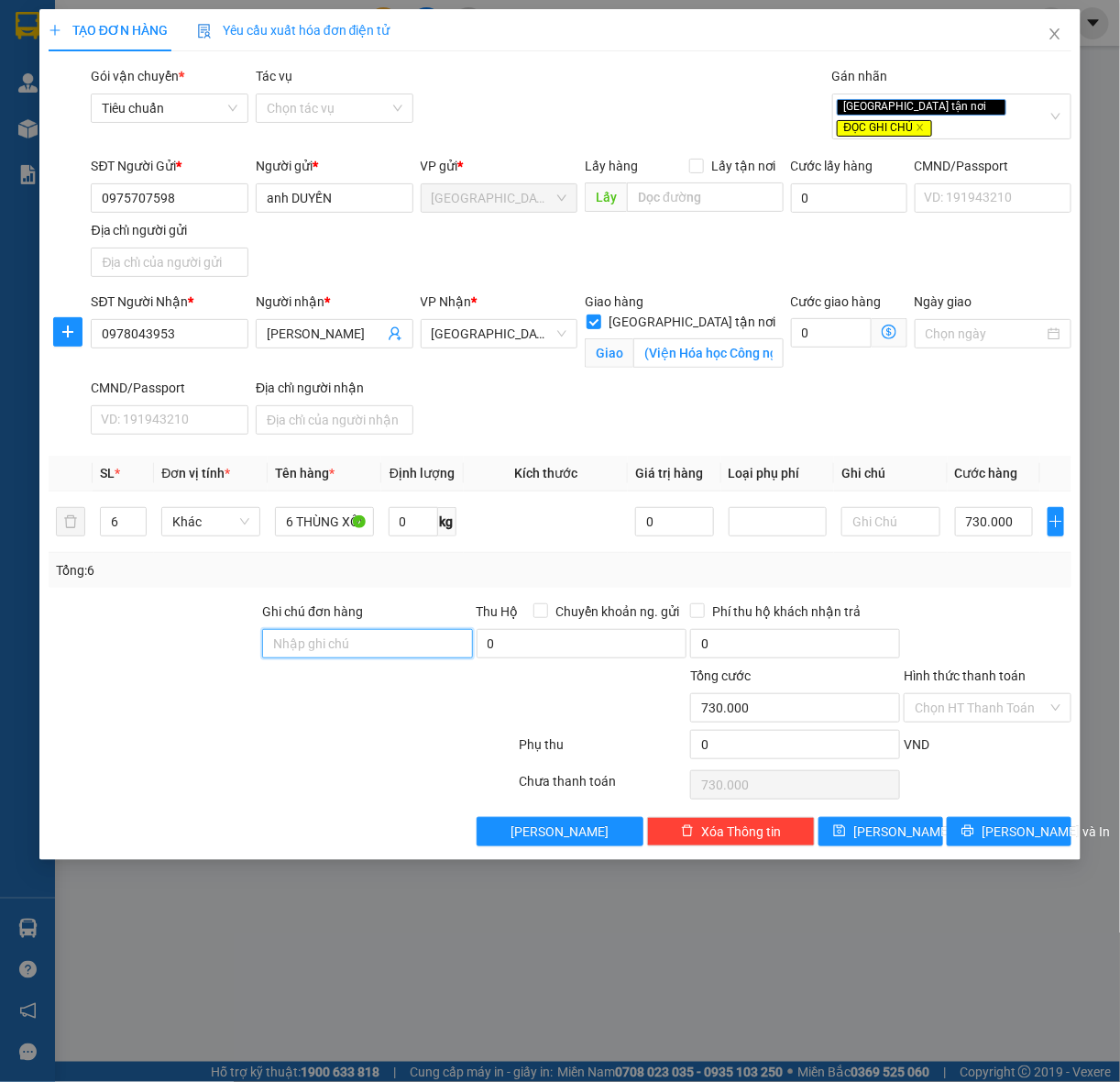
click at [327, 635] on input "Ghi chú đơn hàng" at bounding box center [367, 643] width 210 height 30
type input "NHẬN NGUYÊN ĐAI, NGUYÊN KIỆN, ĐỔ VỠ KHÔNG ĐỀN"
click at [974, 824] on icon "printer" at bounding box center [967, 830] width 12 height 13
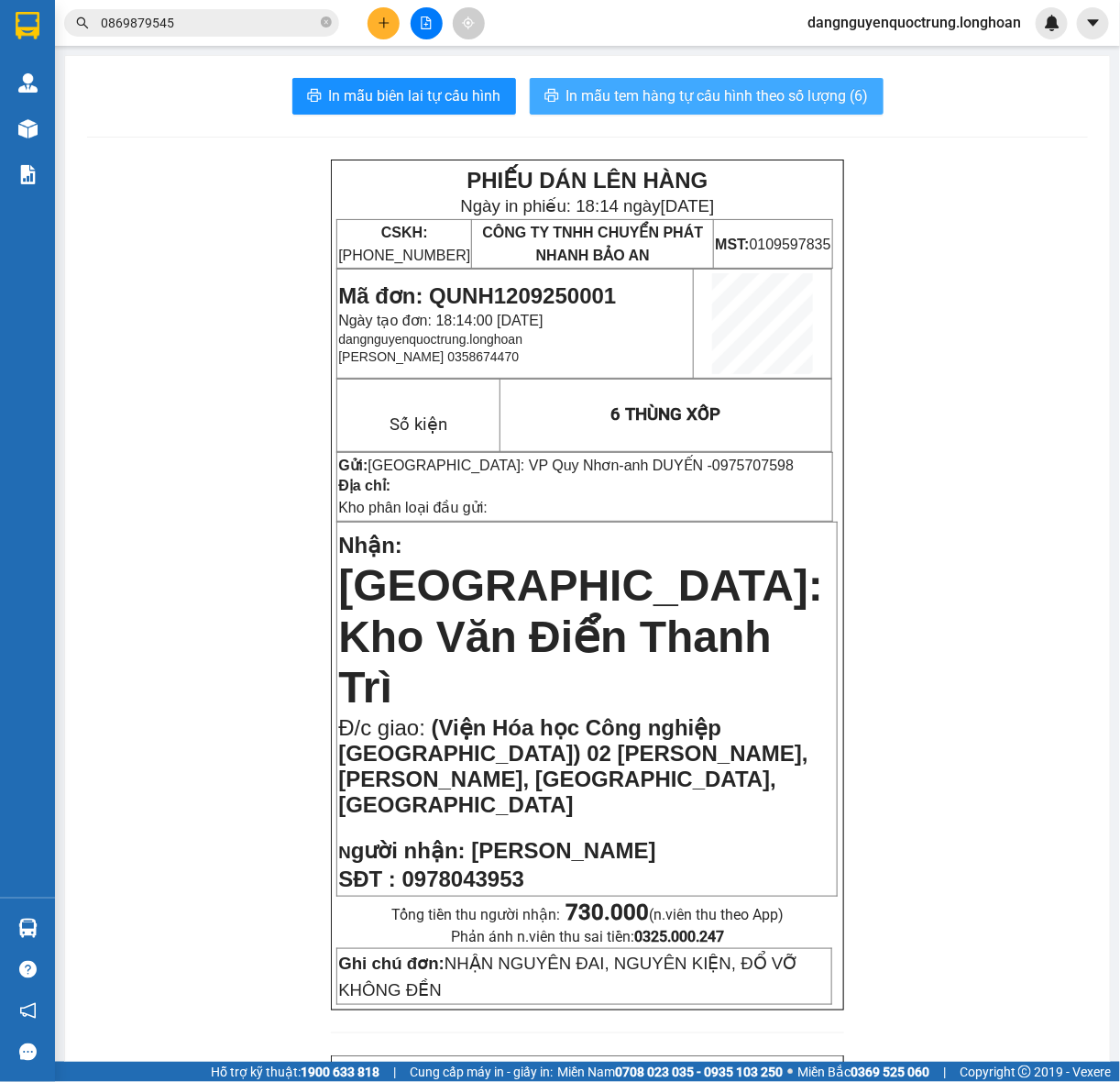
click at [755, 92] on span "In mẫu tem hàng tự cấu hình theo số lượng (6)" at bounding box center [717, 96] width 303 height 23
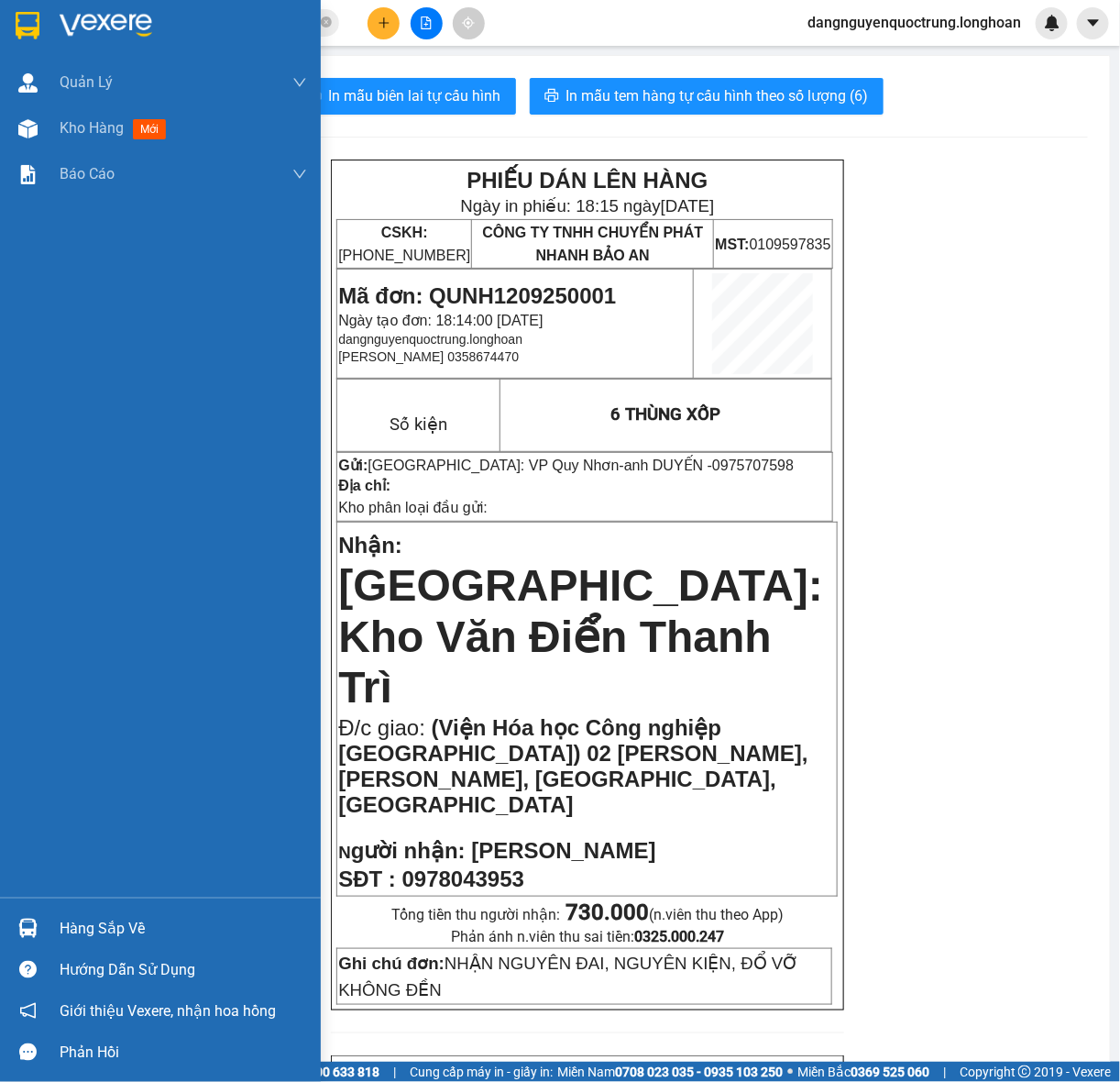
click at [38, 30] on img at bounding box center [27, 25] width 24 height 28
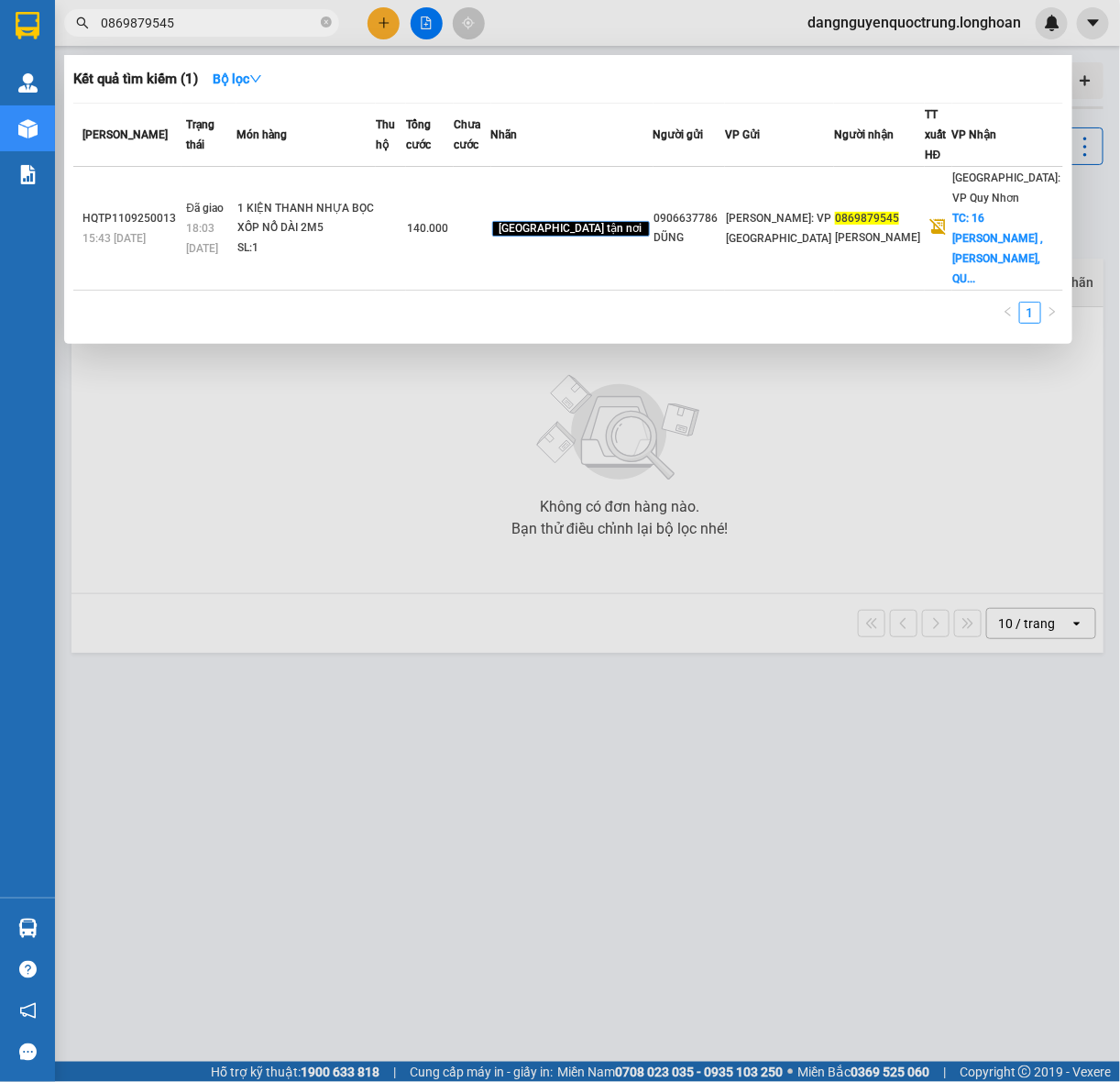
drag, startPoint x: 265, startPoint y: 20, endPoint x: -80, endPoint y: 62, distance: 347.5
click at [0, 62] on html "Kết quả tìm kiếm ( 1 ) Bộ lọc Mã ĐH Trạng thái Món hàng Thu hộ Tổng cước Chưa c…" at bounding box center [560, 541] width 1120 height 1082
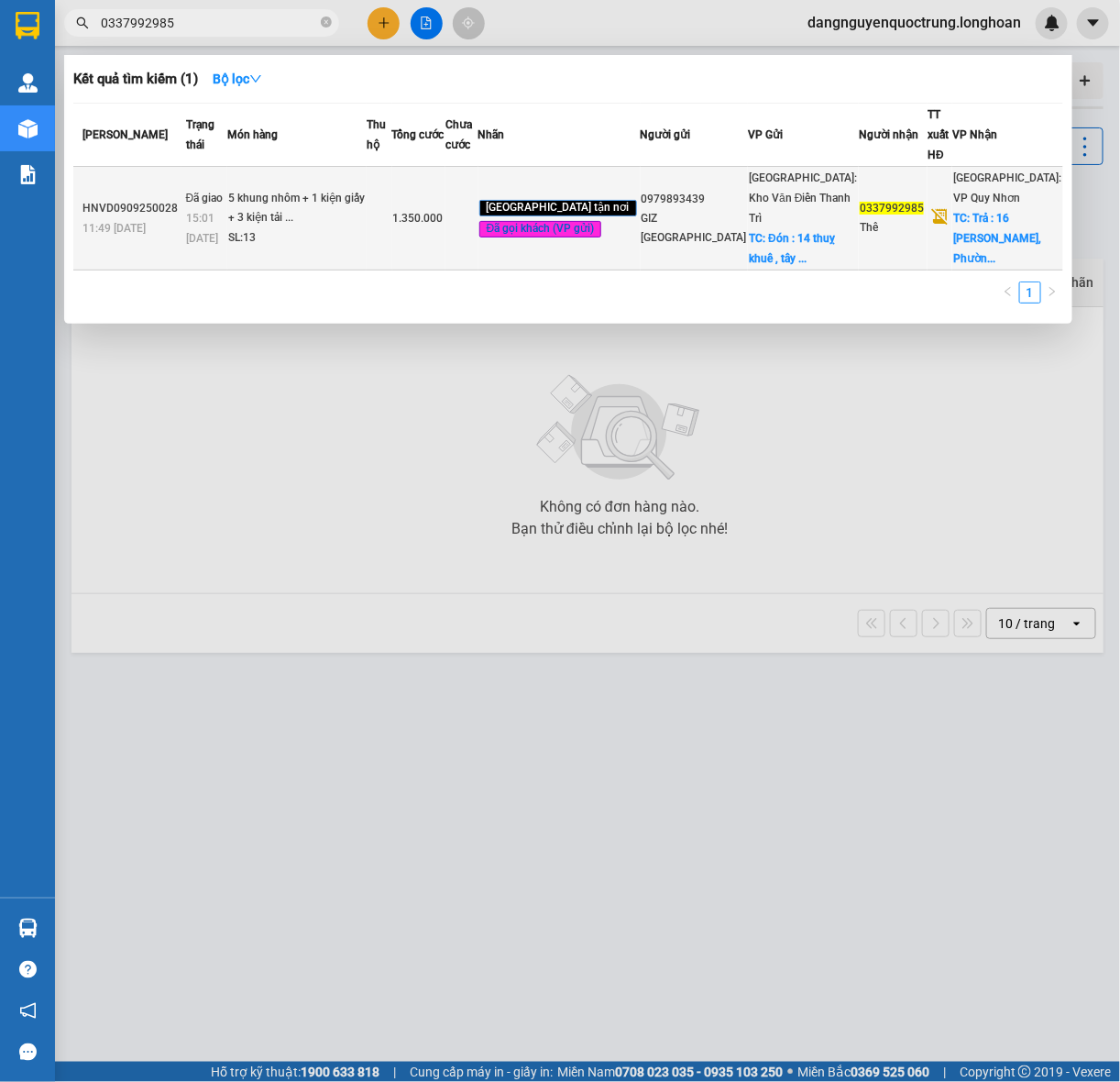
type input "0337992985"
click at [446, 241] on td "1.350.000" at bounding box center [419, 218] width 54 height 104
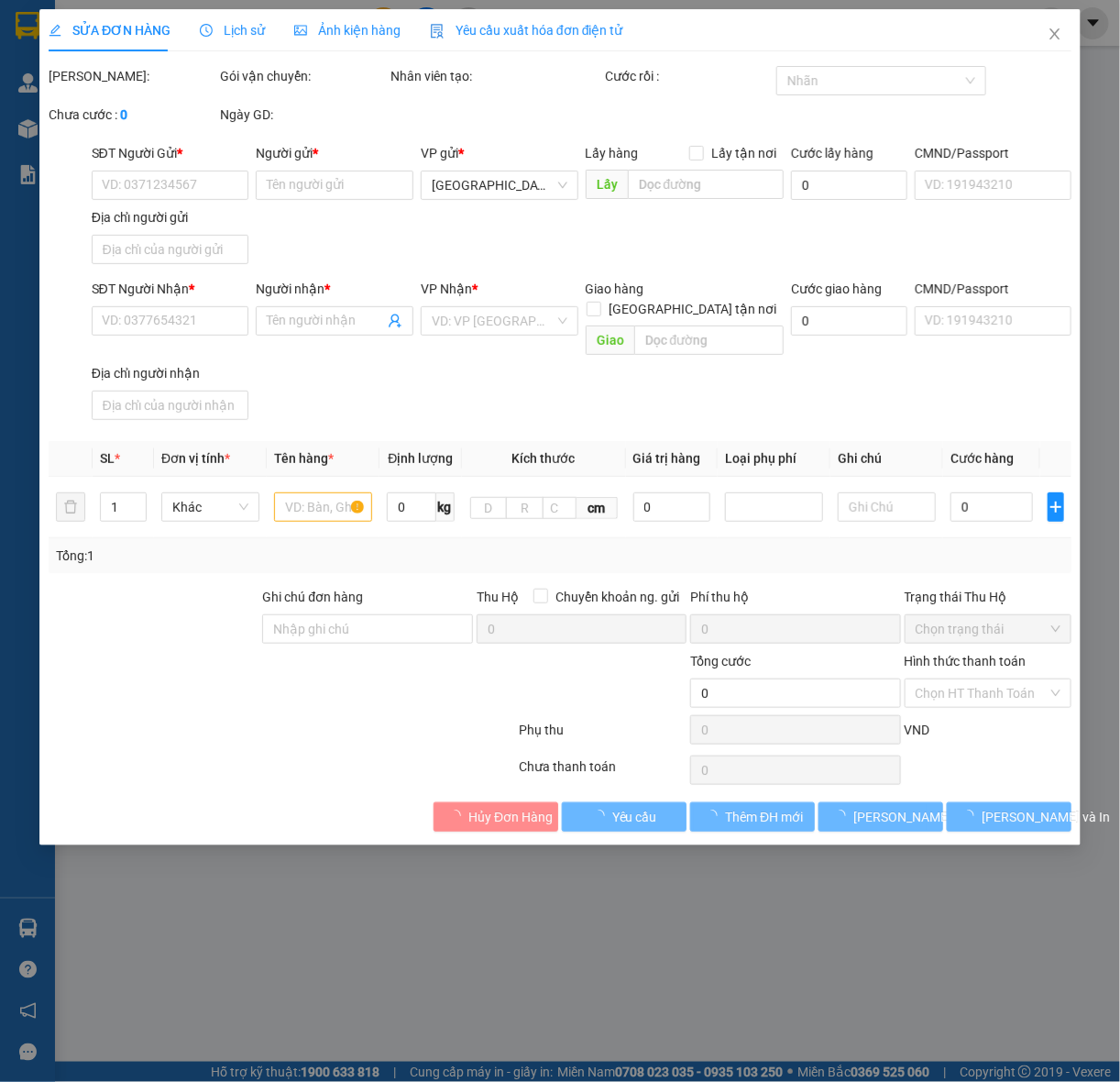
type input "0979893439"
type input "GIZ [GEOGRAPHIC_DATA]"
checkbox input "true"
type input "Đón : 14 thuỵ khuê , [GEOGRAPHIC_DATA]"
type input "150.000"
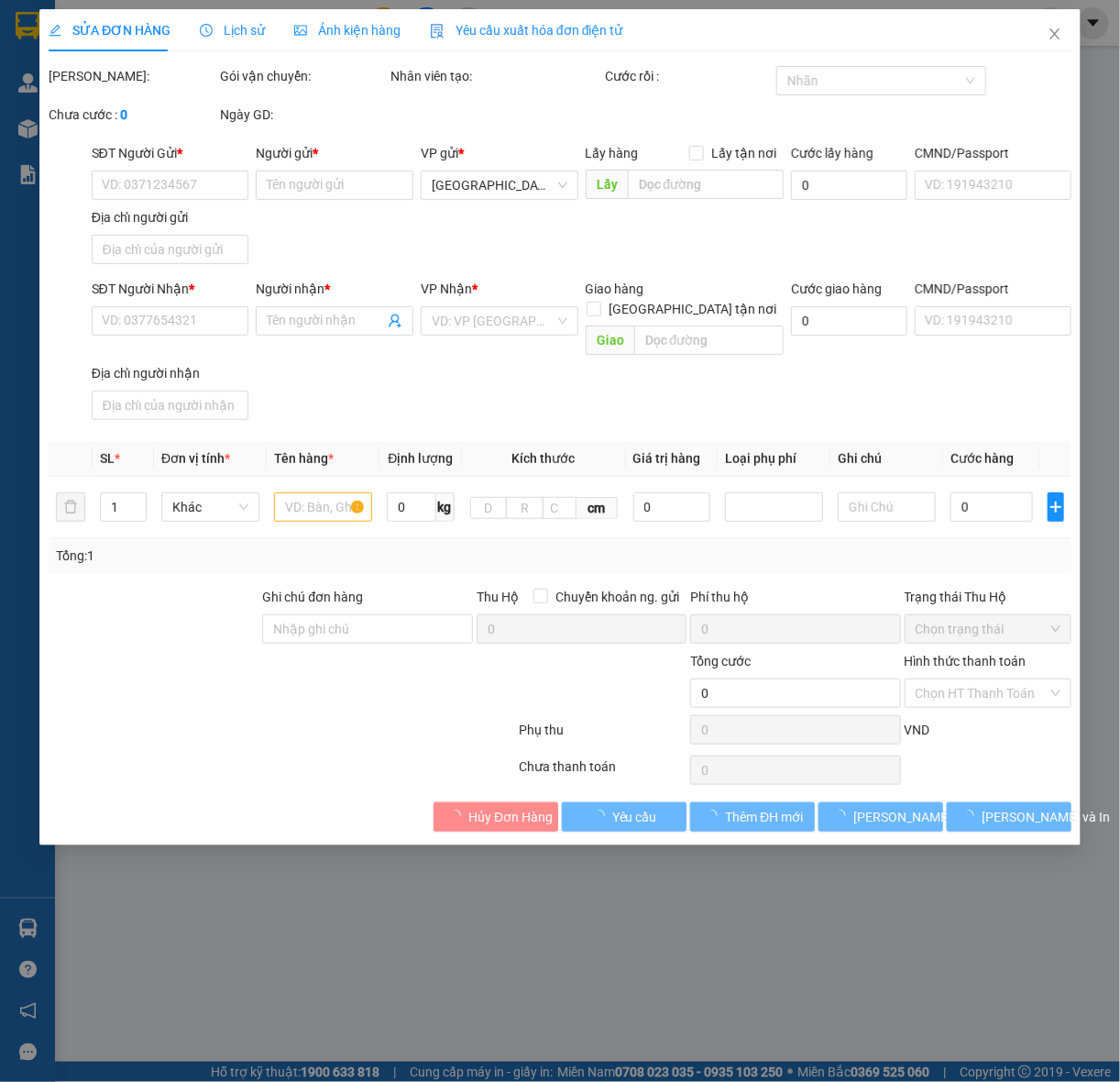
type input "0337992985"
type input "Thê"
checkbox input "true"
type input "Trả : 16 [PERSON_NAME], [GEOGRAPHIC_DATA][PERSON_NAME], [GEOGRAPHIC_DATA], [GEO…"
type input "hàng giao nguyên kiện, hư vỡ ko đền"
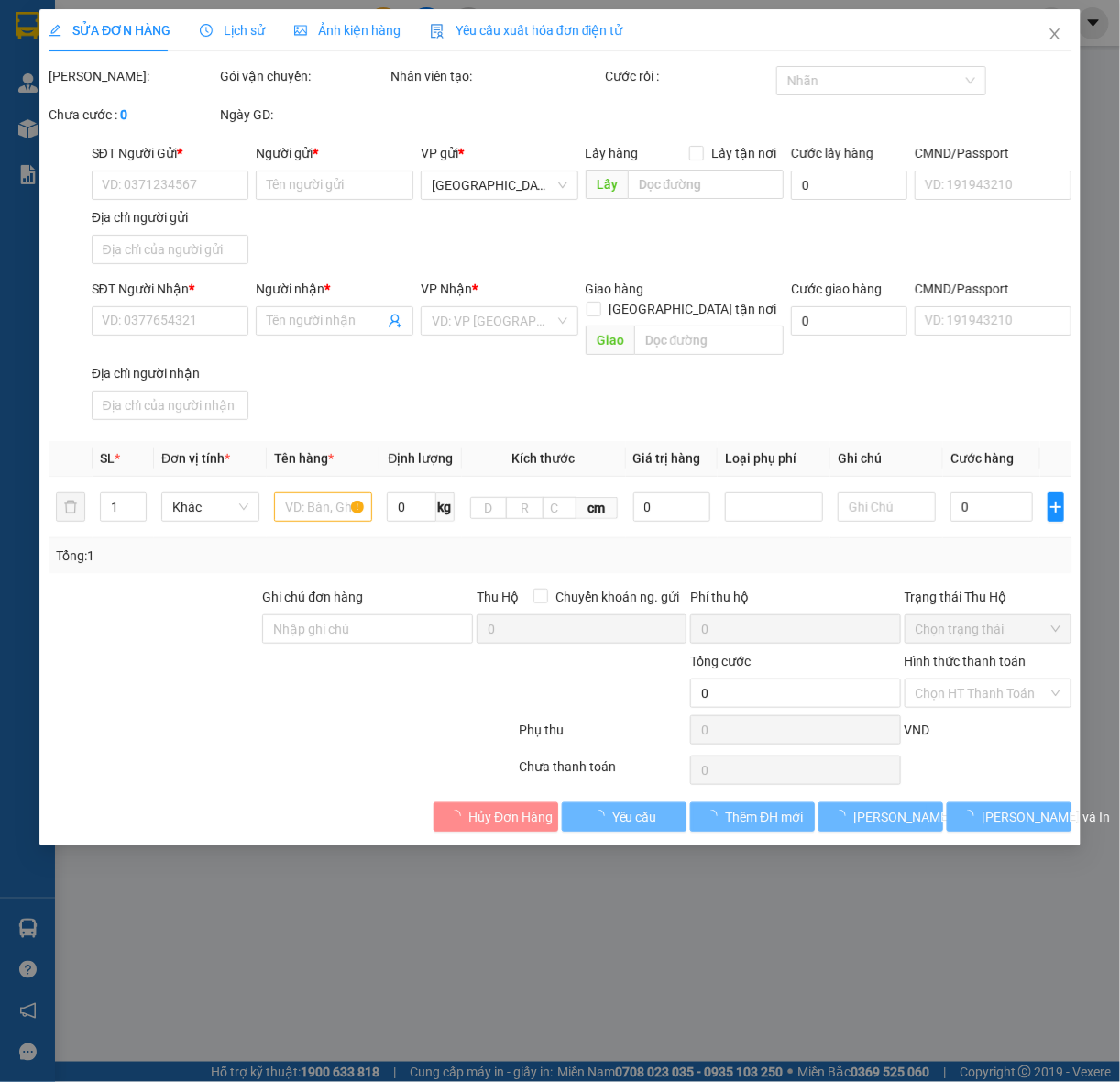
type input "1.350.000"
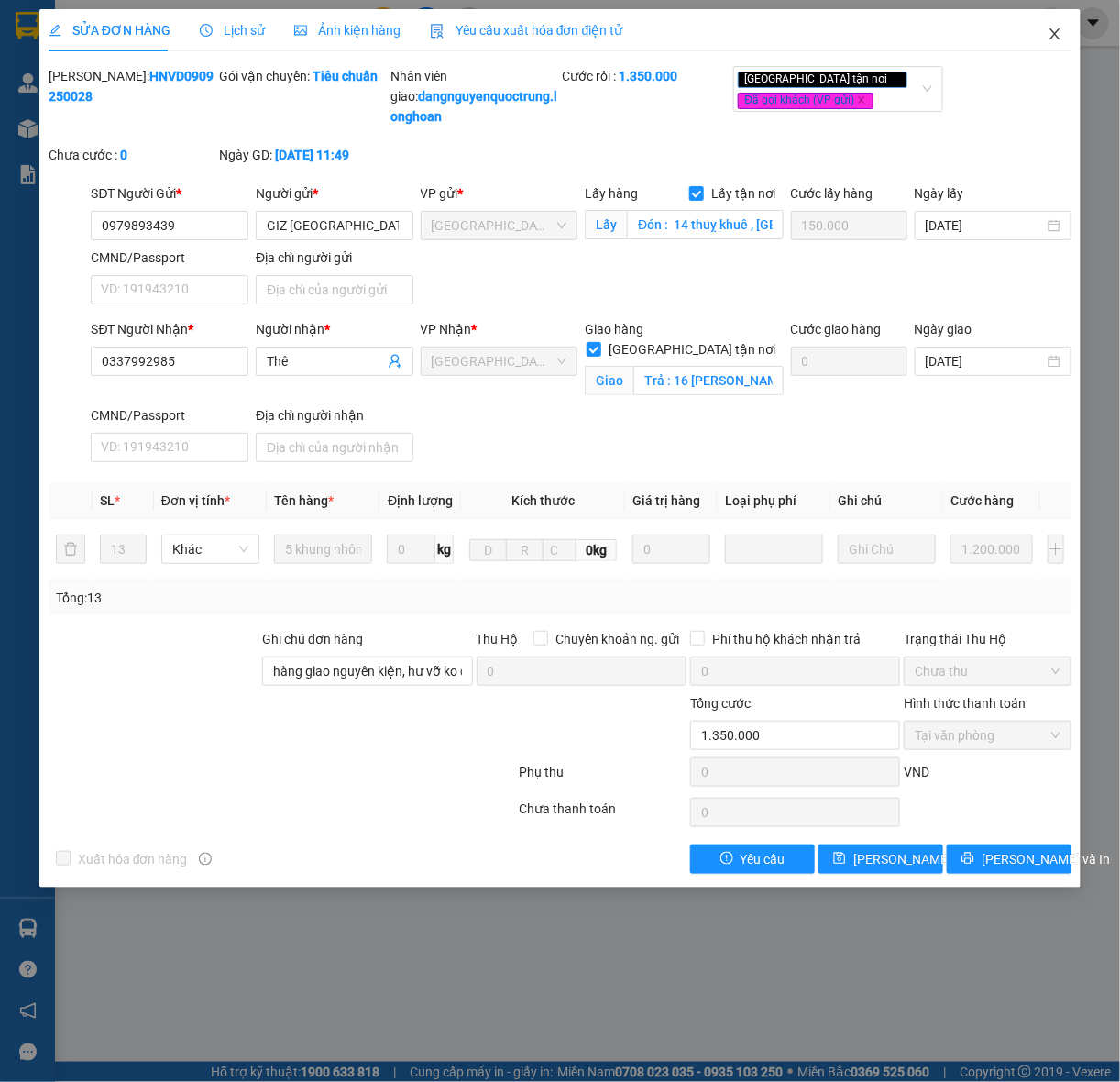
click at [1055, 29] on icon "close" at bounding box center [1055, 34] width 14 height 14
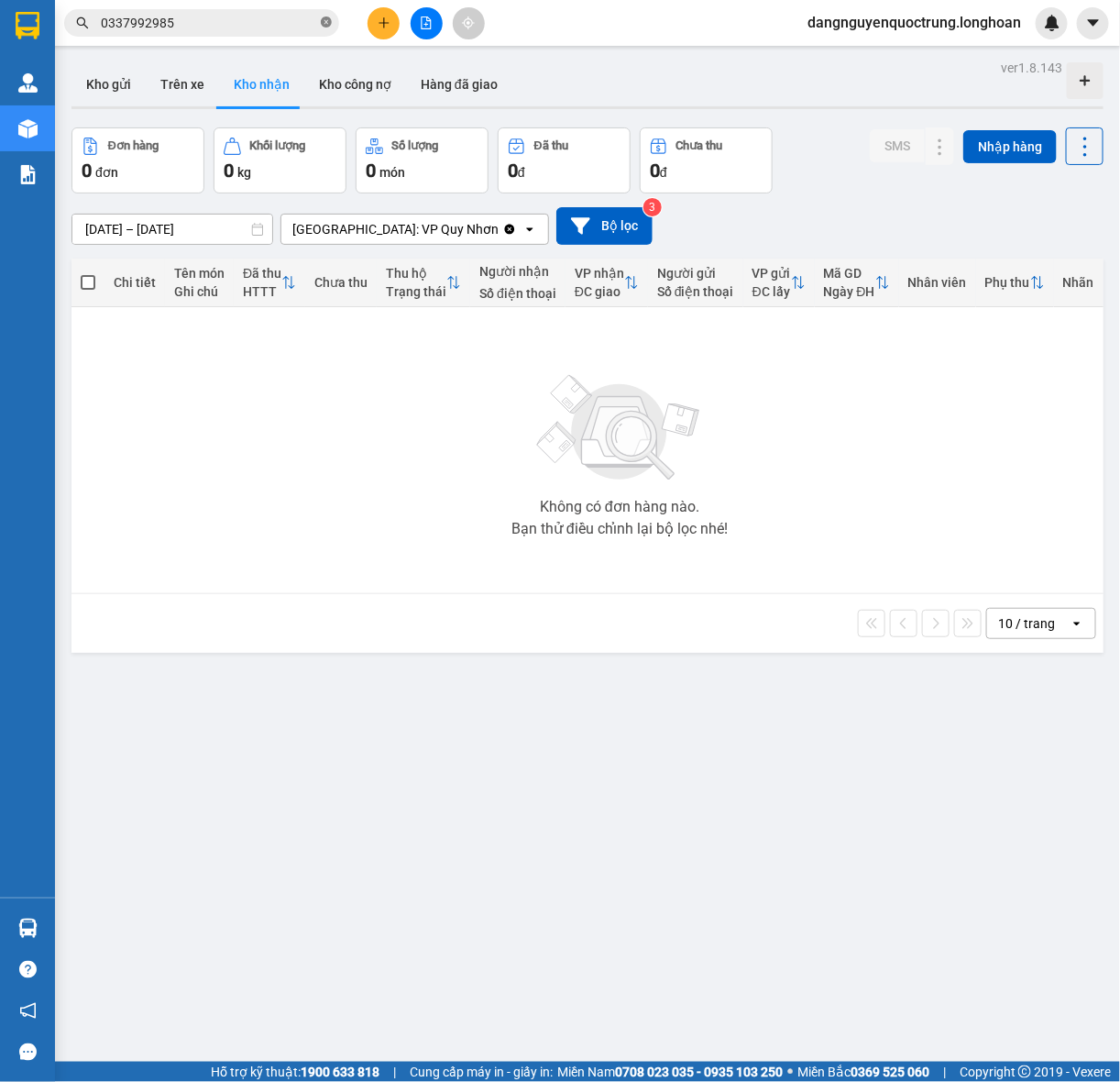
click at [321, 29] on span at bounding box center [326, 23] width 11 height 17
click at [262, 34] on span at bounding box center [202, 23] width 275 height 28
click at [282, 18] on input "text" at bounding box center [209, 22] width 216 height 20
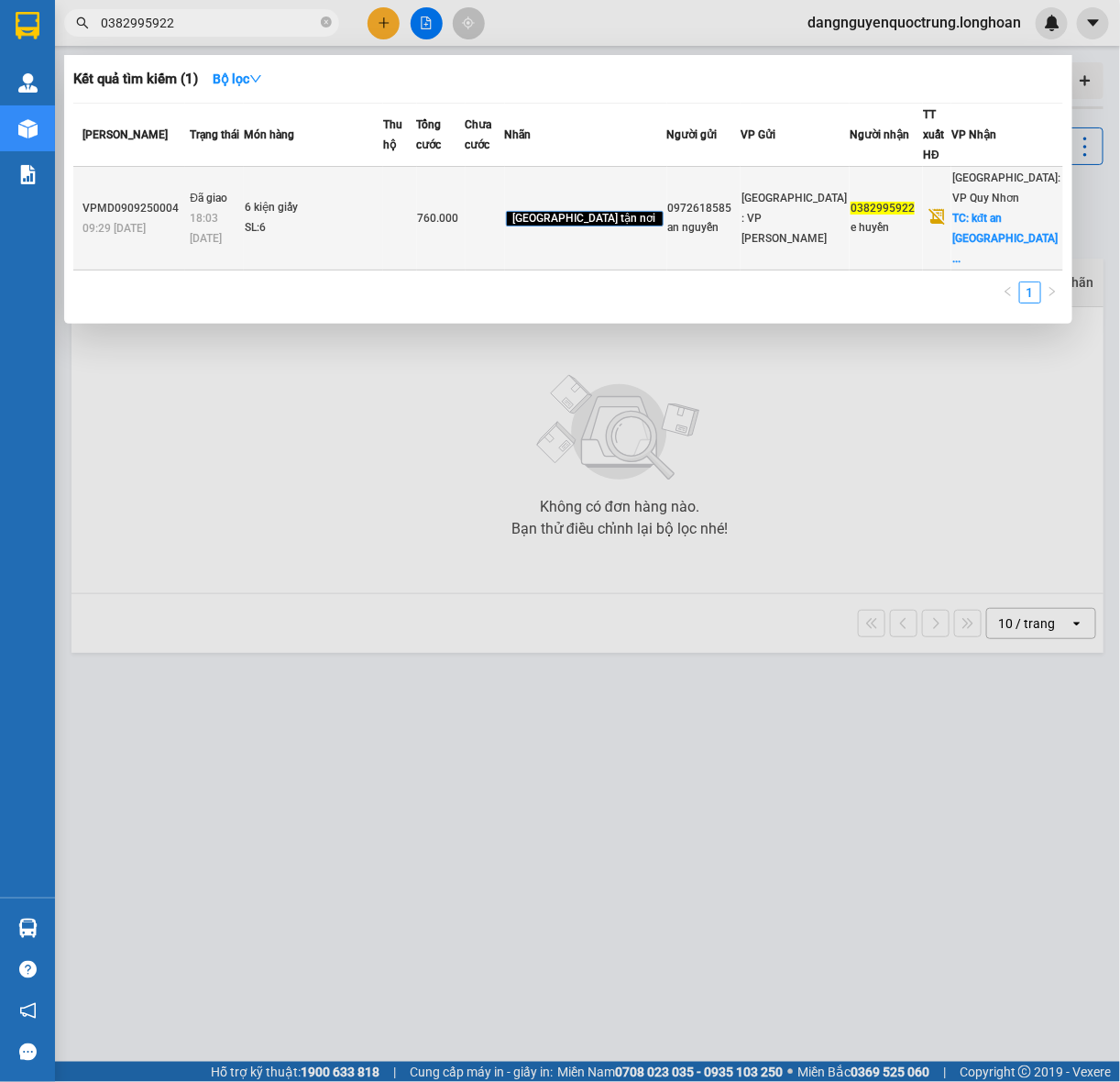
type input "0382995922"
click at [335, 198] on div "6 kiện giấy" at bounding box center [313, 208] width 137 height 20
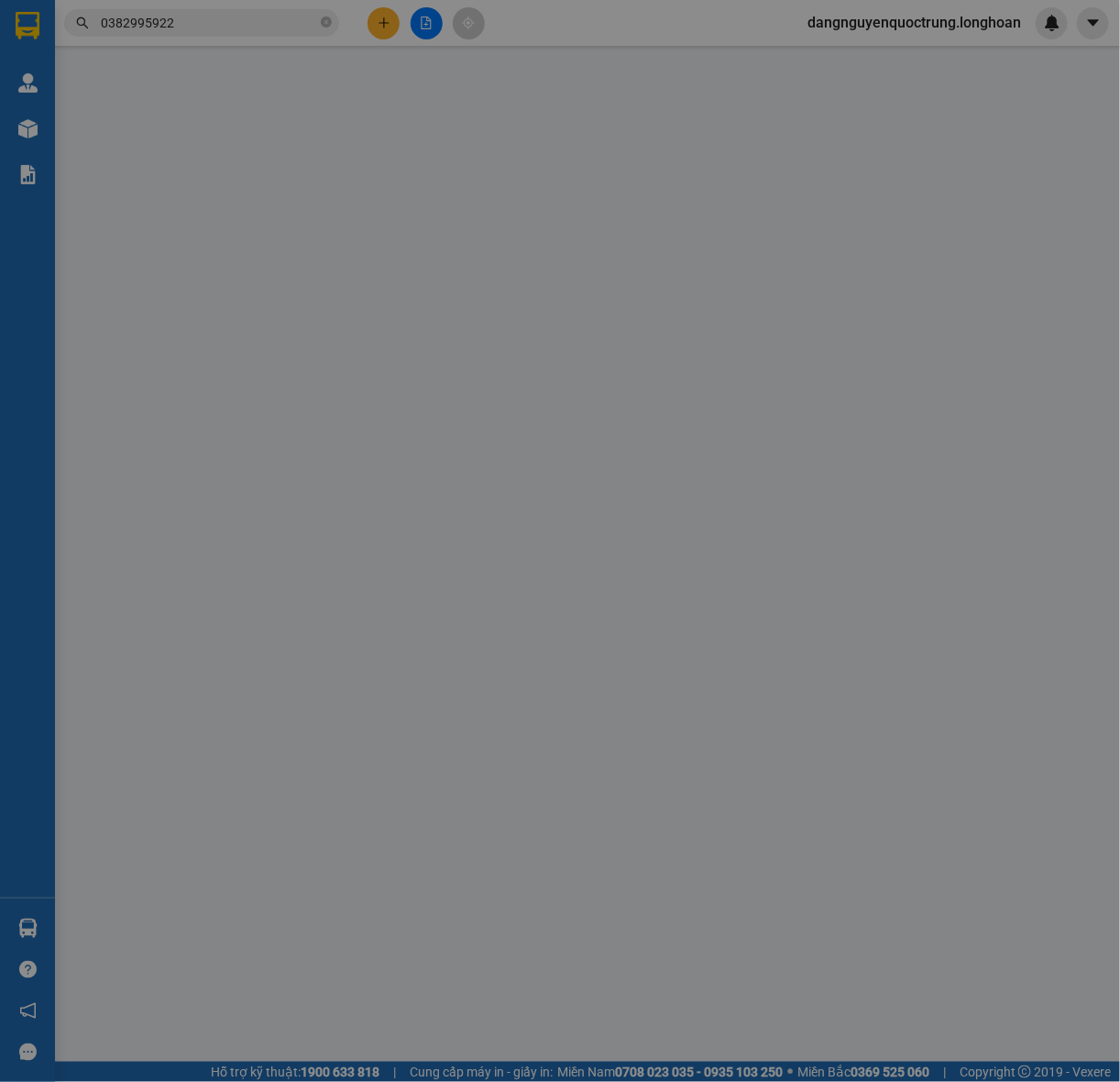
type input "0972618585"
type input "an nguyễn"
type input "0382995922"
type input "e huyền"
checkbox input "true"
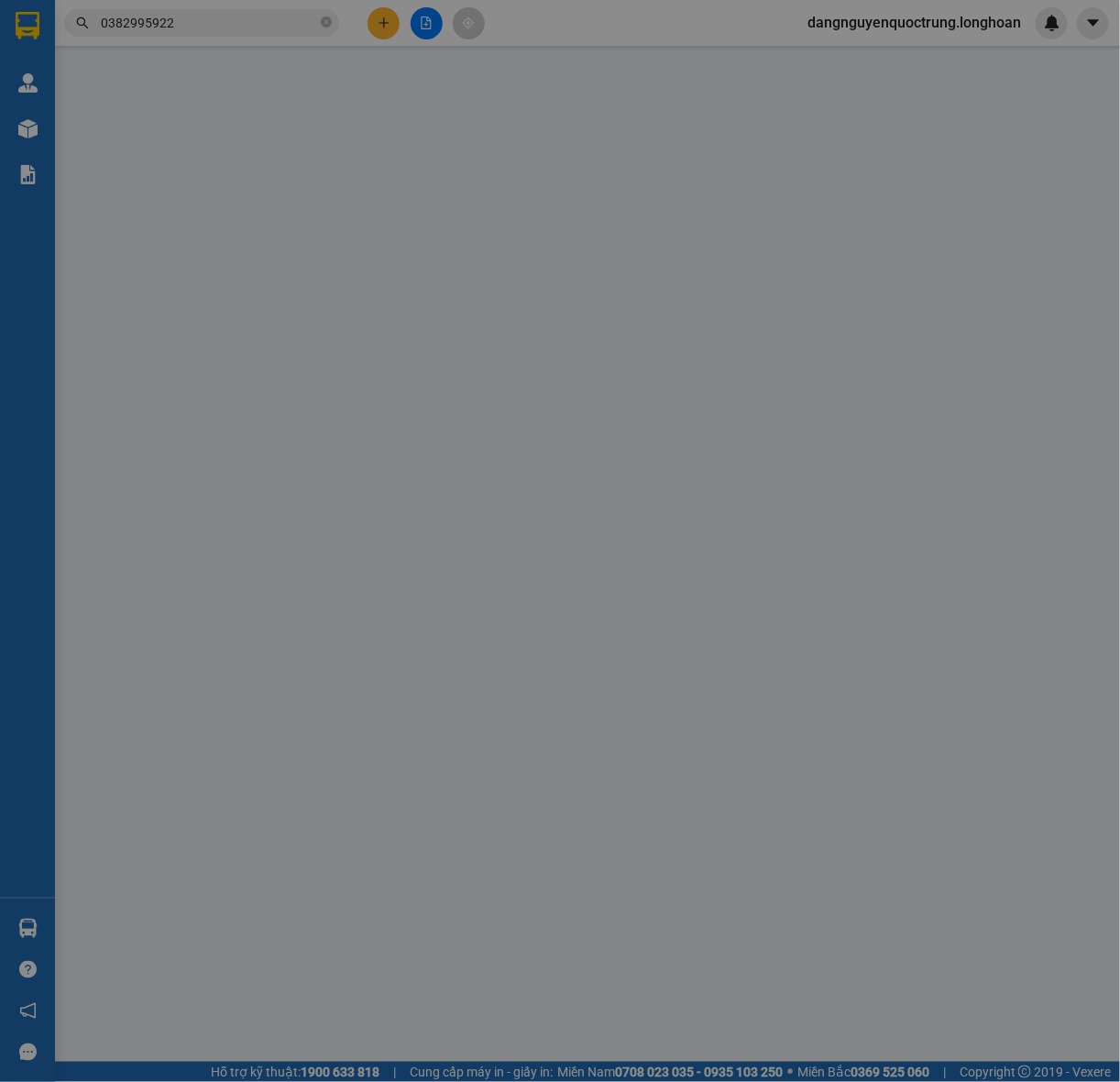
type input "kđt an [GEOGRAPHIC_DATA]"
type input "hàng ko đồng kiểm giao nguyên kiện hư vỡ k đền"
type input "760.000"
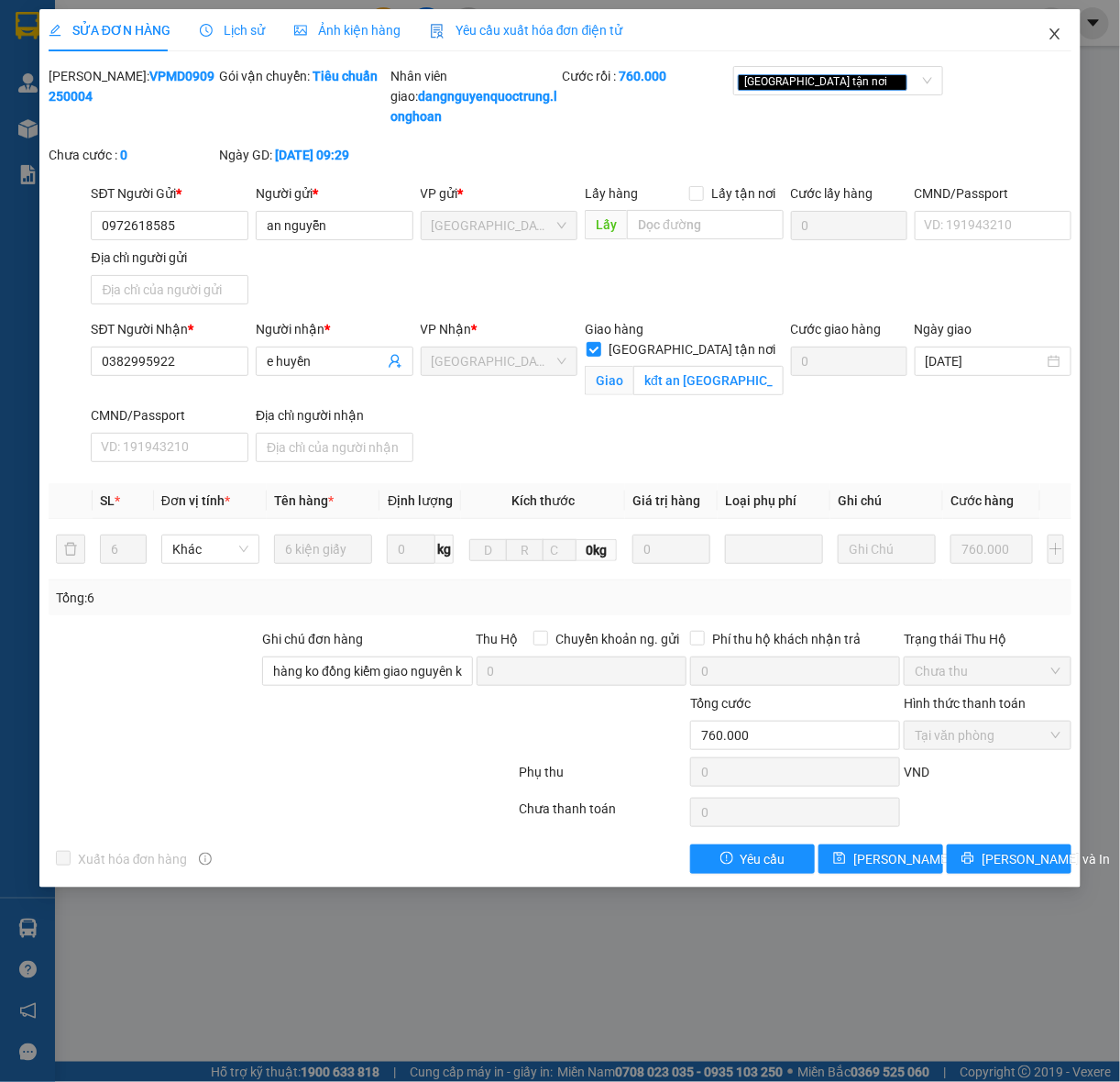
click at [1052, 33] on icon "close" at bounding box center [1055, 34] width 14 height 14
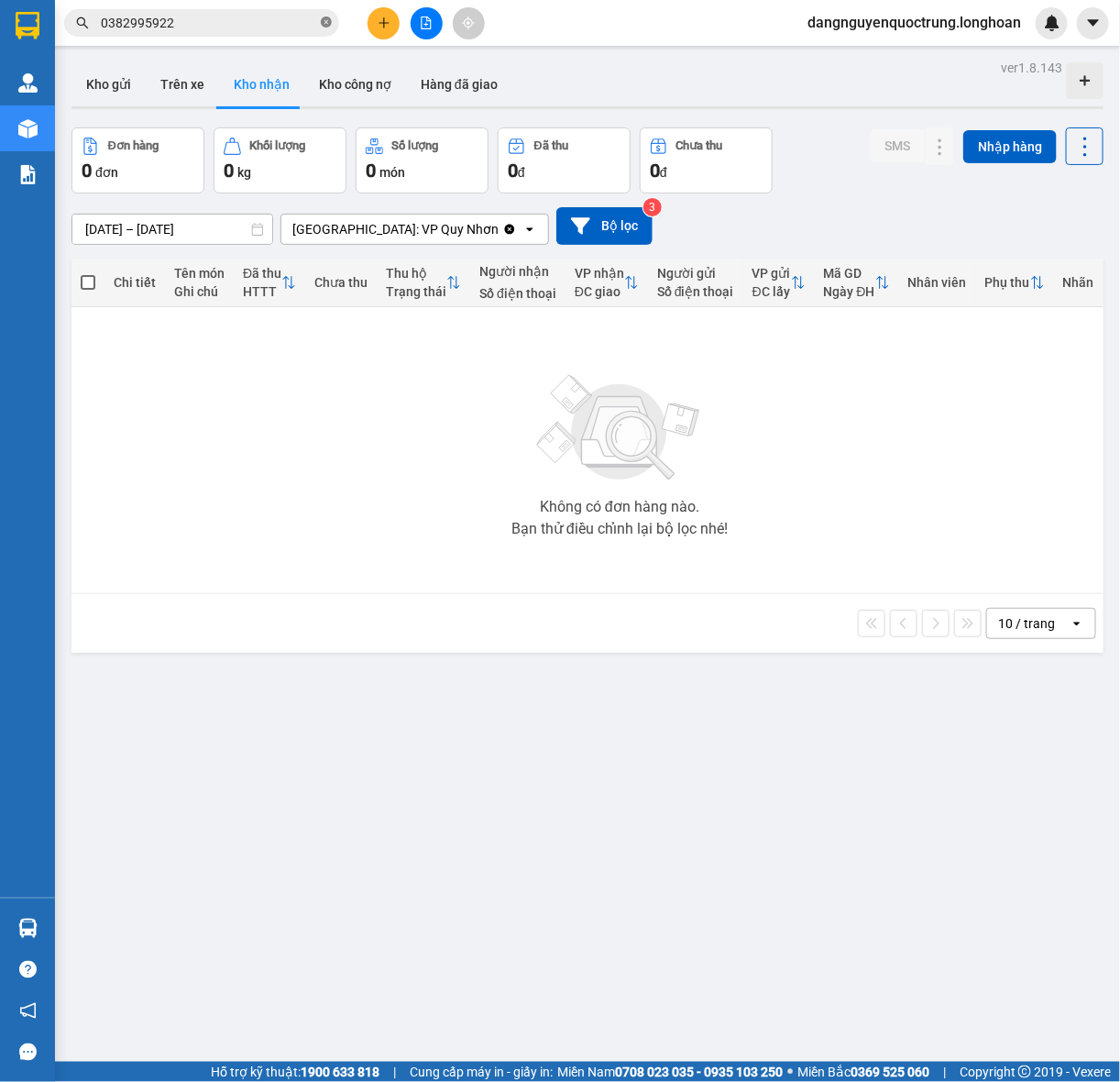
click at [322, 28] on icon "close-circle" at bounding box center [326, 21] width 11 height 11
click at [263, 19] on input "text" at bounding box center [209, 22] width 216 height 20
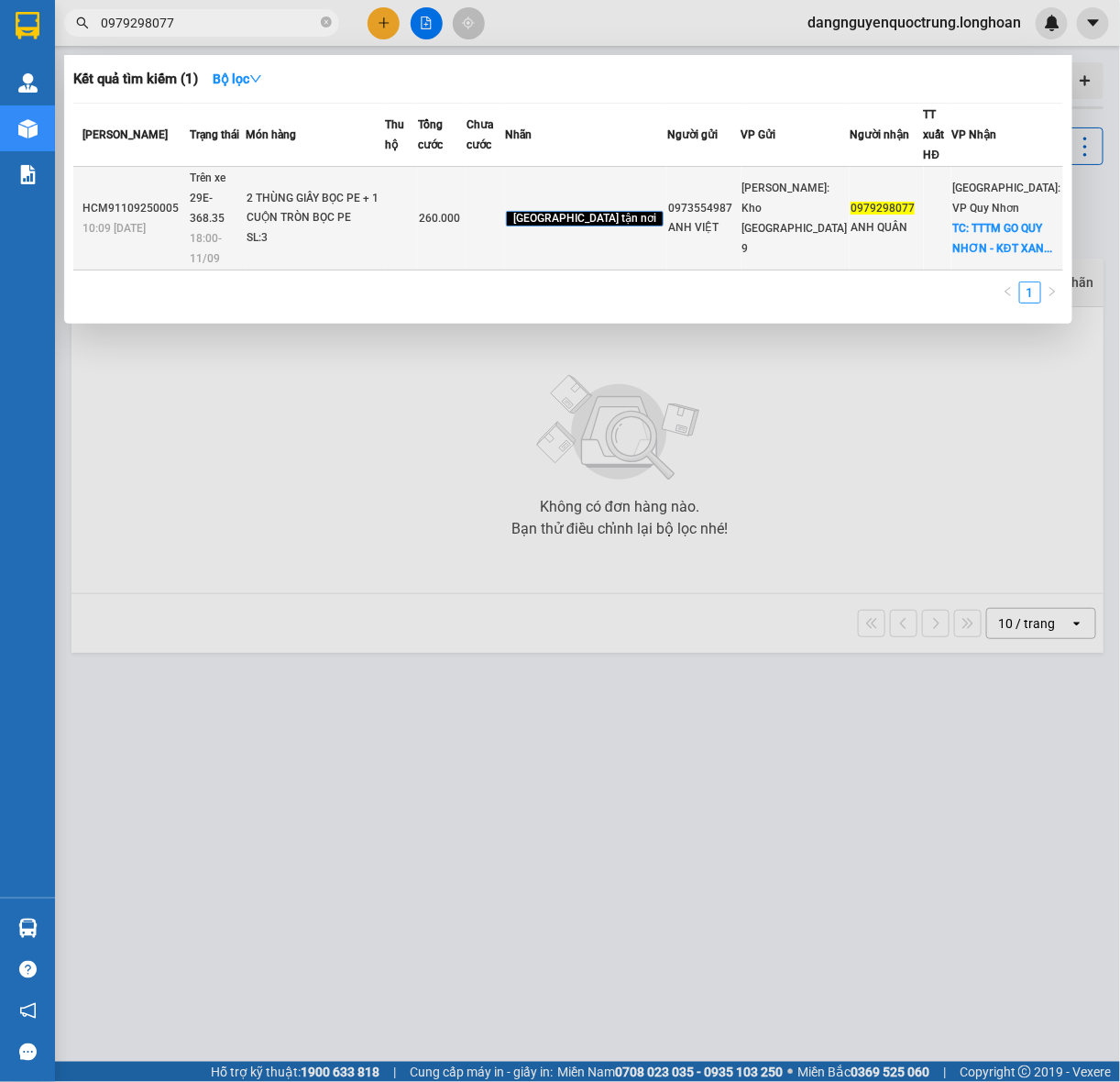
type input "0979298077"
click at [418, 209] on td at bounding box center [401, 218] width 33 height 104
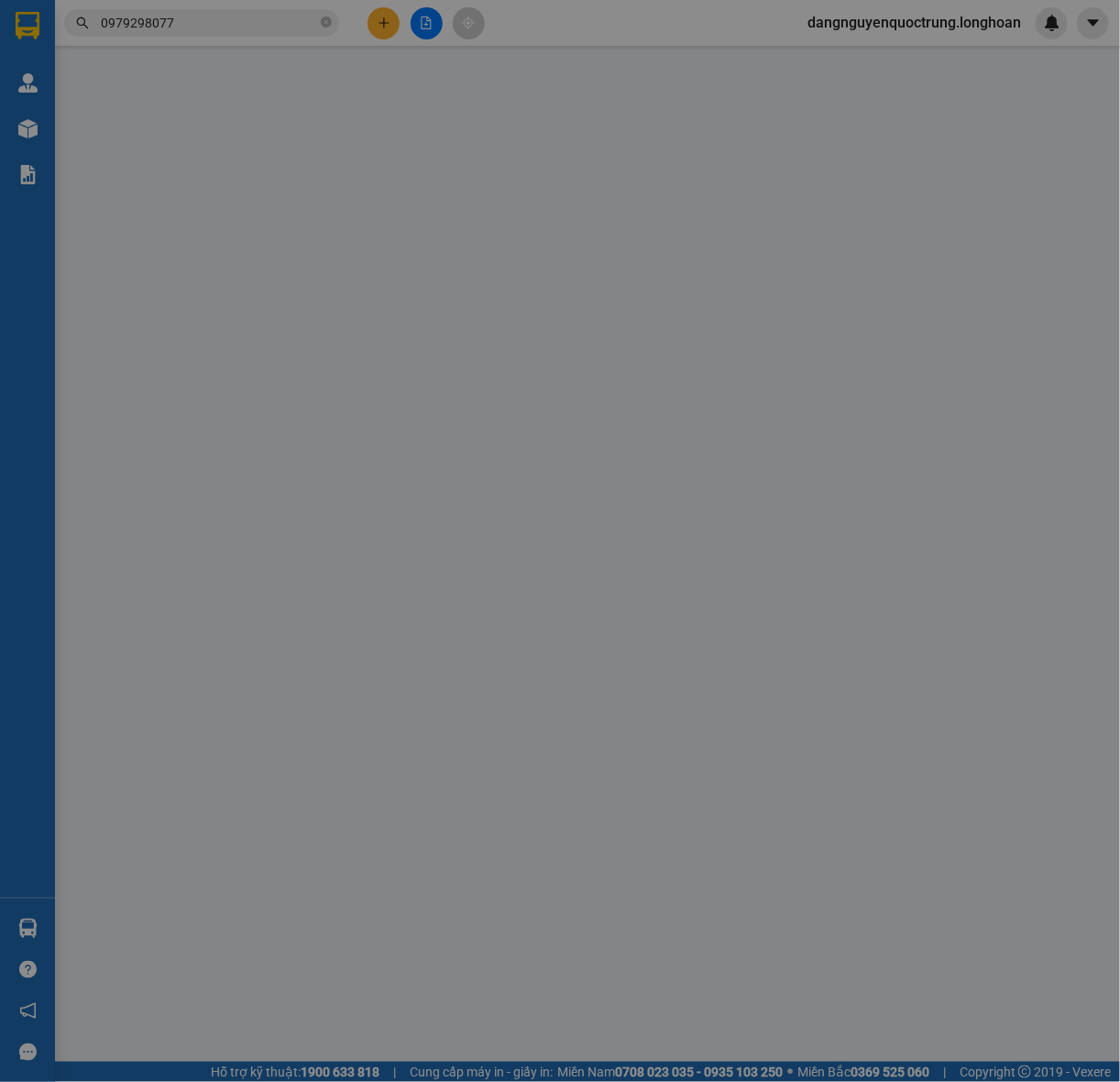
type input "0973554987"
type input "ANH VIỆT"
type input "0979298077"
type input "ANH QUÂN"
checkbox input "true"
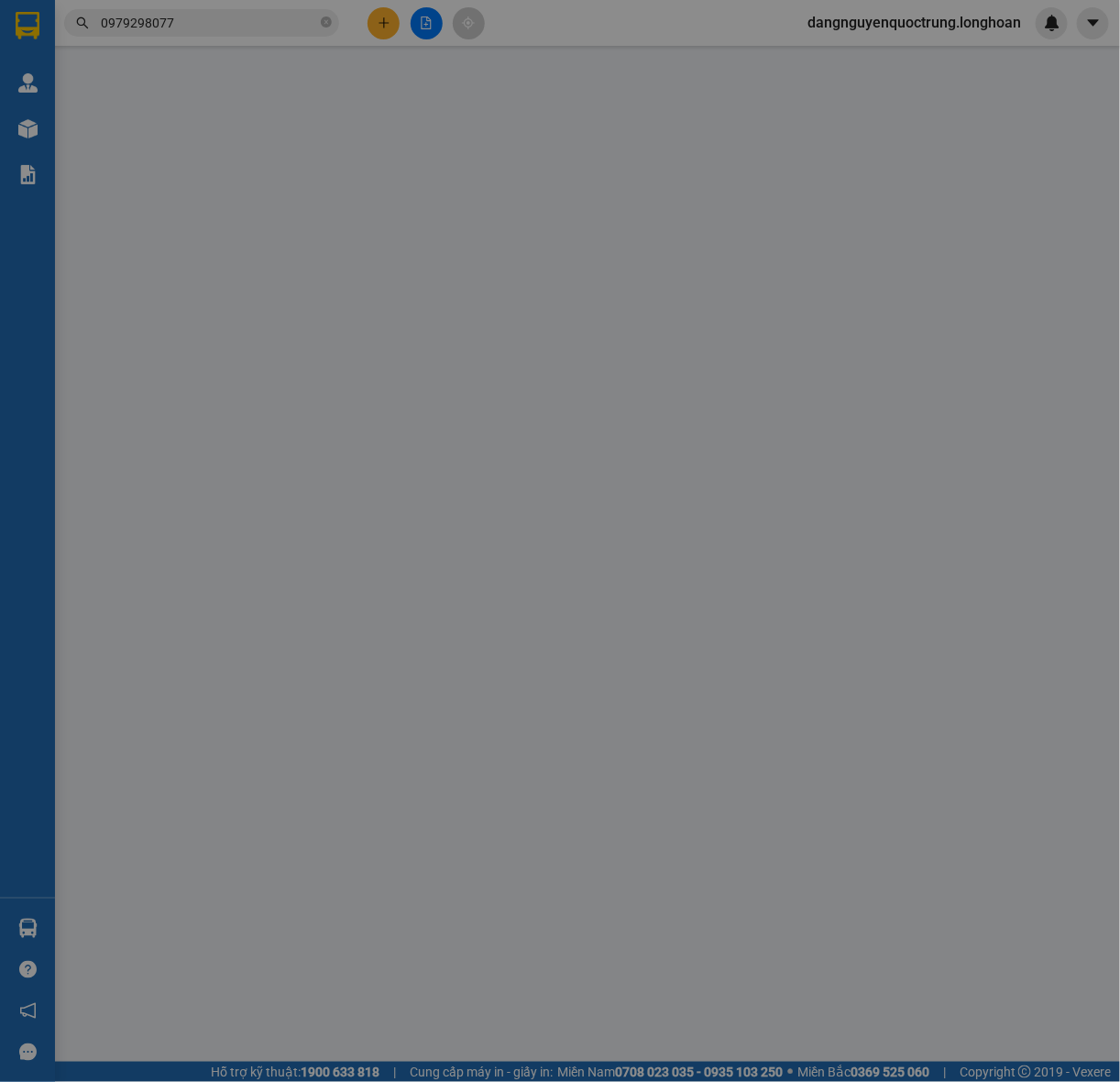
type input "TTTM GO QUY NHƠN - KĐT XANH VŨNG CHUA - F.GHỀNH RÁNG - TP.QUY NHƠN - [GEOGRAPHI…"
type input "VẬN CHUYỂN NHẸ TAY - HƯ VỠ KHÔNG ĐỀN"
type input "260.000"
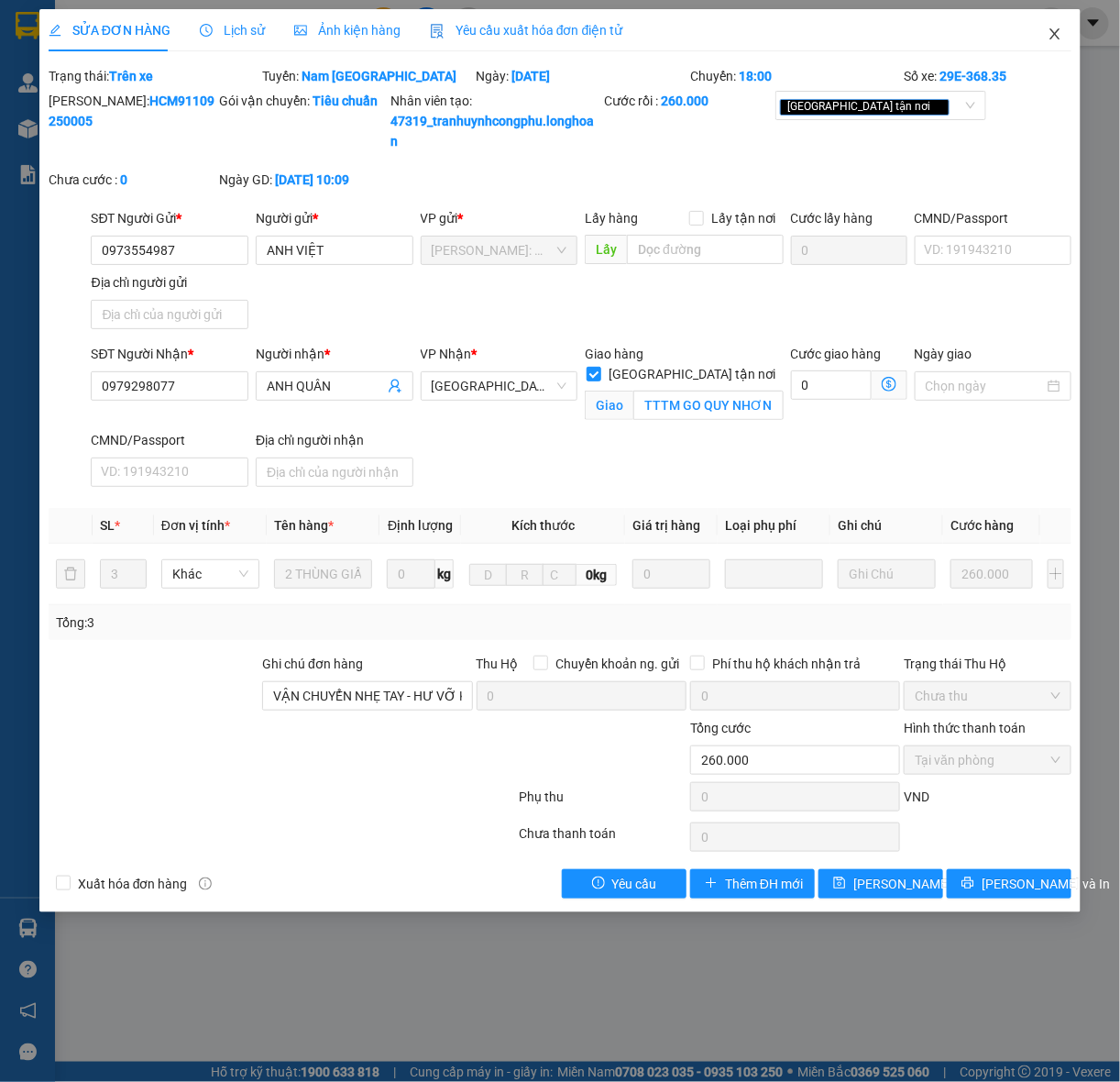
click at [1059, 25] on span "Close" at bounding box center [1055, 35] width 51 height 51
